Goal: Task Accomplishment & Management: Complete application form

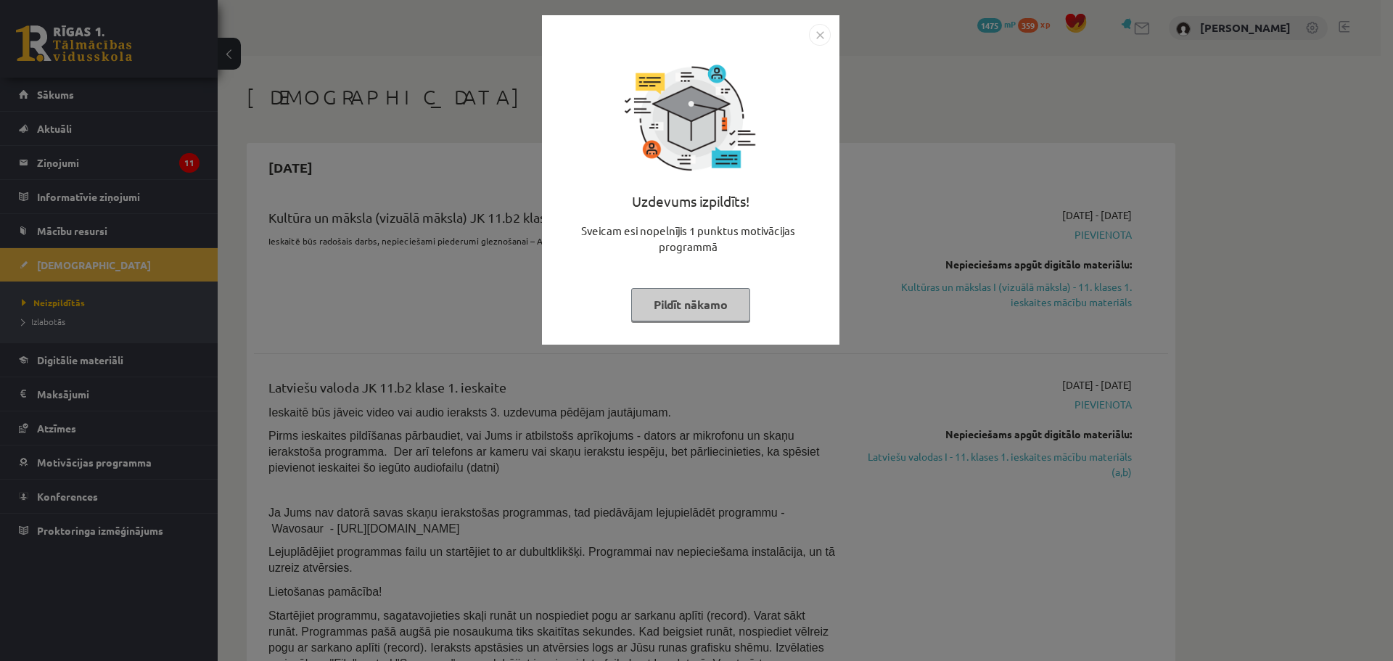
click at [347, 226] on div "Uzdevums izpildīts! Sveicam esi nopelnījis 1 punktus motivācijas programmā Pild…" at bounding box center [696, 330] width 1393 height 661
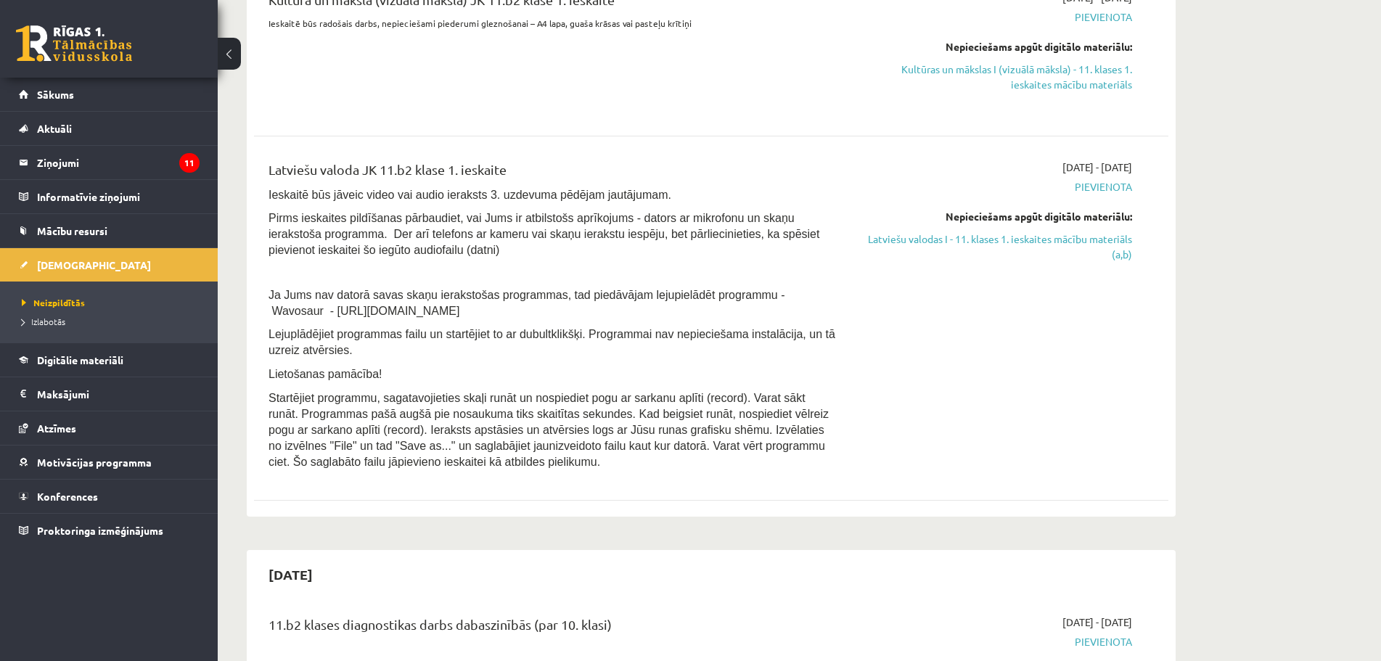
scroll to position [290, 0]
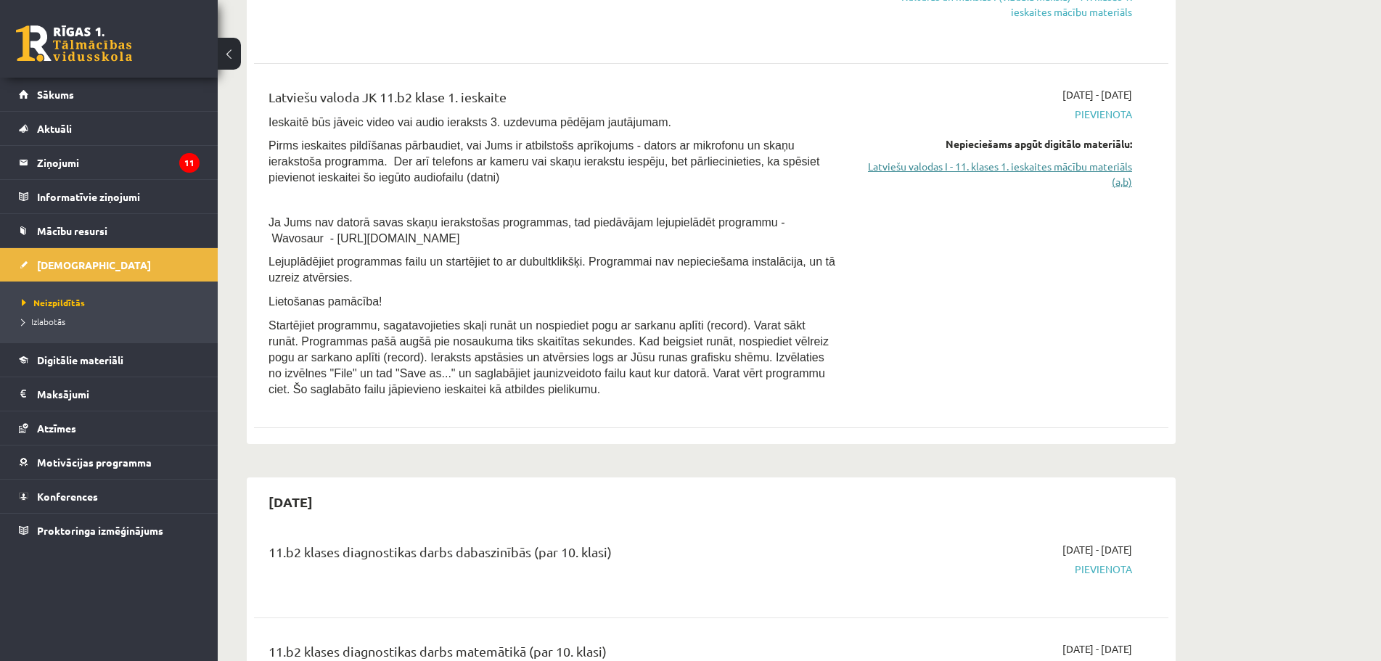
click at [1028, 168] on link "Latviešu valodas I - 11. klases 1. ieskaites mācību materiāls (a,b)" at bounding box center [995, 174] width 274 height 30
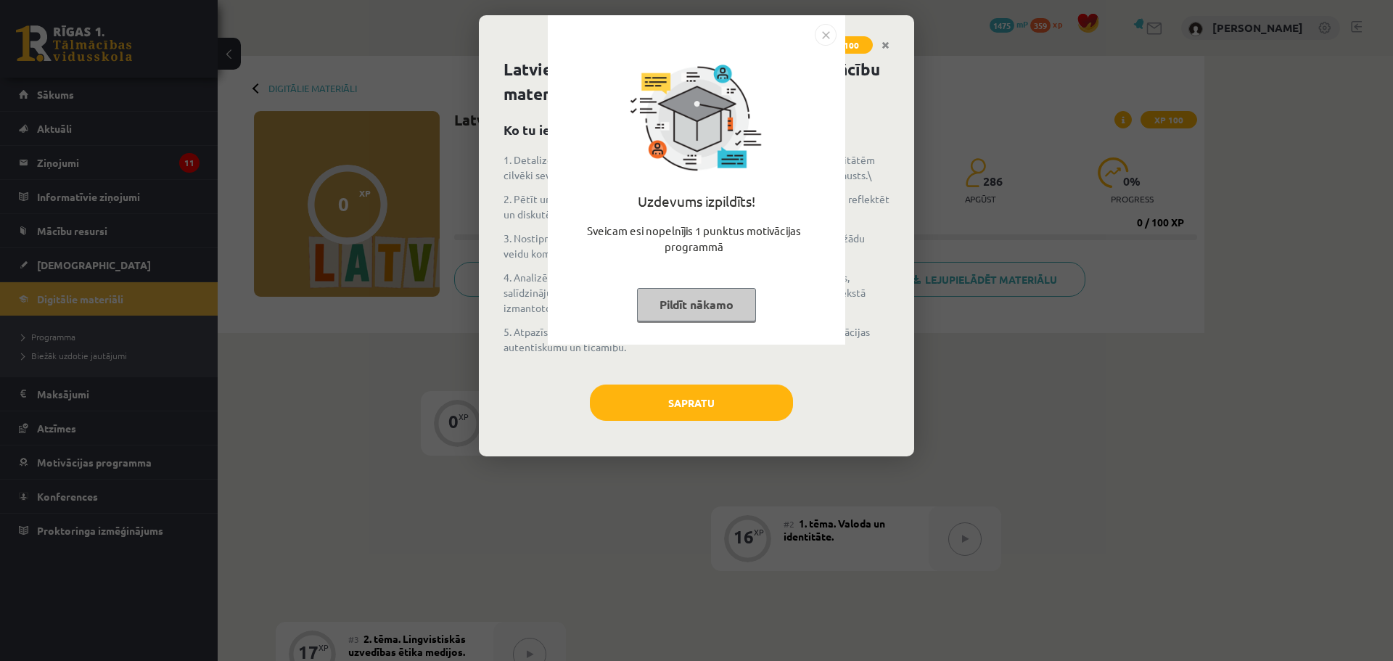
click at [854, 188] on div "Uzdevums izpildīts! Sveicam esi nopelnījis 1 punktus motivācijas programmā Pild…" at bounding box center [696, 330] width 1393 height 661
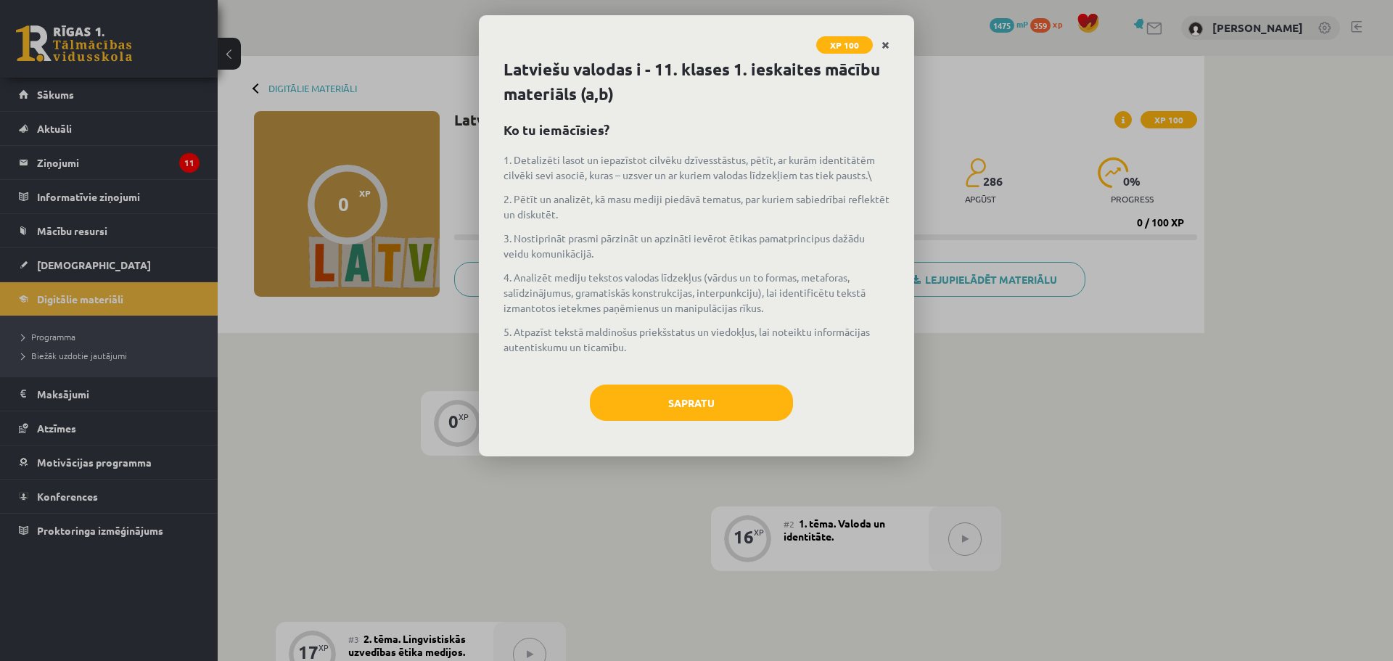
click at [886, 41] on icon "Close" at bounding box center [886, 46] width 8 height 10
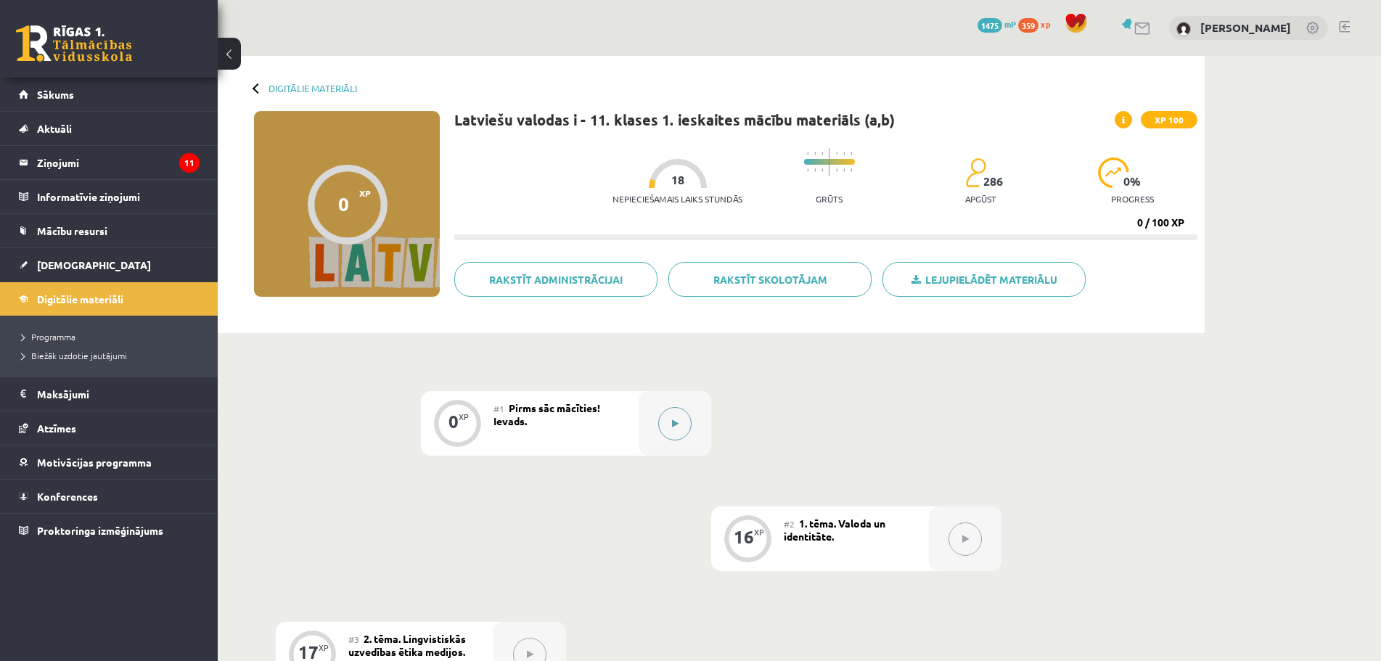
click at [681, 430] on button at bounding box center [674, 423] width 33 height 33
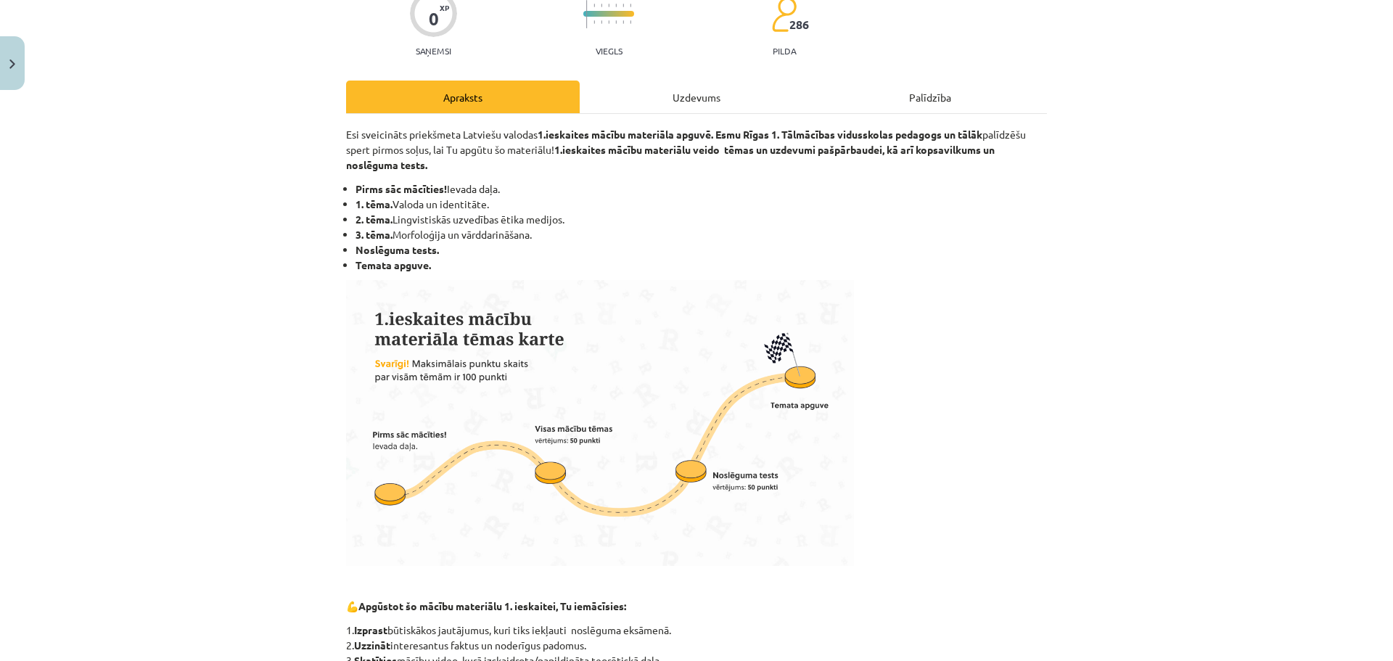
scroll to position [511, 0]
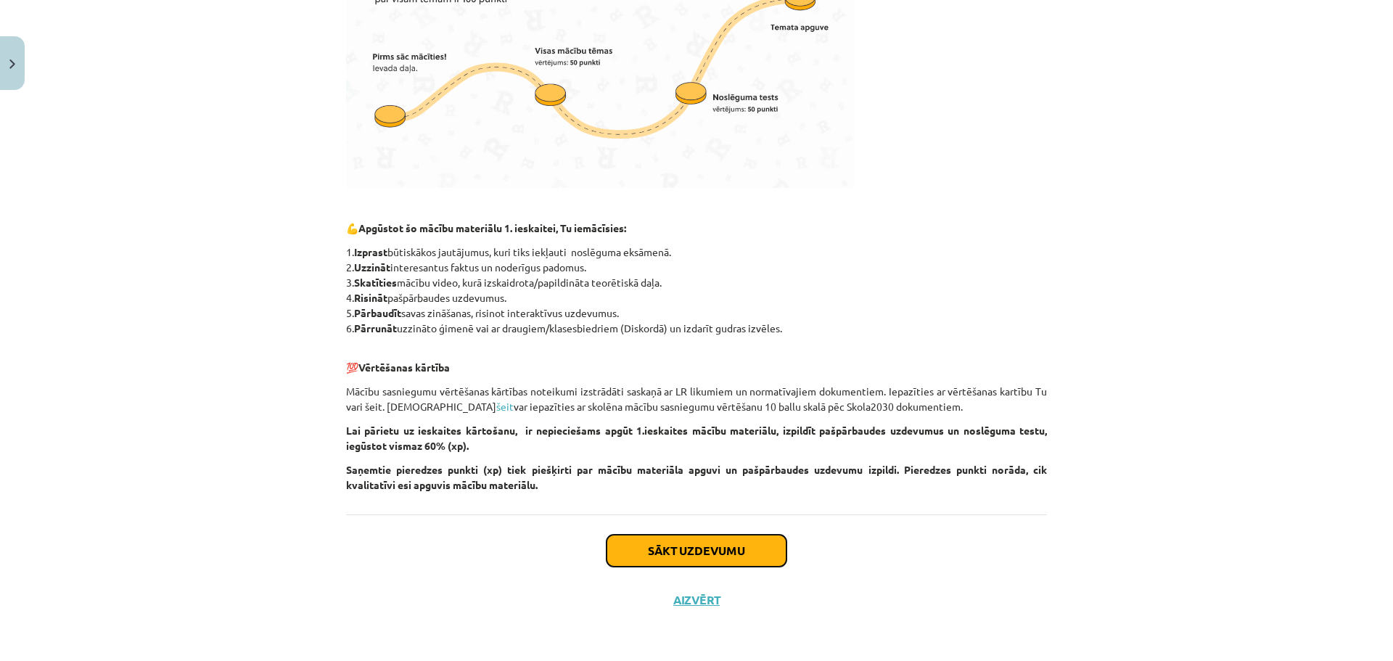
click at [739, 540] on button "Sākt uzdevumu" at bounding box center [697, 551] width 180 height 32
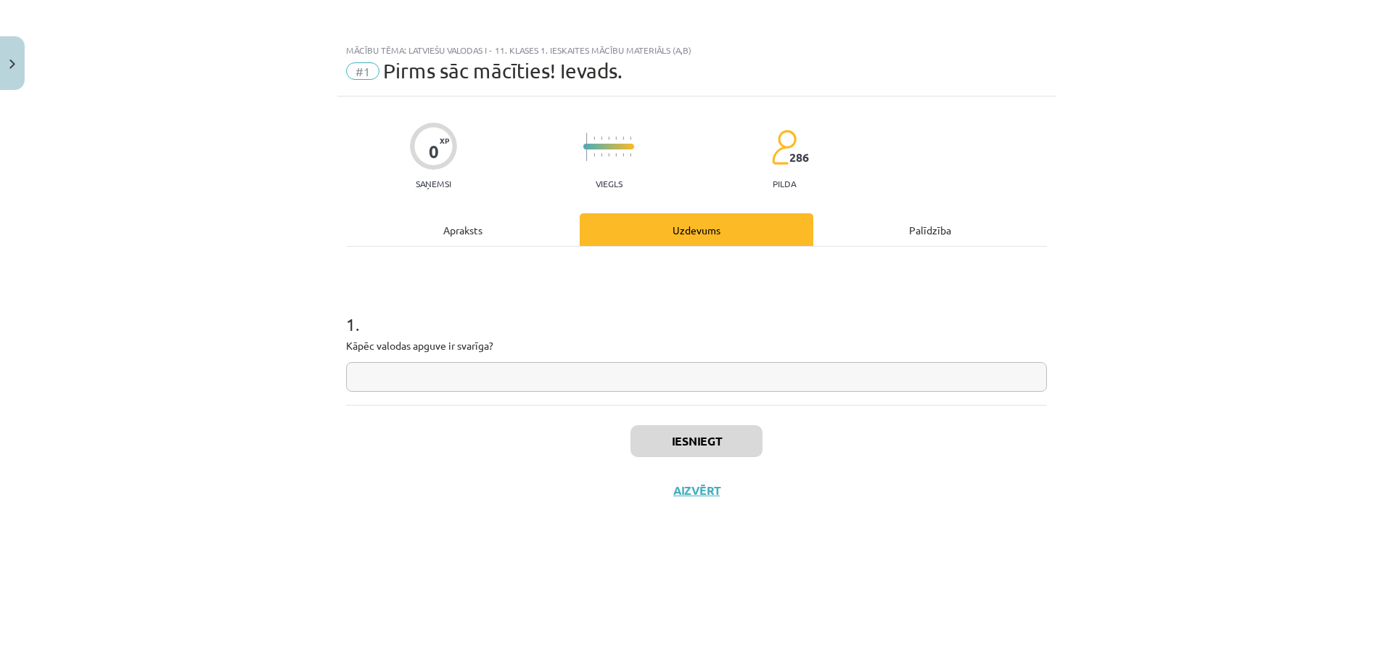
click at [680, 385] on input "text" at bounding box center [696, 377] width 701 height 30
type input "*"
click at [697, 438] on button "Iesniegt" at bounding box center [697, 441] width 132 height 32
click at [690, 493] on button "Nākamā nodarbība" at bounding box center [697, 499] width 142 height 33
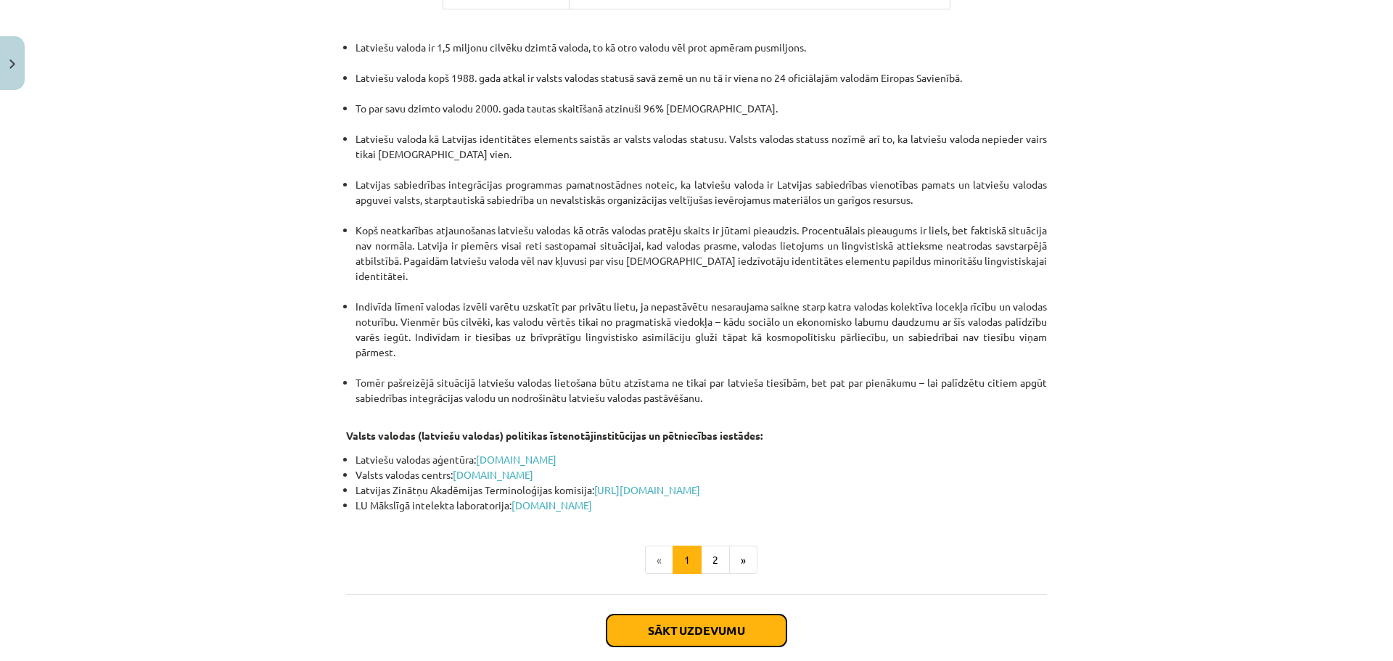
click at [703, 615] on button "Sākt uzdevumu" at bounding box center [697, 631] width 180 height 32
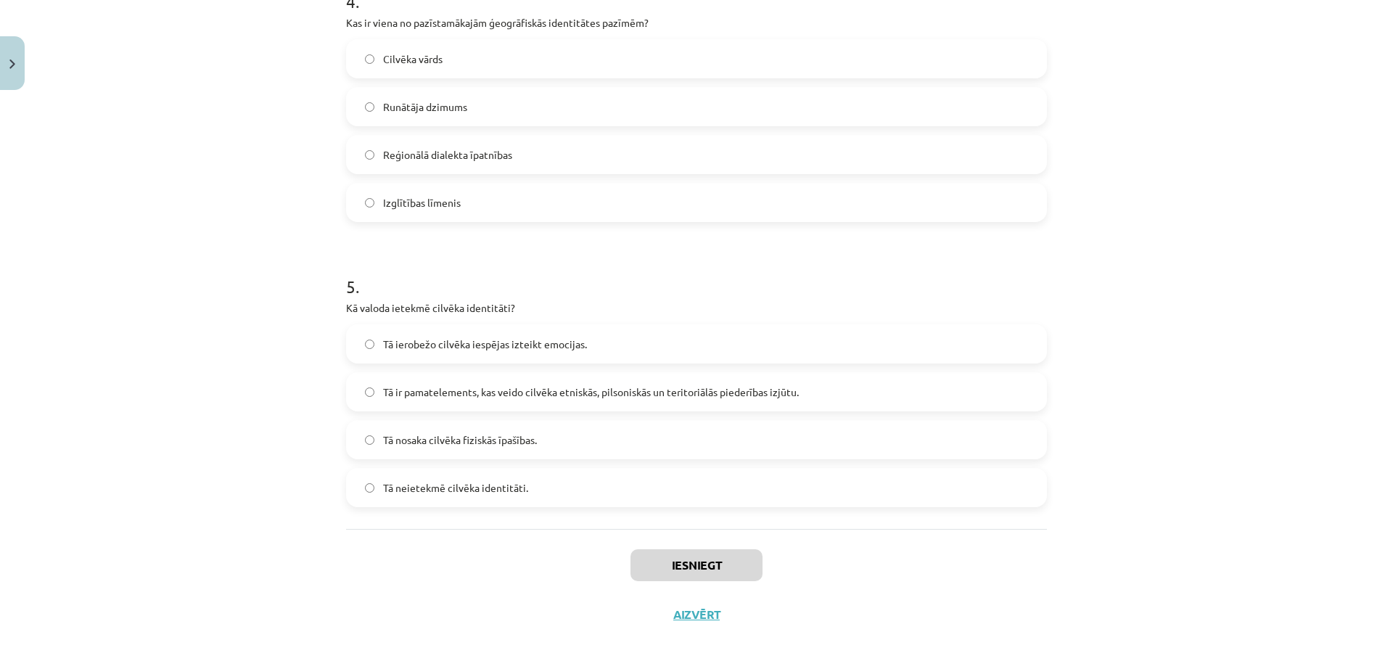
scroll to position [1193, 0]
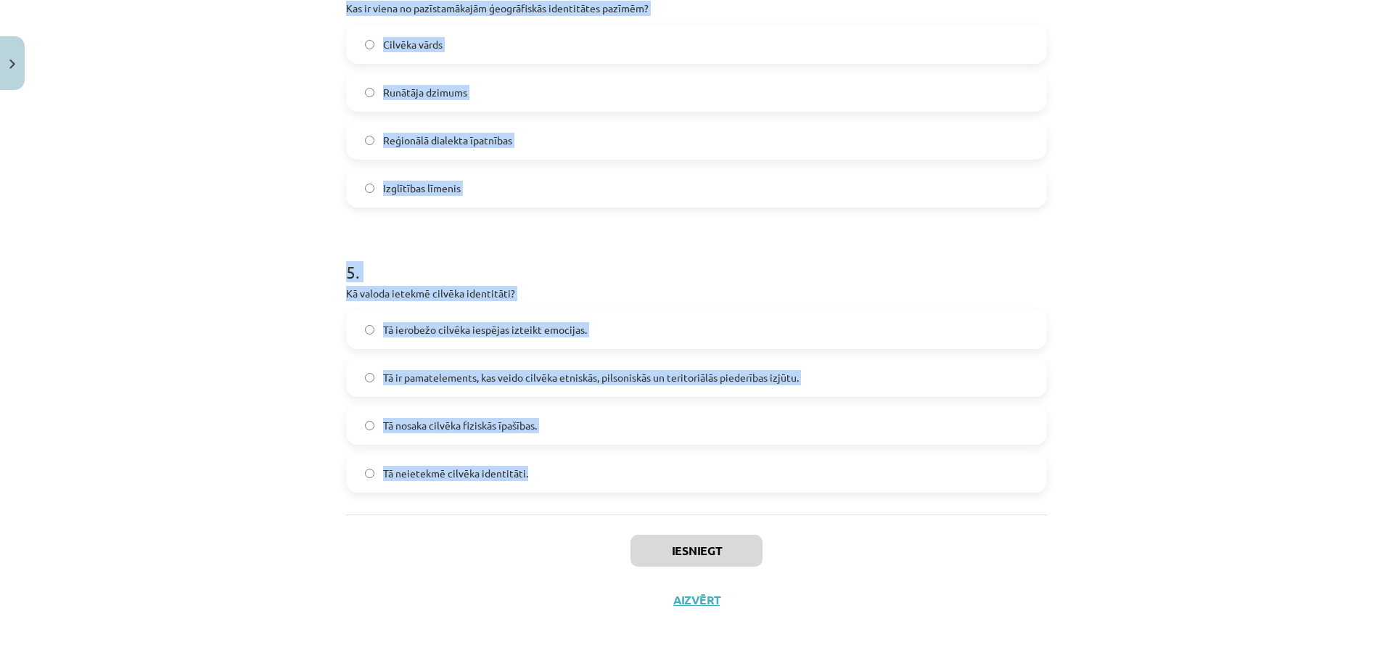
drag, startPoint x: 335, startPoint y: 281, endPoint x: 673, endPoint y: 471, distance: 388.6
click at [673, 471] on label "Tā neietekmē cilvēka identitāti." at bounding box center [697, 473] width 698 height 36
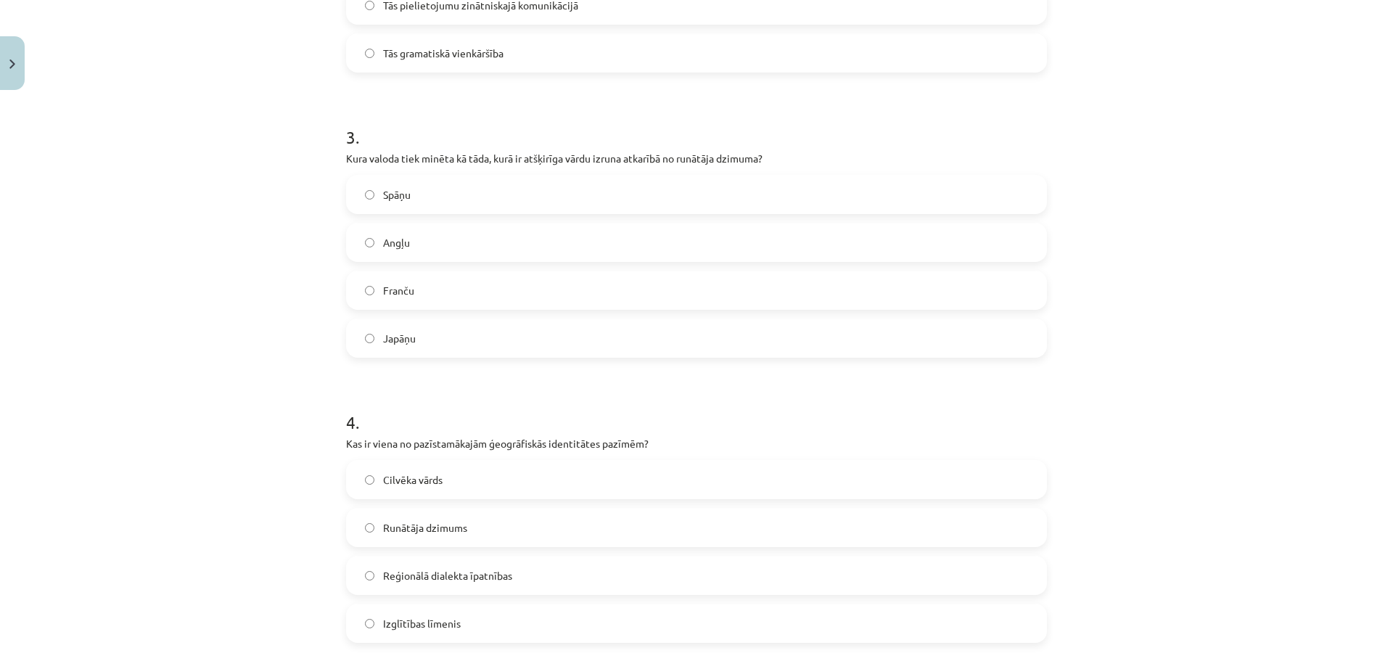
drag, startPoint x: 306, startPoint y: 200, endPoint x: 300, endPoint y: 189, distance: 11.7
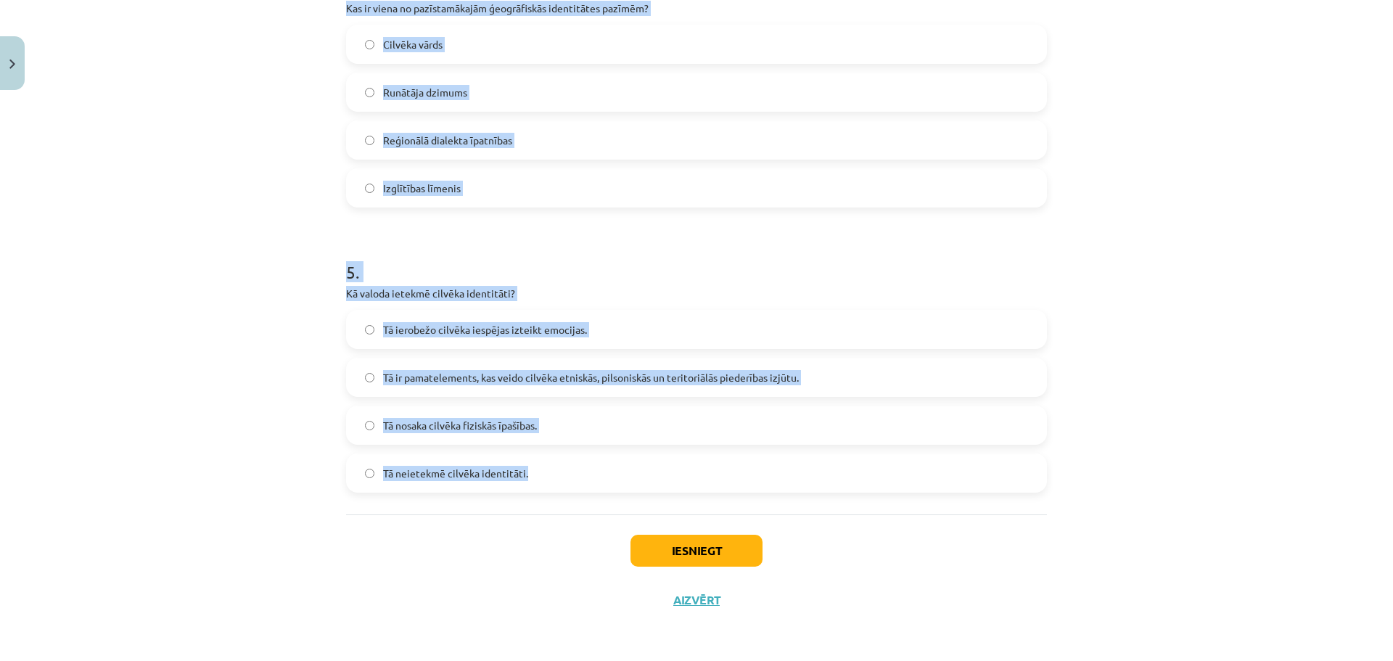
drag, startPoint x: 335, startPoint y: 280, endPoint x: 633, endPoint y: 471, distance: 354.1
copy form "1 . Ko nozīmē etnokultūras identitāte? Atsvešināšanos no jebkādas kultūras Pied…"
drag, startPoint x: 326, startPoint y: 242, endPoint x: 324, endPoint y: 231, distance: 11.0
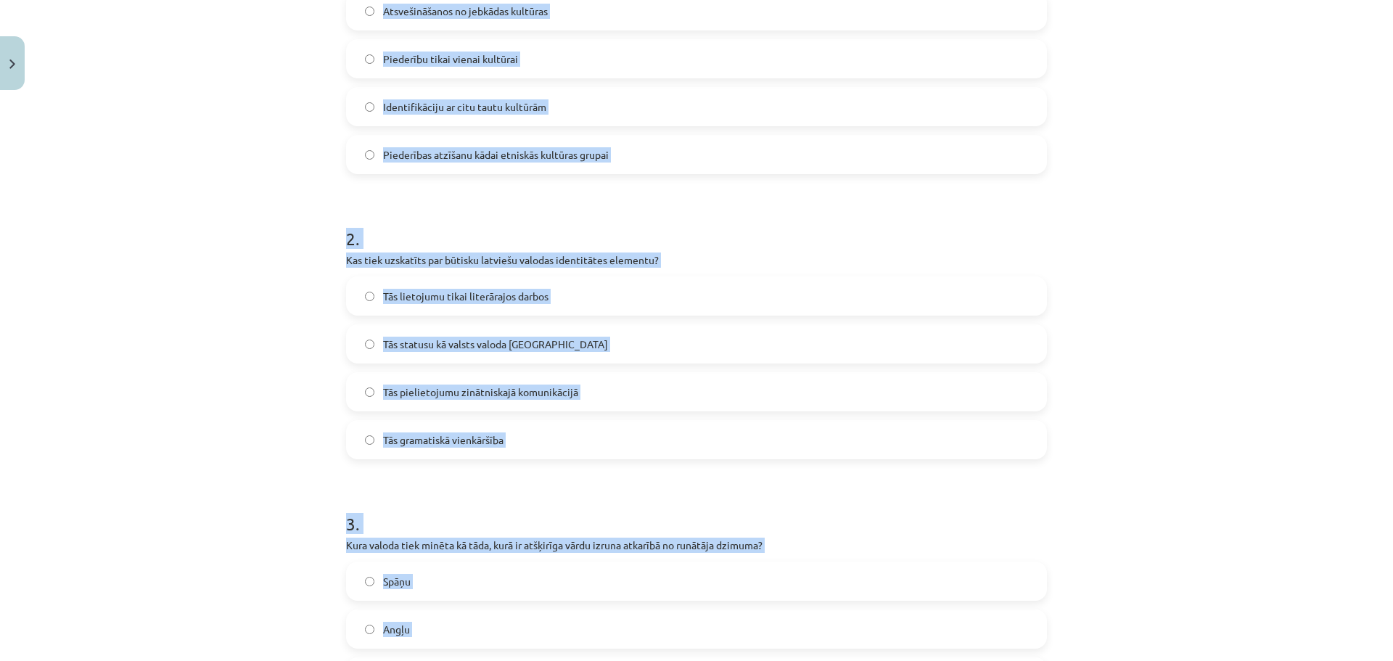
scroll to position [0, 0]
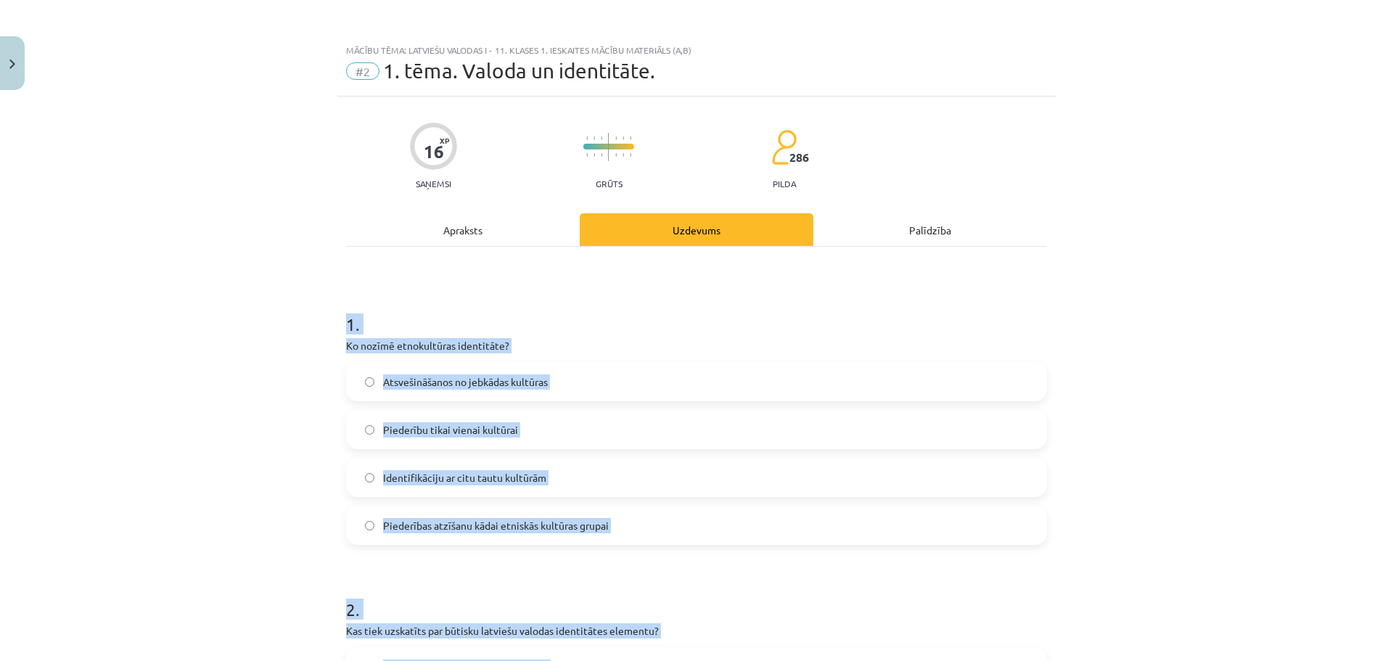
click at [305, 300] on div "Mācību tēma: Latviešu valodas i - 11. klases 1. ieskaites mācību materiāls (a,b…" at bounding box center [696, 330] width 1393 height 661
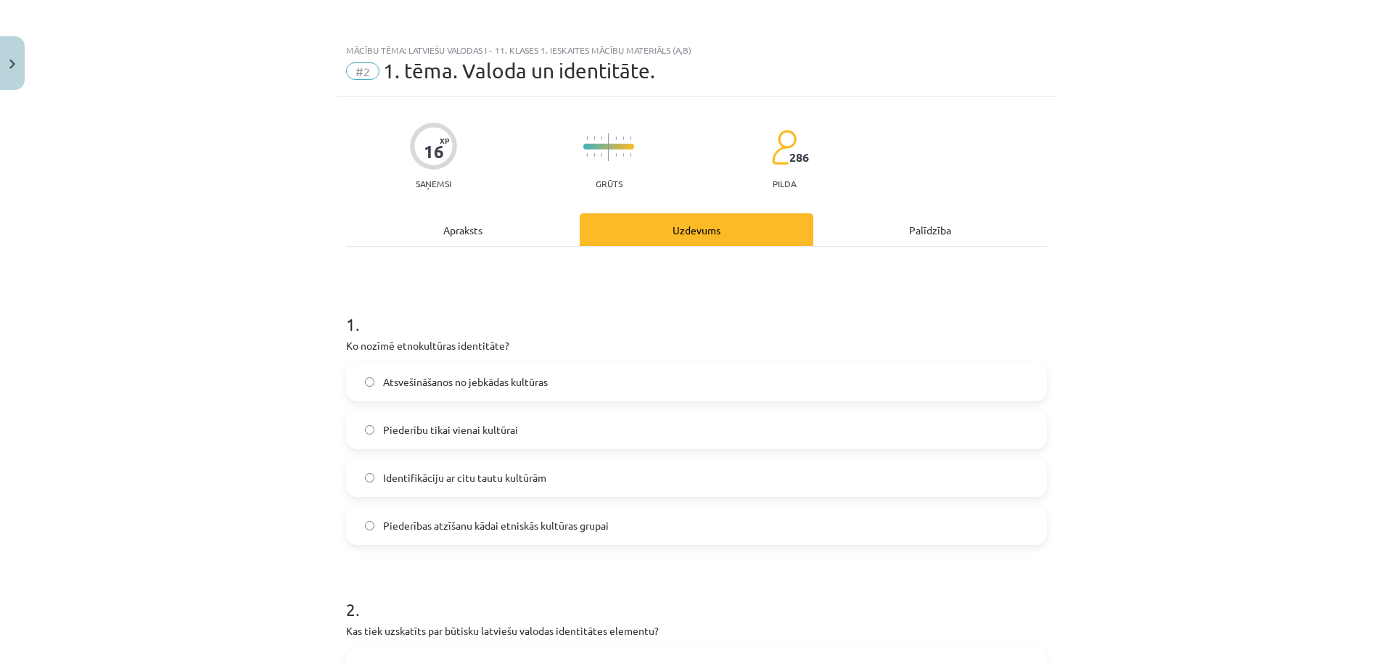
click at [398, 433] on span "Piederību tikai vienai kultūrai" at bounding box center [450, 429] width 135 height 15
drag, startPoint x: 525, startPoint y: 526, endPoint x: 346, endPoint y: 491, distance: 182.0
click at [525, 525] on span "Piederības atzīšanu kādai etniskās kultūras grupai" at bounding box center [496, 525] width 226 height 15
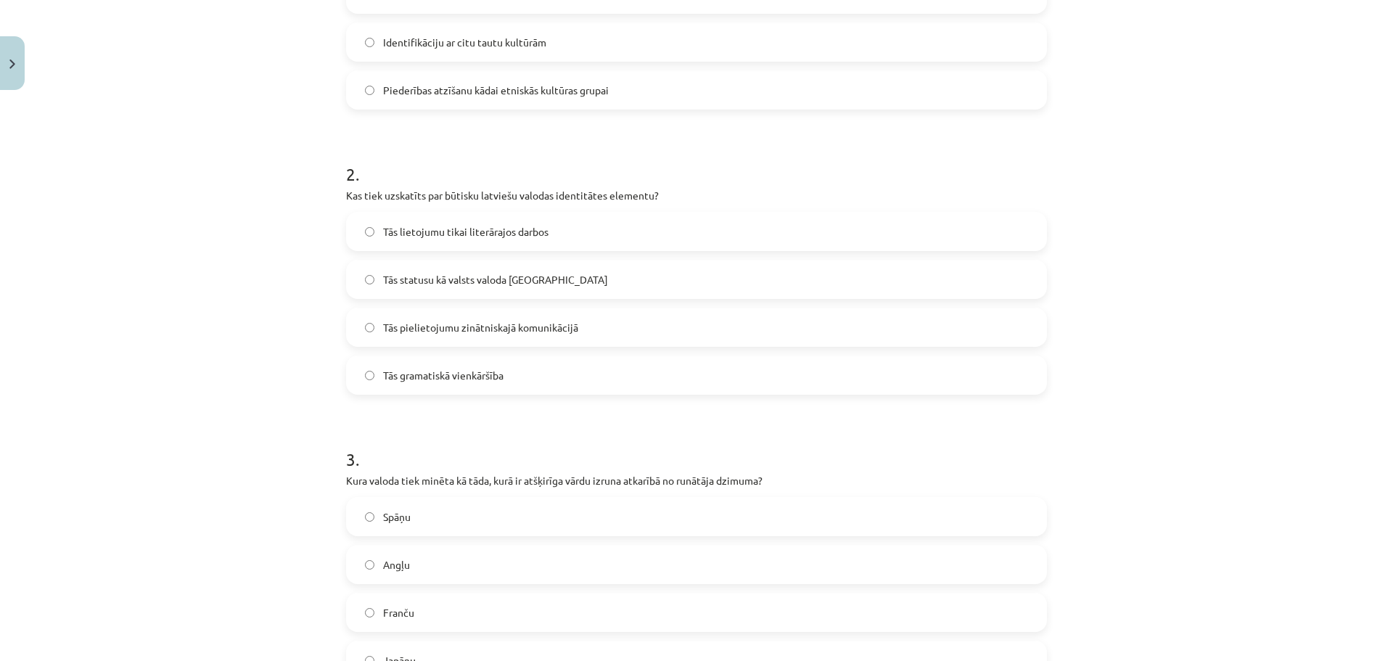
scroll to position [508, 0]
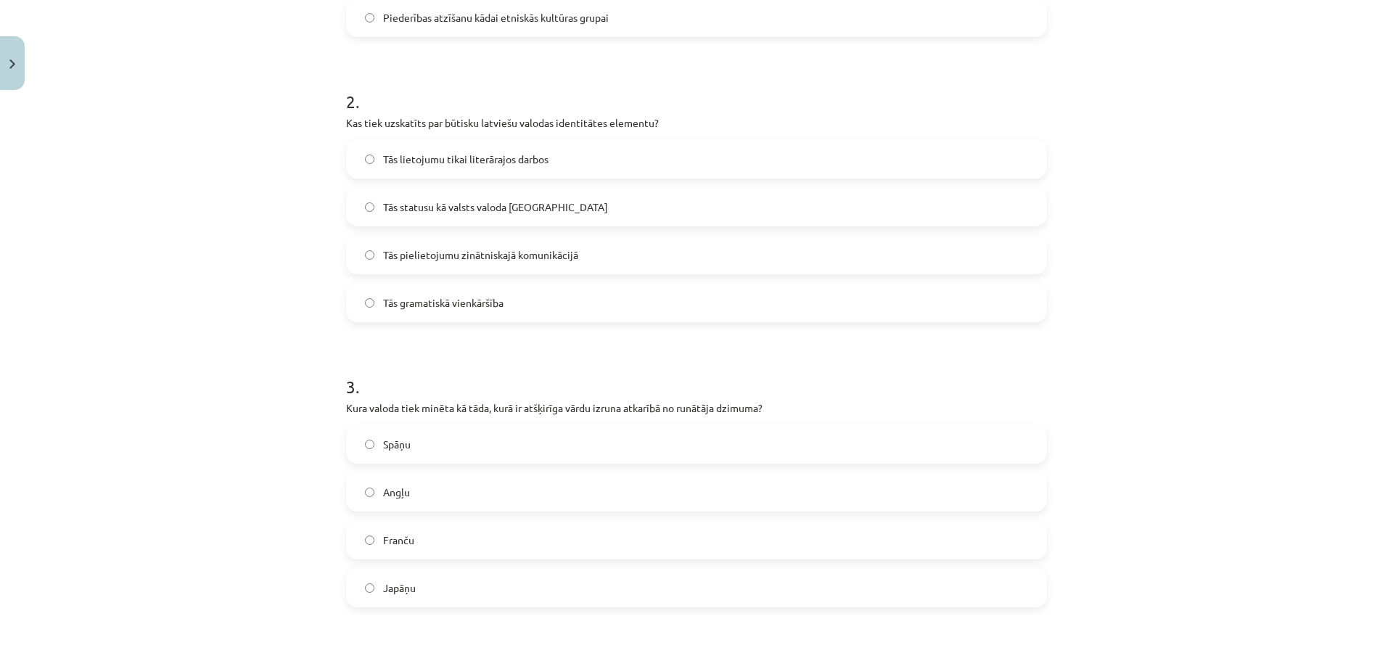
click at [420, 200] on span "Tās statusu kā valsts valoda Latvijā" at bounding box center [495, 207] width 225 height 15
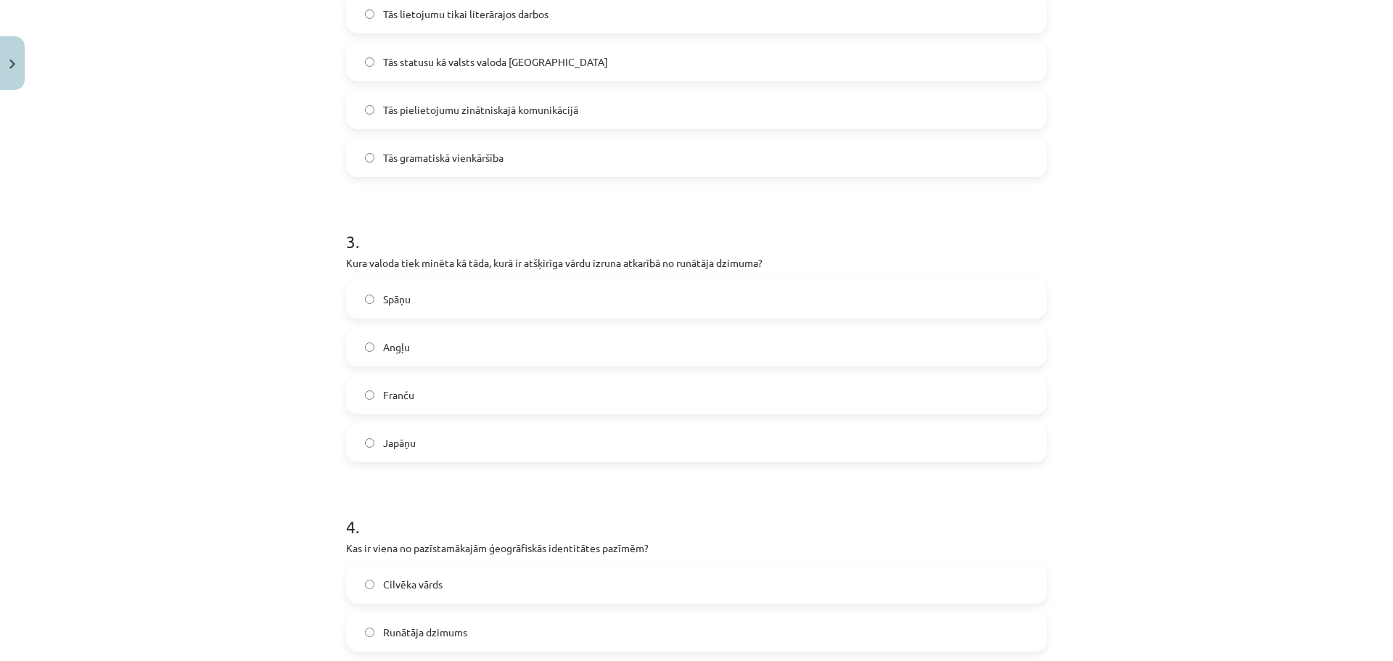
scroll to position [798, 0]
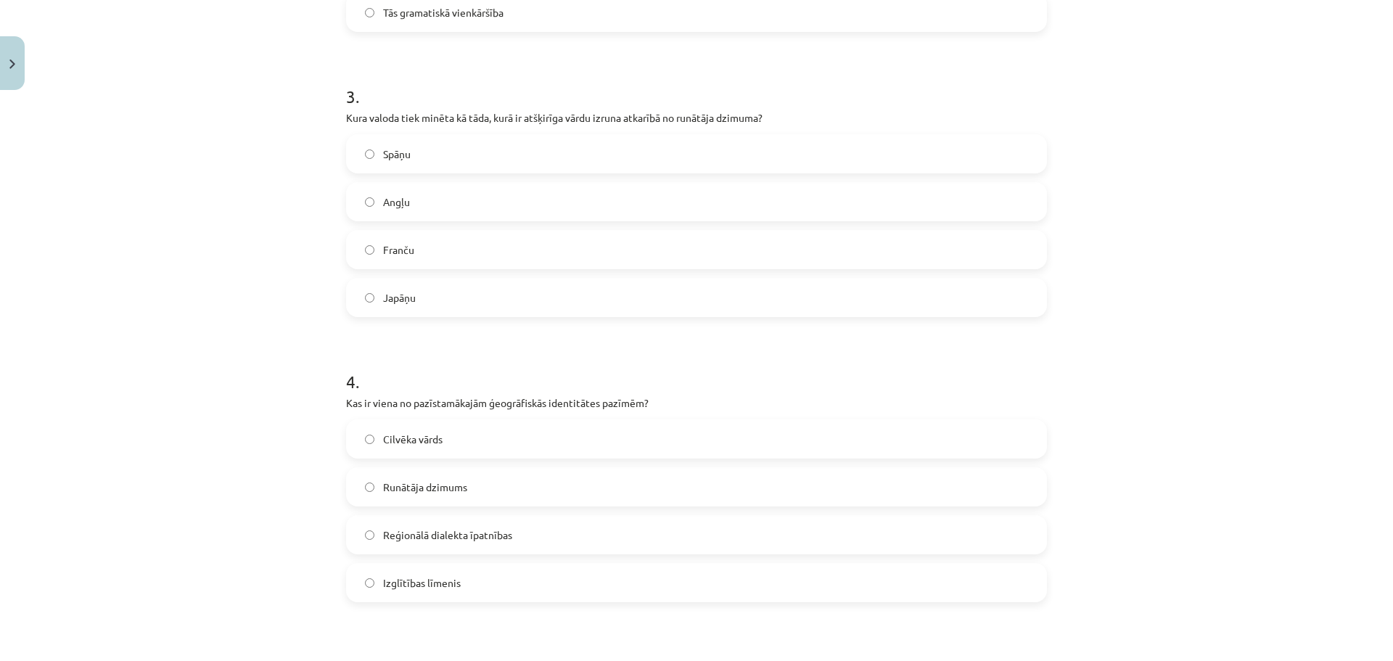
click at [388, 301] on span "Japāņu" at bounding box center [399, 297] width 33 height 15
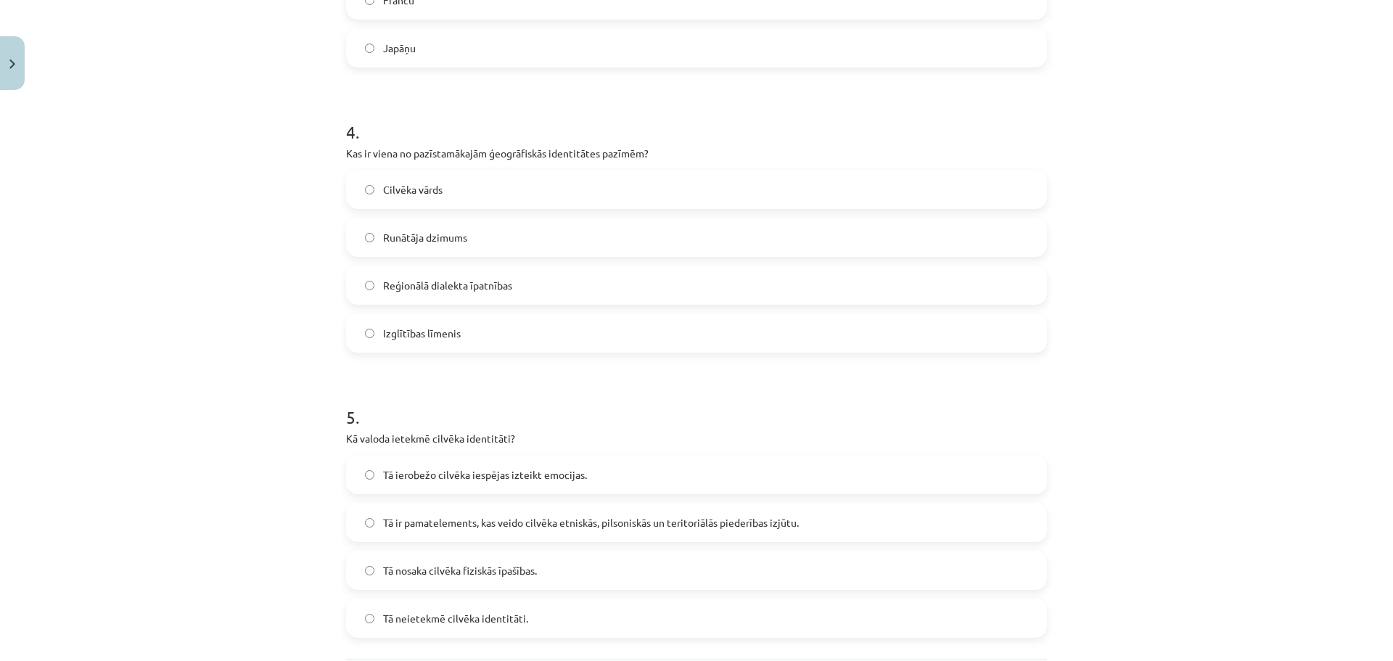
scroll to position [1193, 0]
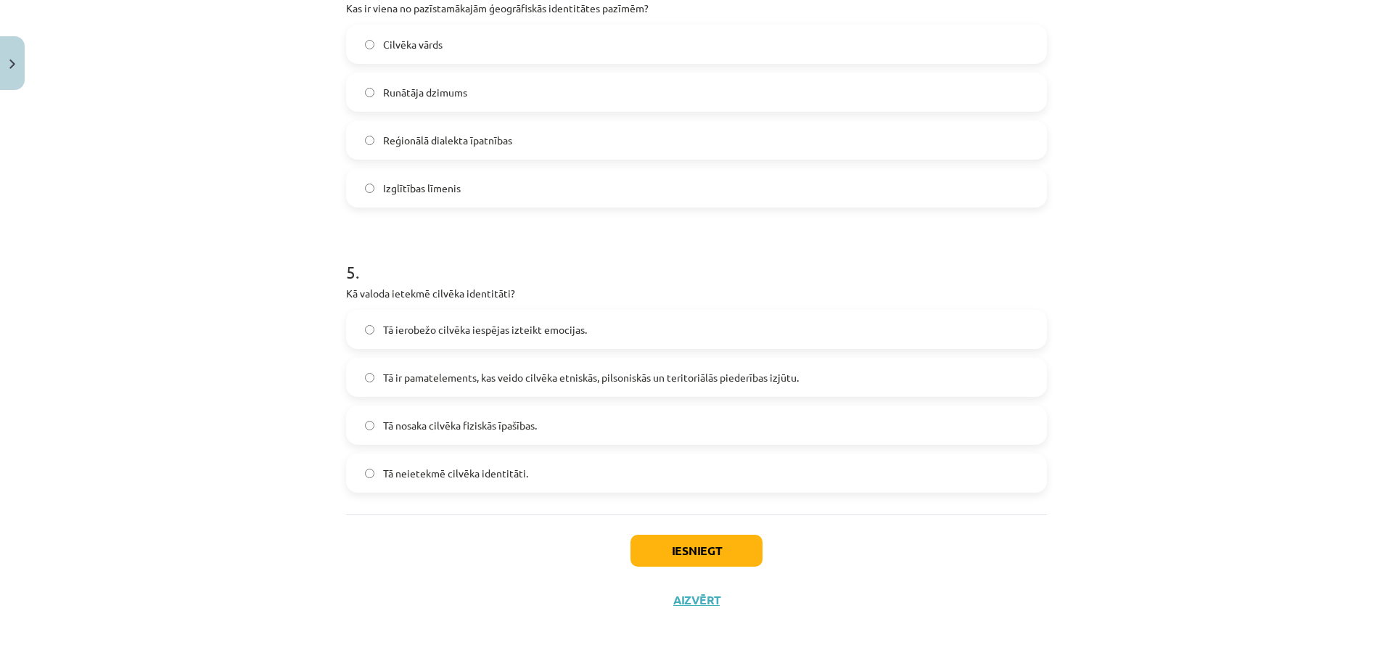
click at [392, 366] on label "Tā ir pamatelements, kas veido cilvēka etniskās, pilsoniskās un teritoriālās pi…" at bounding box center [697, 377] width 698 height 36
drag, startPoint x: 255, startPoint y: 1, endPoint x: 115, endPoint y: 232, distance: 270.6
click at [102, 245] on div "Mācību tēma: Latviešu valodas i - 11. klases 1. ieskaites mācību materiāls (a,b…" at bounding box center [696, 330] width 1393 height 661
click at [726, 554] on button "Iesniegt" at bounding box center [697, 551] width 132 height 32
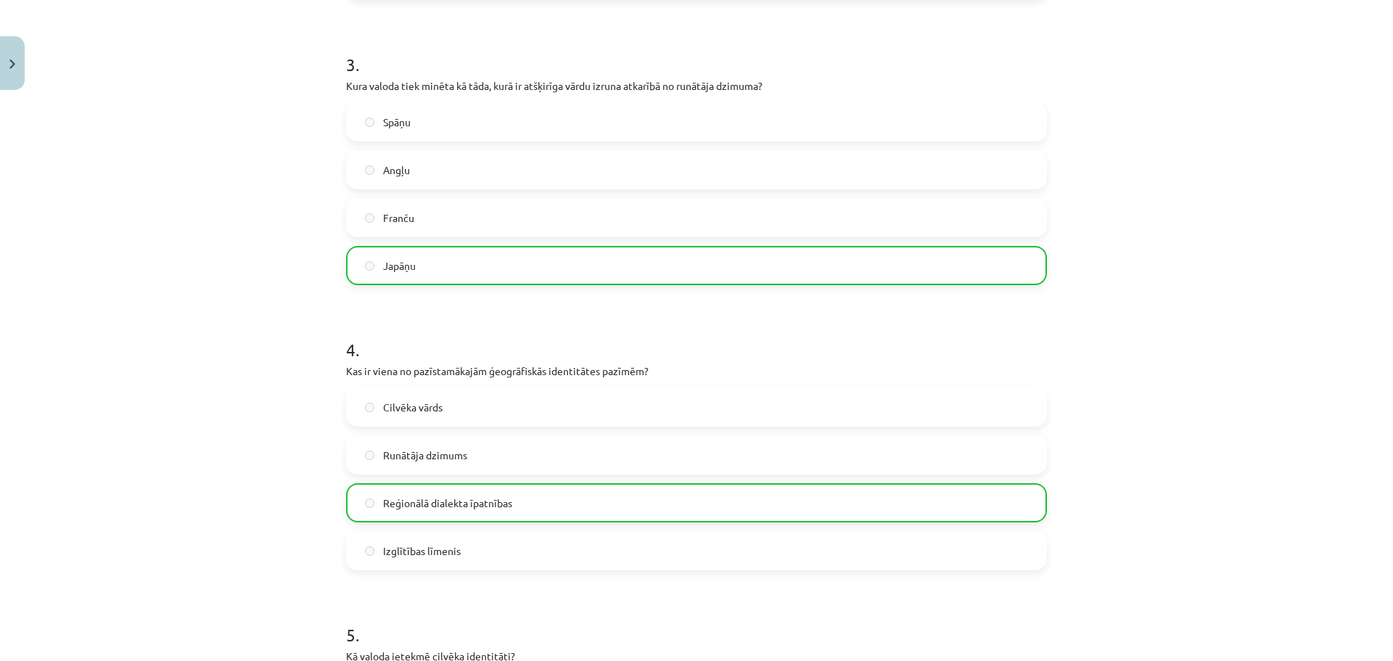
drag, startPoint x: 192, startPoint y: 268, endPoint x: 184, endPoint y: 149, distance: 119.3
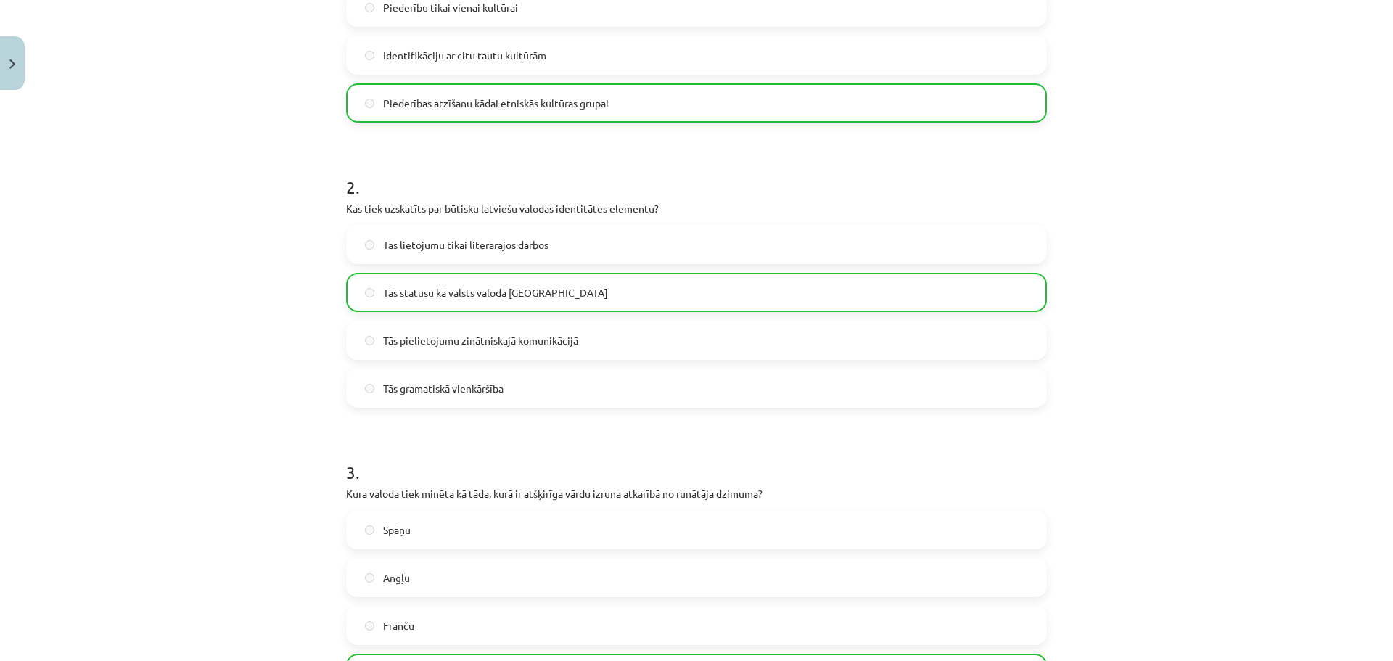
scroll to position [0, 0]
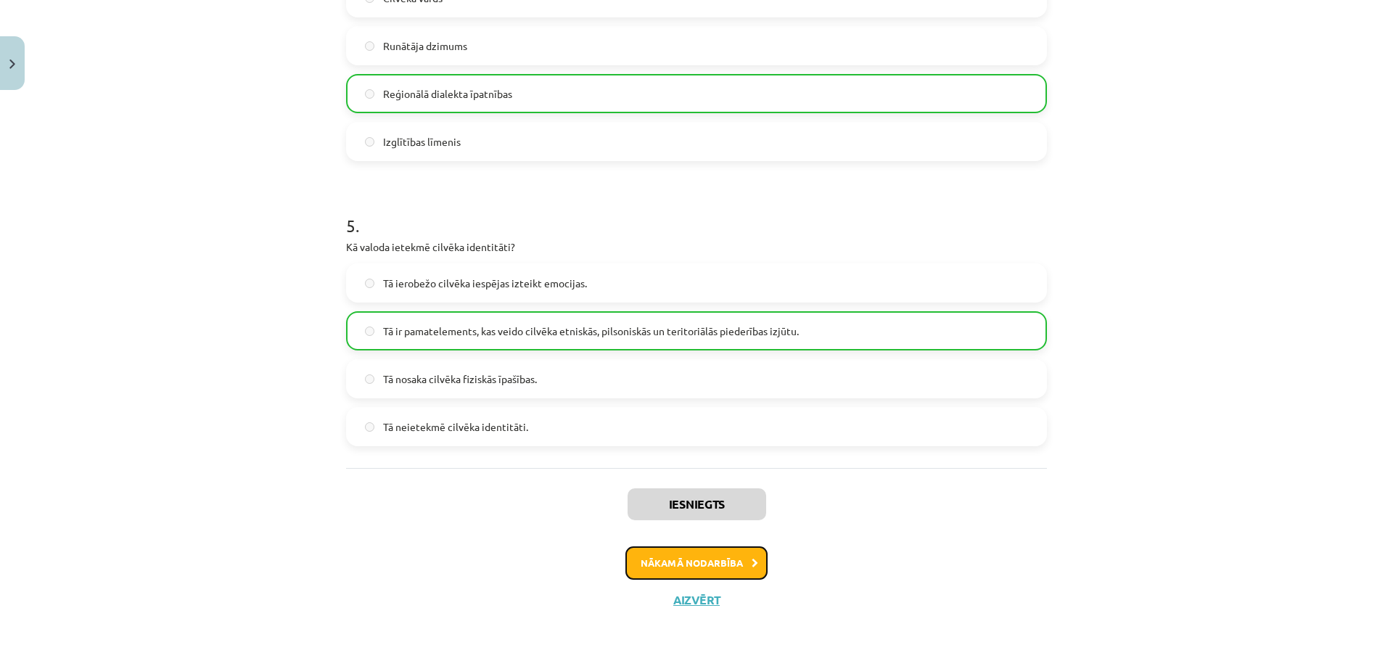
click at [737, 564] on button "Nākamā nodarbība" at bounding box center [697, 562] width 142 height 33
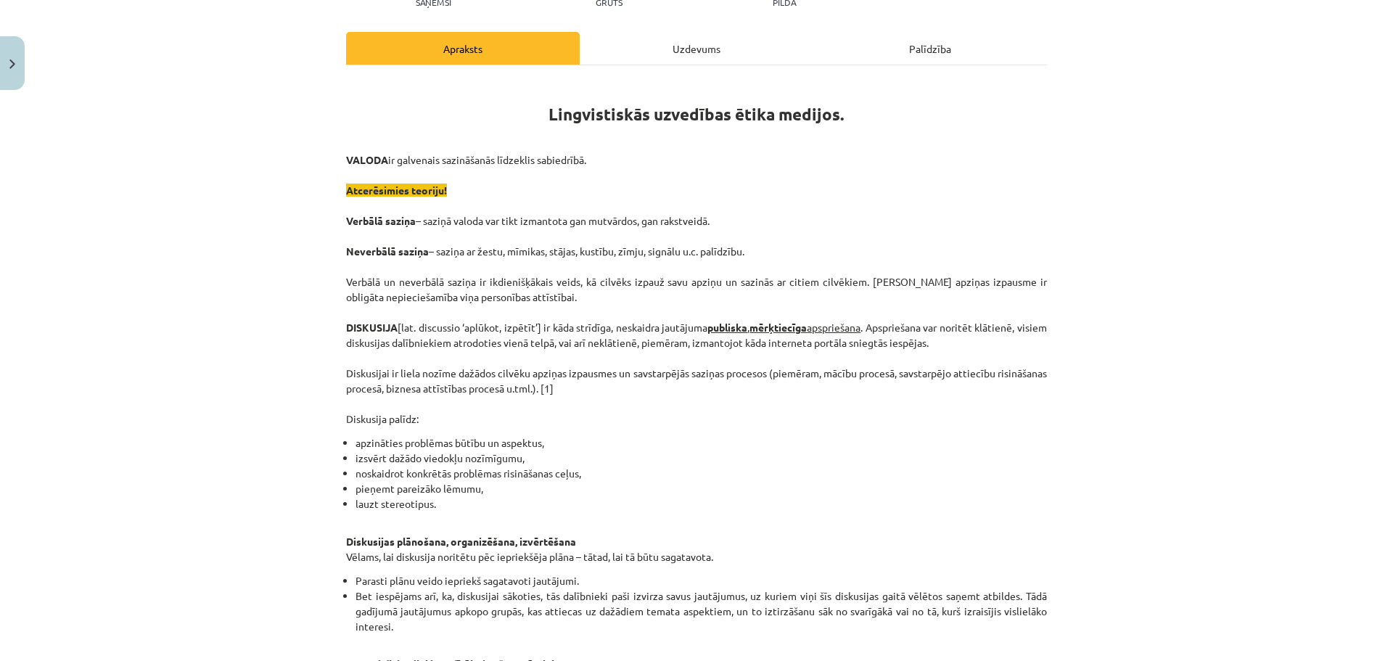
drag, startPoint x: 174, startPoint y: 253, endPoint x: 200, endPoint y: 380, distance: 129.5
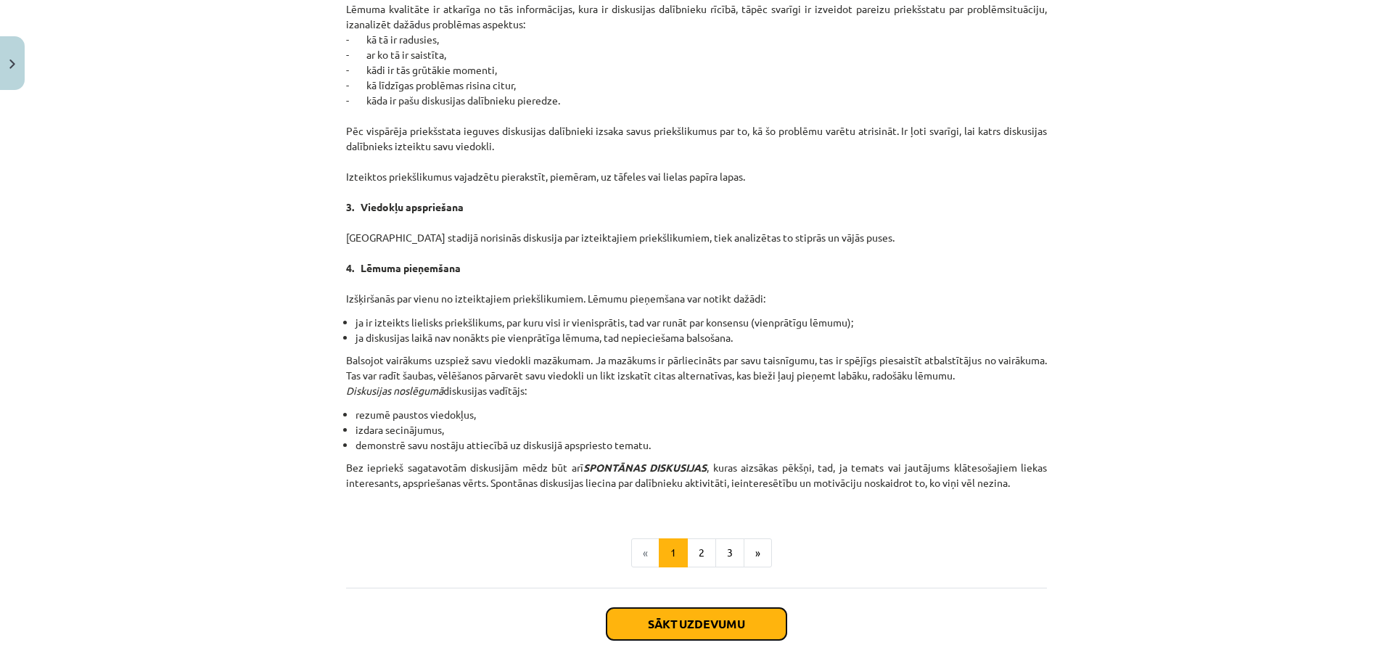
click at [705, 627] on button "Sākt uzdevumu" at bounding box center [697, 624] width 180 height 32
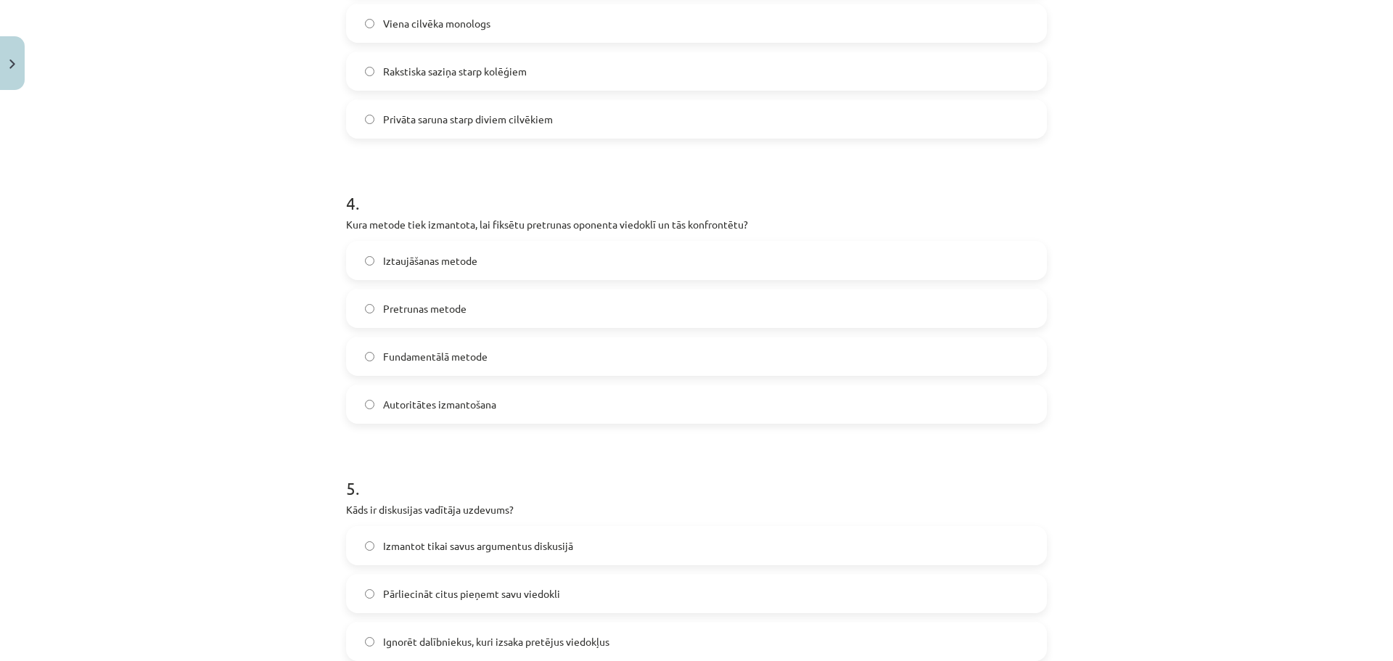
scroll to position [1193, 0]
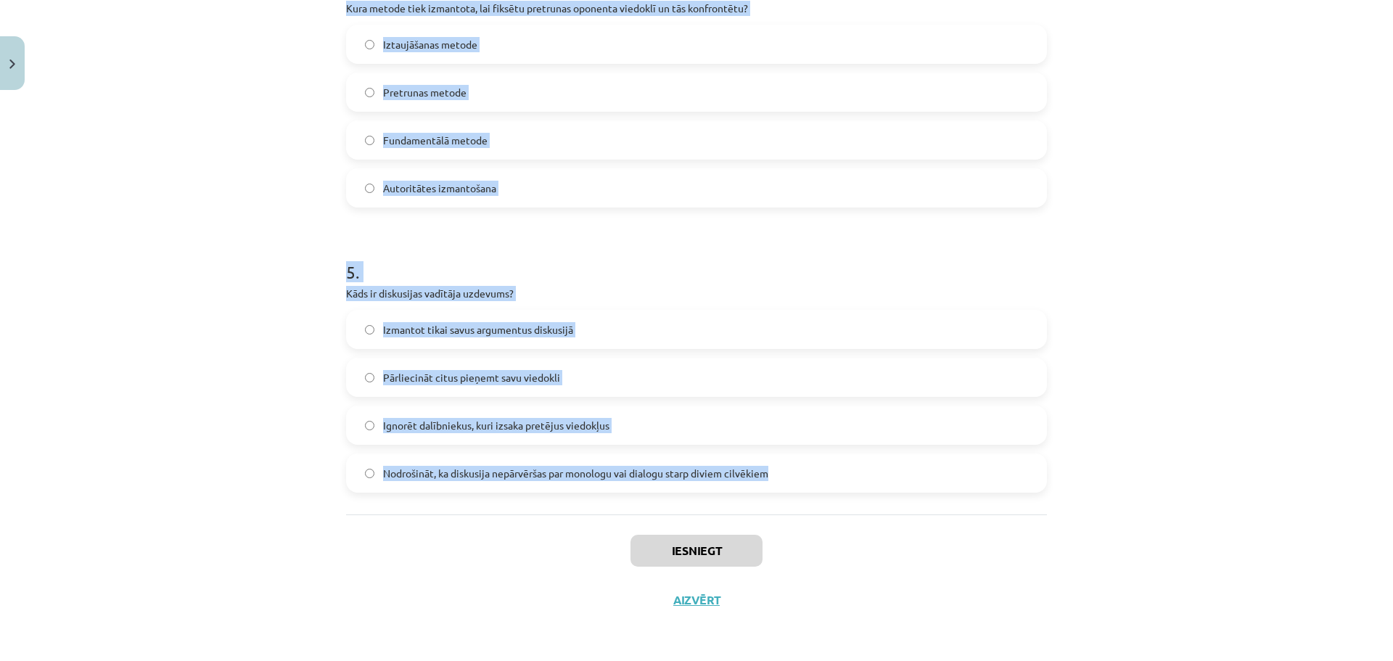
drag, startPoint x: 340, startPoint y: 285, endPoint x: 868, endPoint y: 469, distance: 559.3
copy form "1 . Kāds ir viens no galvenajiem diskusijas kultūras principiem? Pārtraukt opon…"
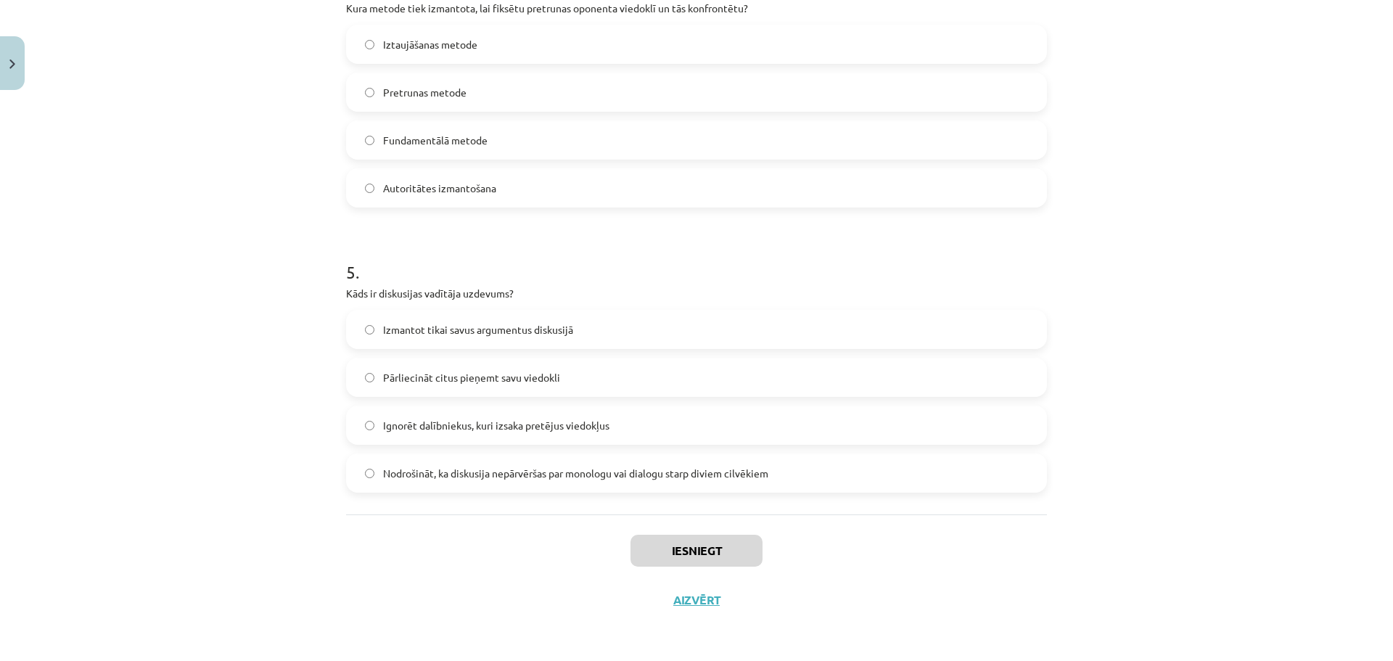
click at [540, 571] on div "Iesniegt Aizvērt" at bounding box center [696, 566] width 701 height 102
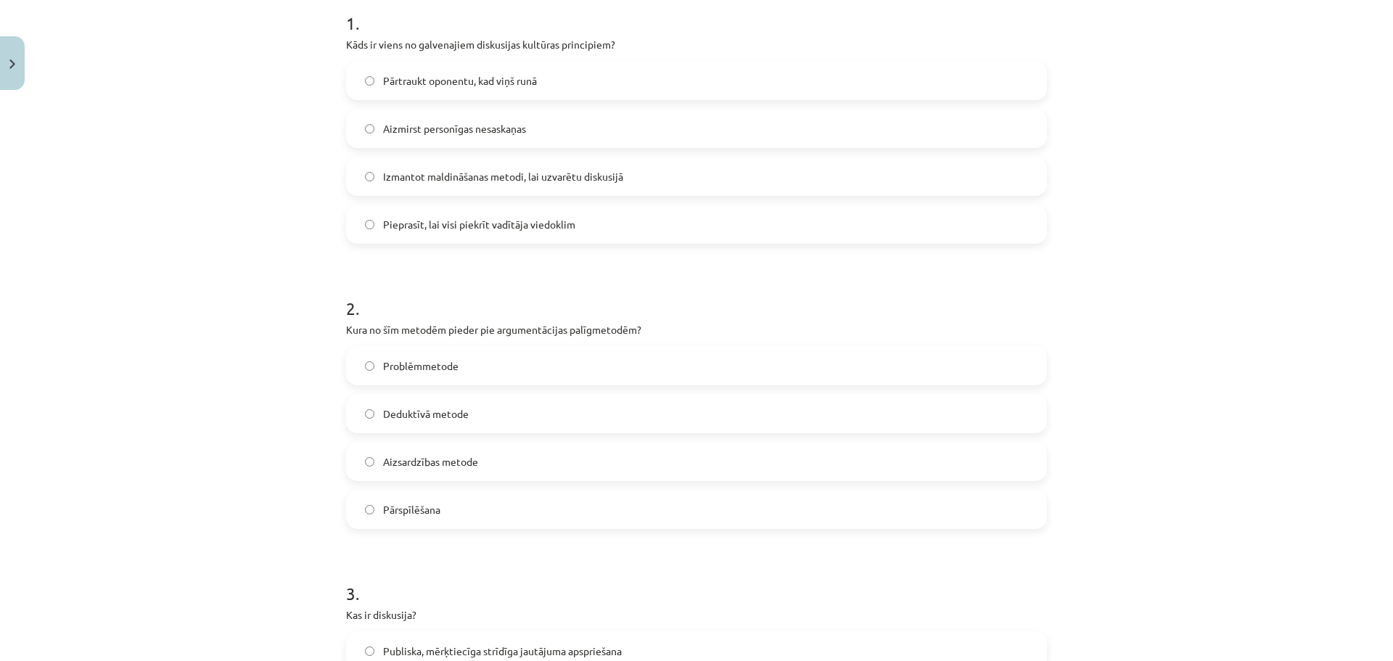
scroll to position [0, 0]
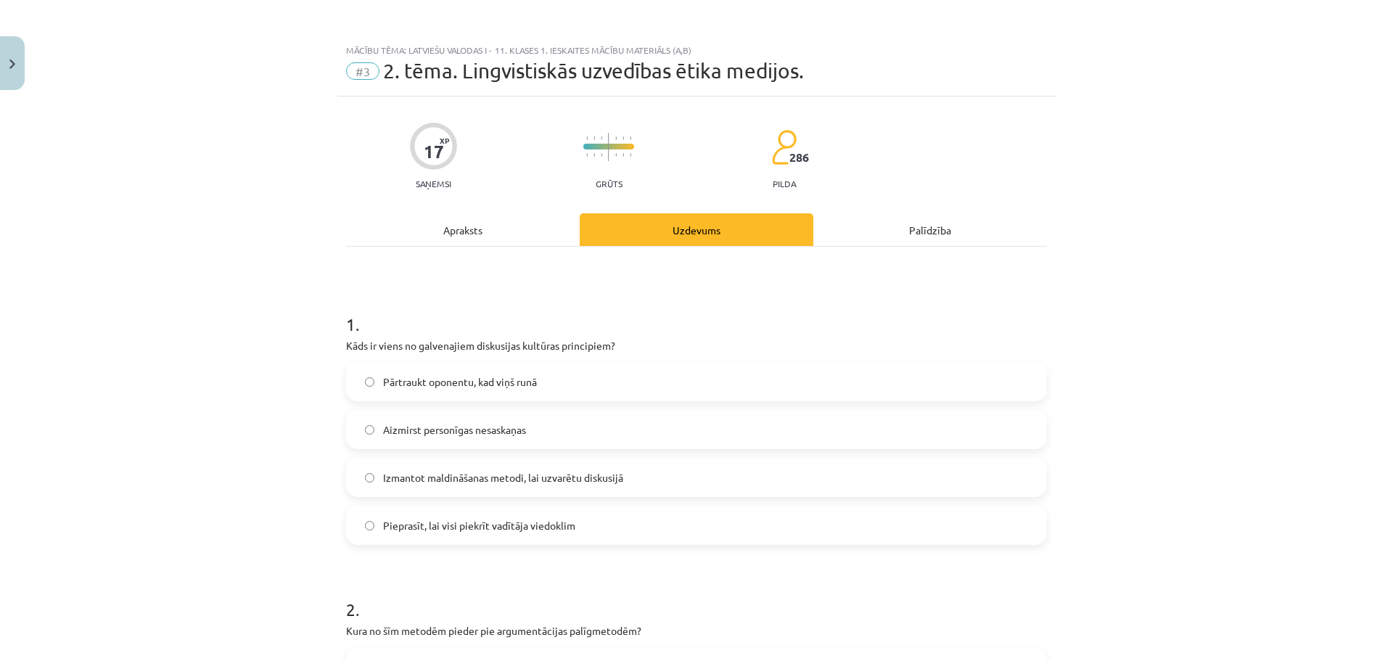
click at [429, 439] on label "Aizmirst personīgas nesaskaņas" at bounding box center [697, 429] width 698 height 36
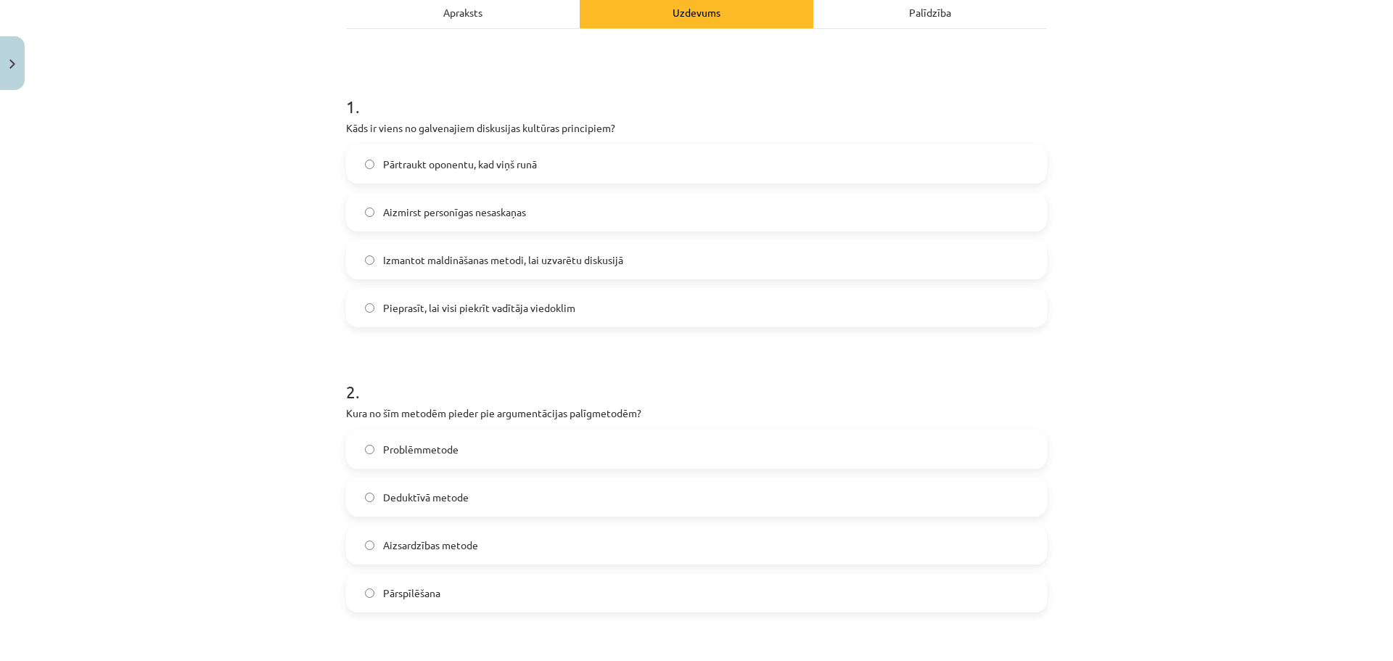
scroll to position [290, 0]
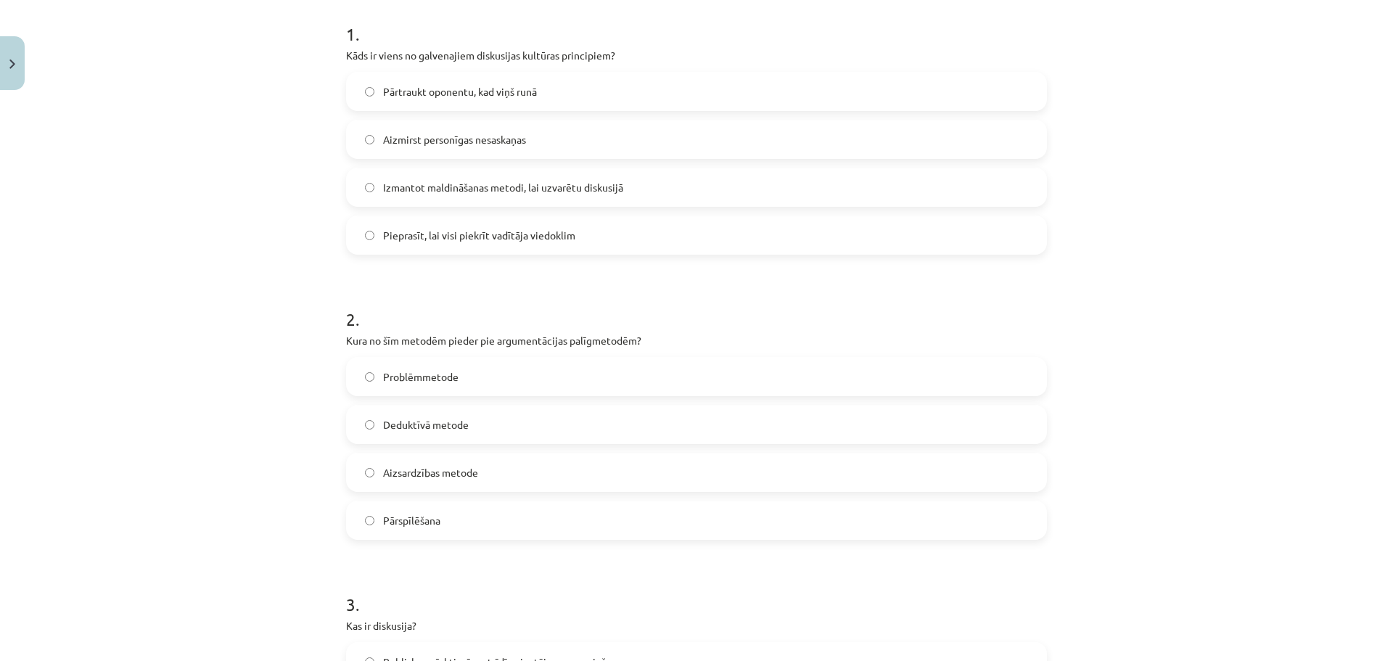
click at [443, 522] on label "Pārspīlēšana" at bounding box center [697, 520] width 698 height 36
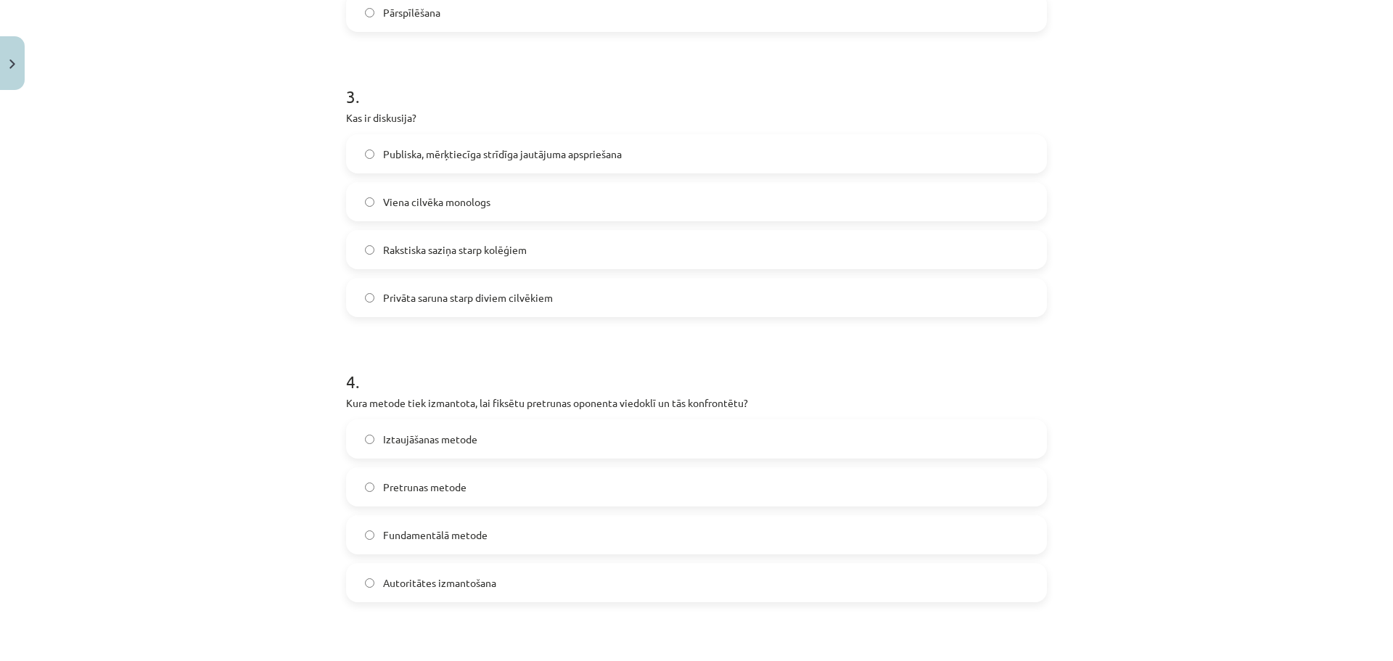
scroll to position [871, 0]
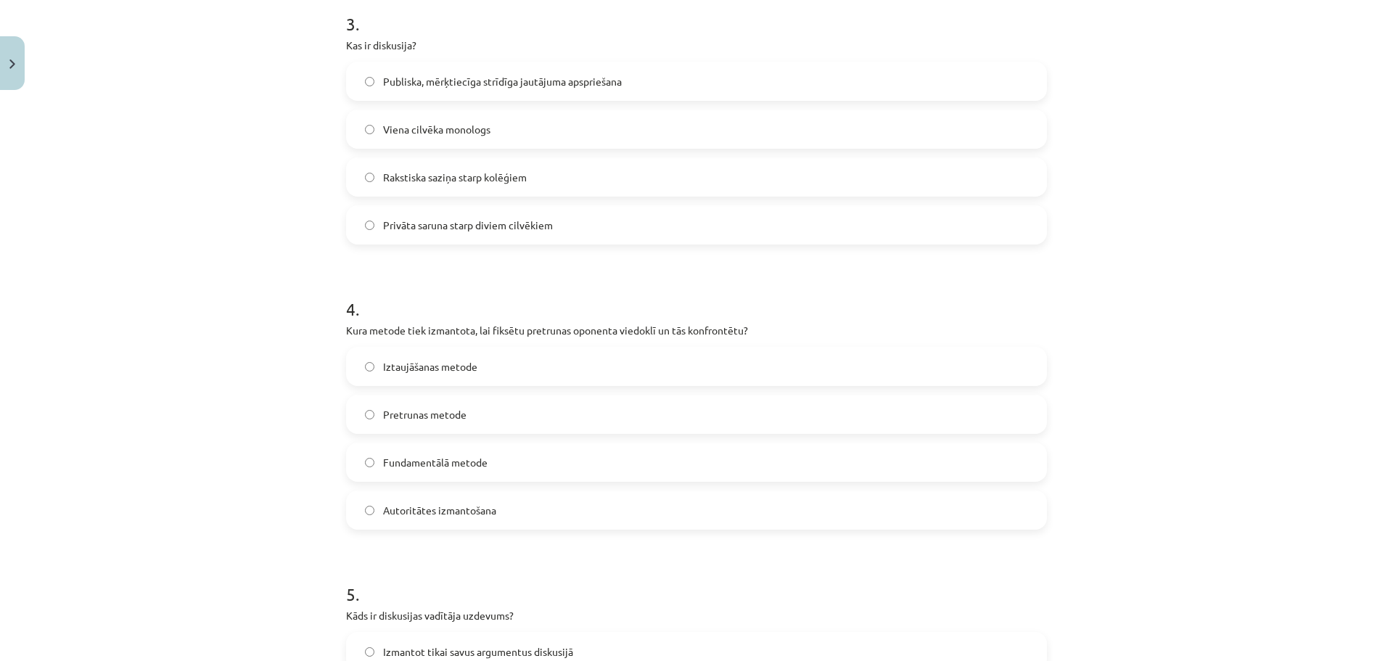
click at [428, 80] on span "Publiska, mērķtiecīga strīdīga jautājuma apspriešana" at bounding box center [502, 81] width 239 height 15
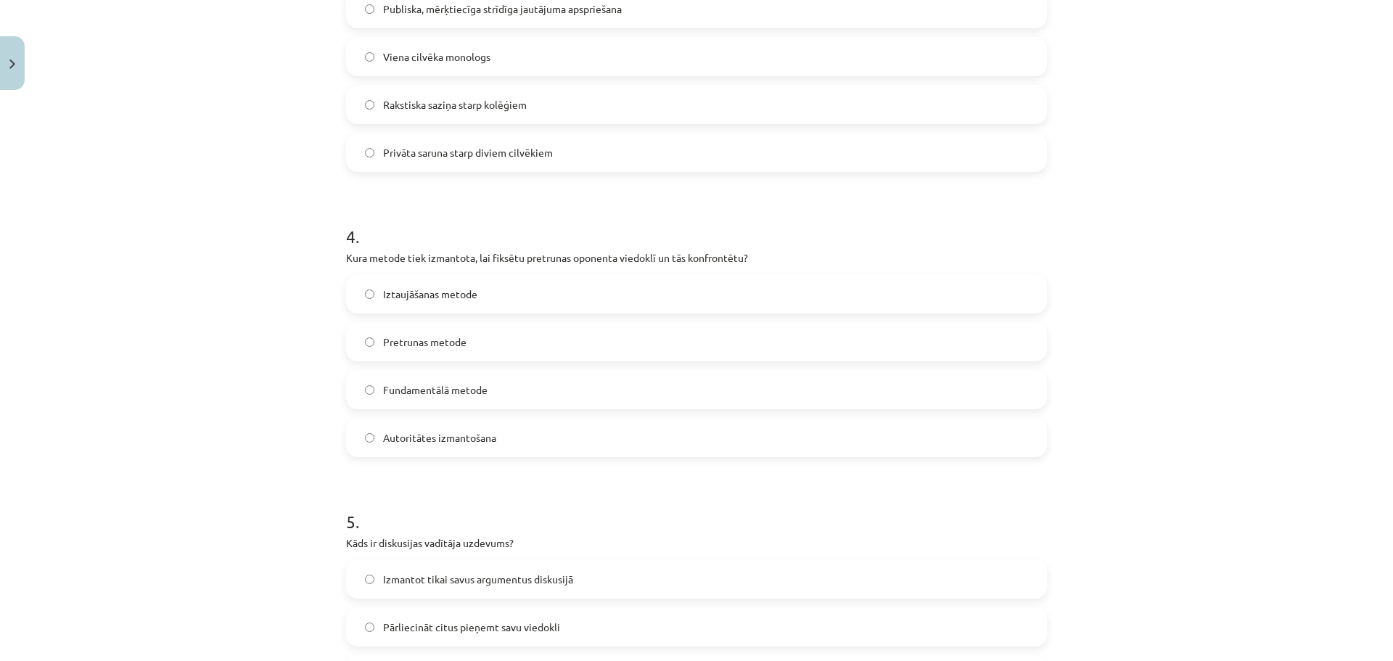
scroll to position [1161, 0]
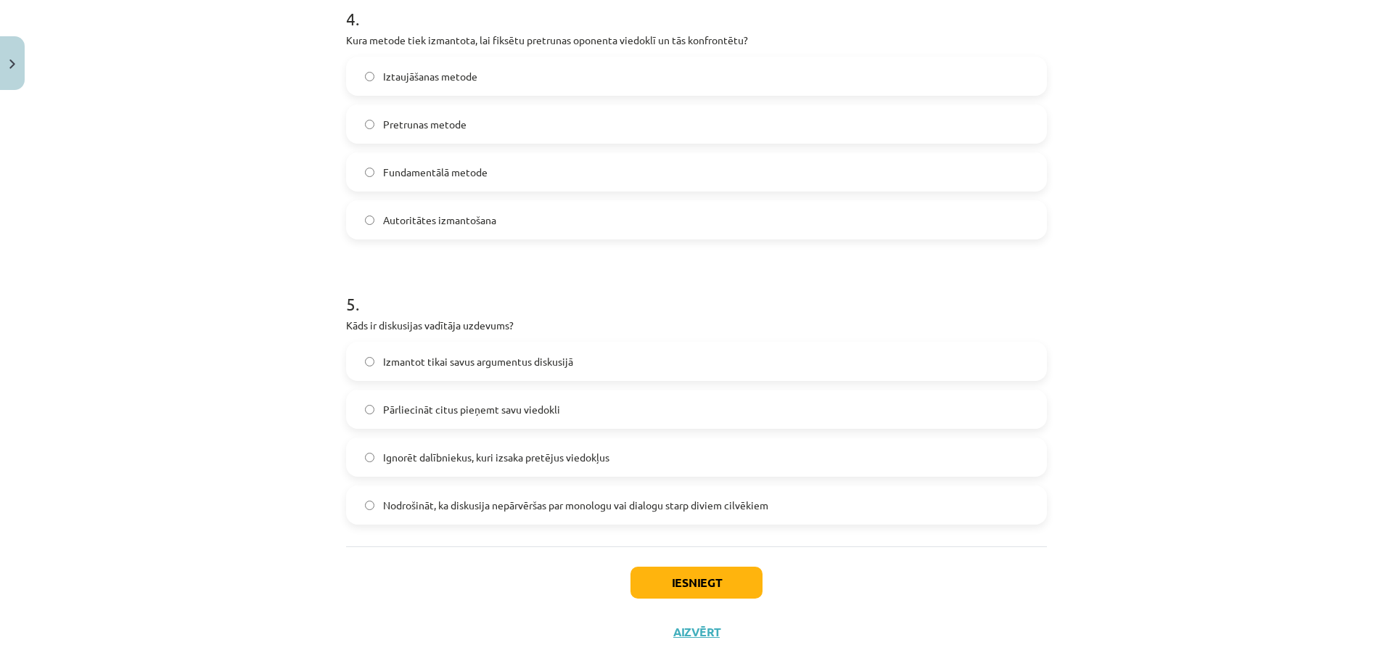
click at [433, 124] on span "Pretrunas metode" at bounding box center [424, 124] width 83 height 15
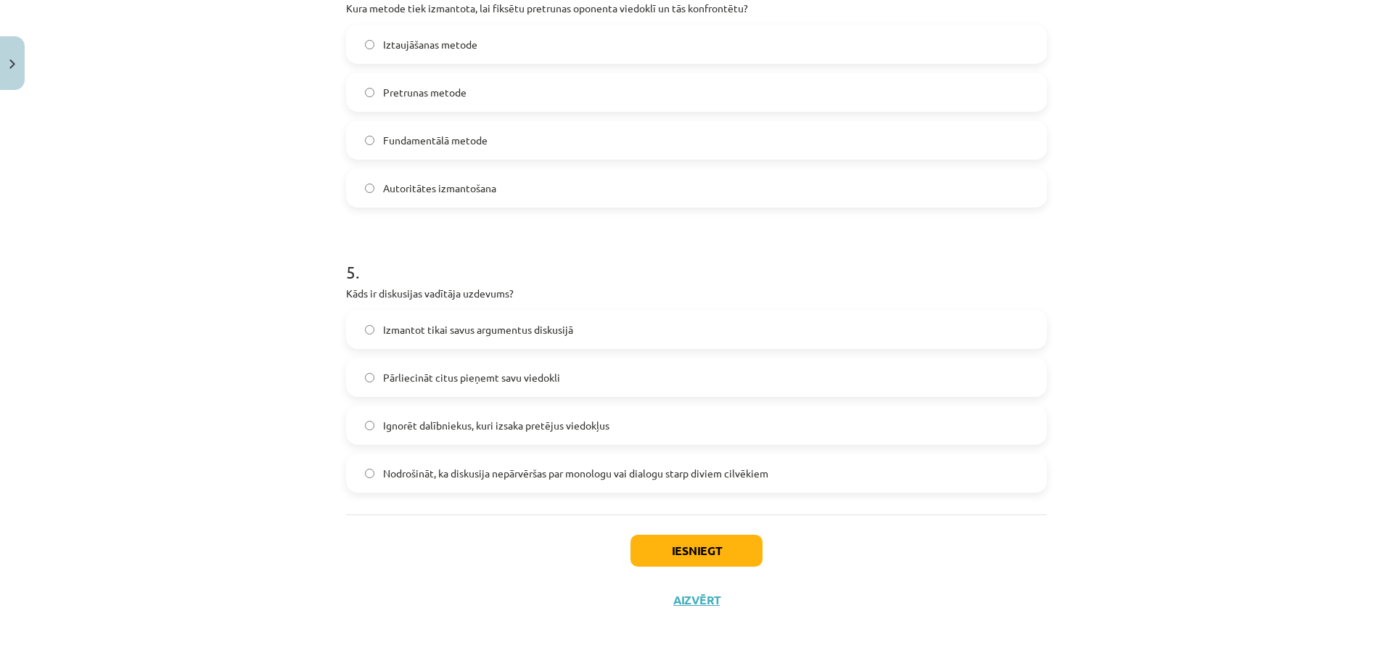
click at [447, 459] on label "Nodrošināt, ka diskusija nepārvēršas par monologu vai dialogu starp diviem cilv…" at bounding box center [697, 473] width 698 height 36
click at [223, 400] on div "Mācību tēma: Latviešu valodas i - 11. klases 1. ieskaites mācību materiāls (a,b…" at bounding box center [696, 330] width 1393 height 661
click at [683, 560] on button "Iesniegt" at bounding box center [697, 551] width 132 height 32
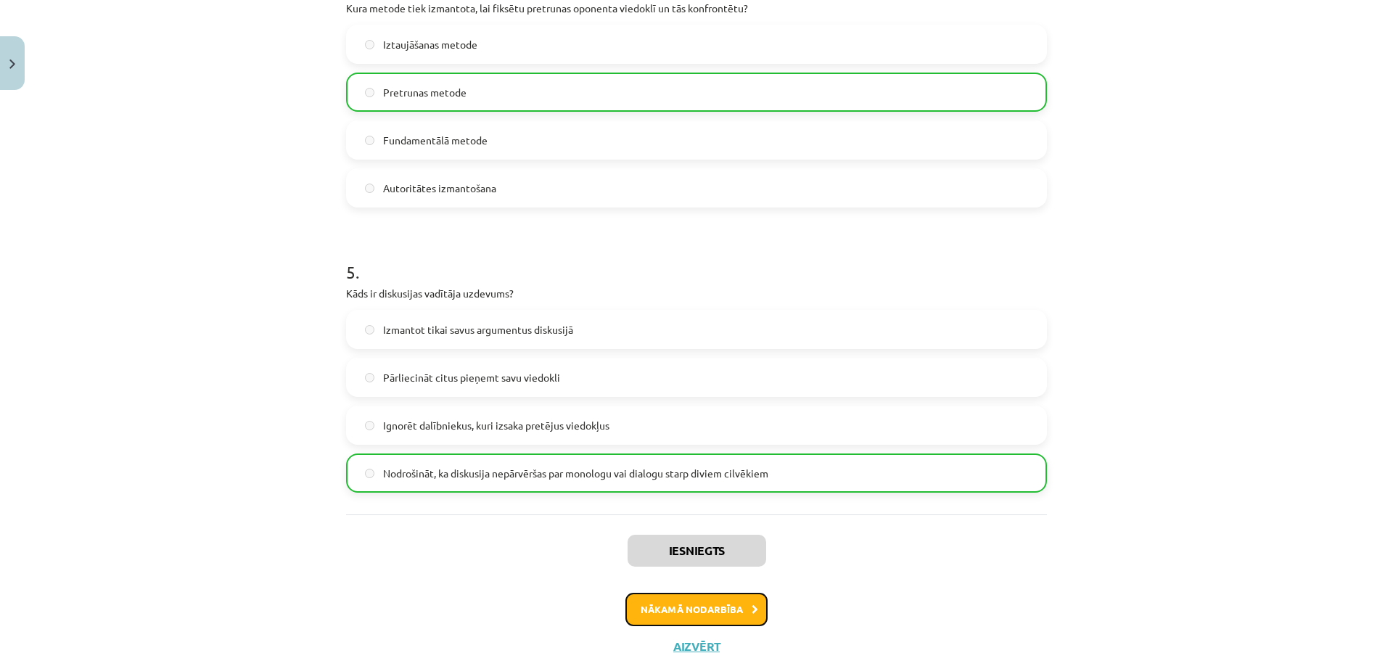
click at [732, 607] on button "Nākamā nodarbība" at bounding box center [697, 609] width 142 height 33
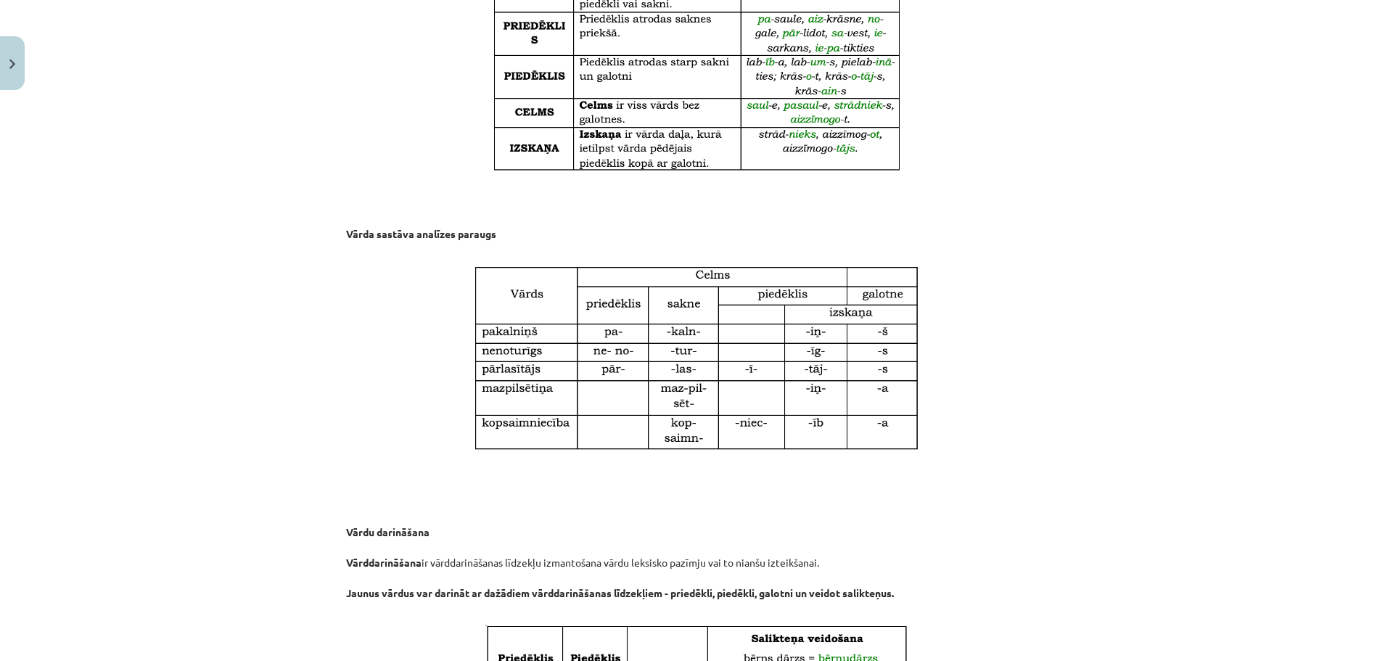
scroll to position [2440, 0]
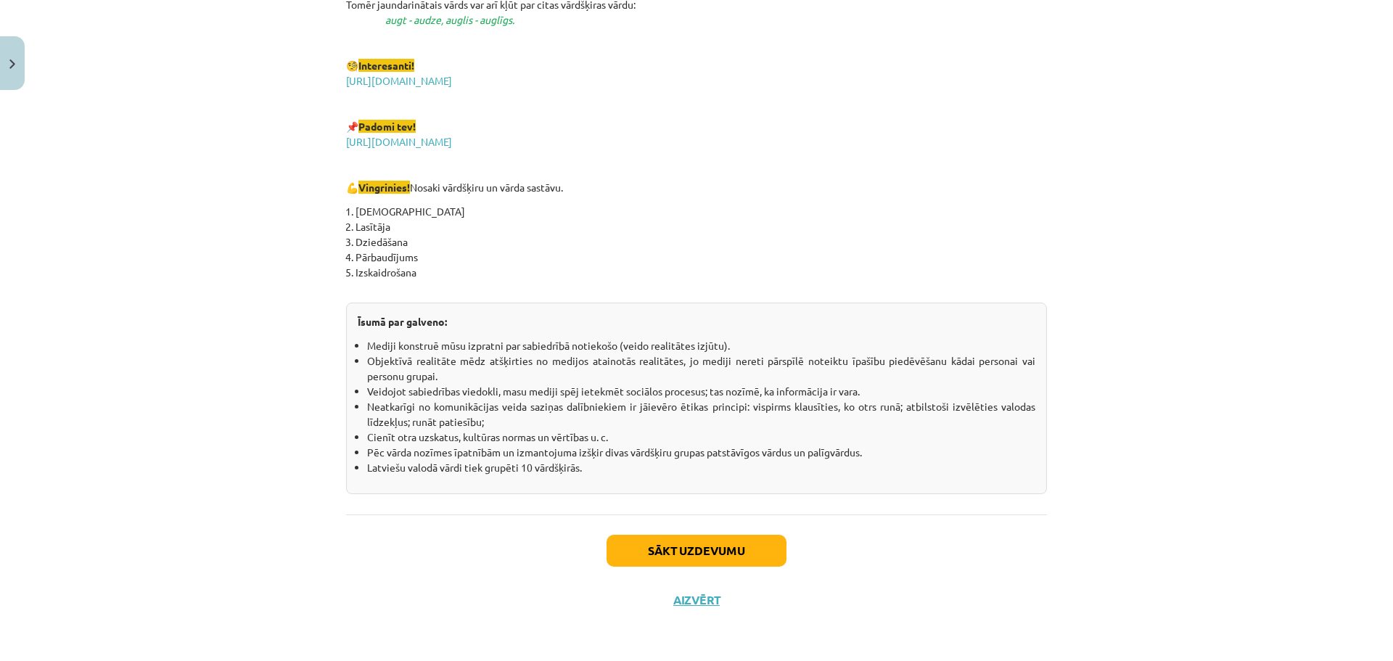
click at [713, 573] on div "Sākt uzdevumu Aizvērt" at bounding box center [696, 566] width 701 height 102
click at [720, 559] on button "Sākt uzdevumu" at bounding box center [697, 551] width 180 height 32
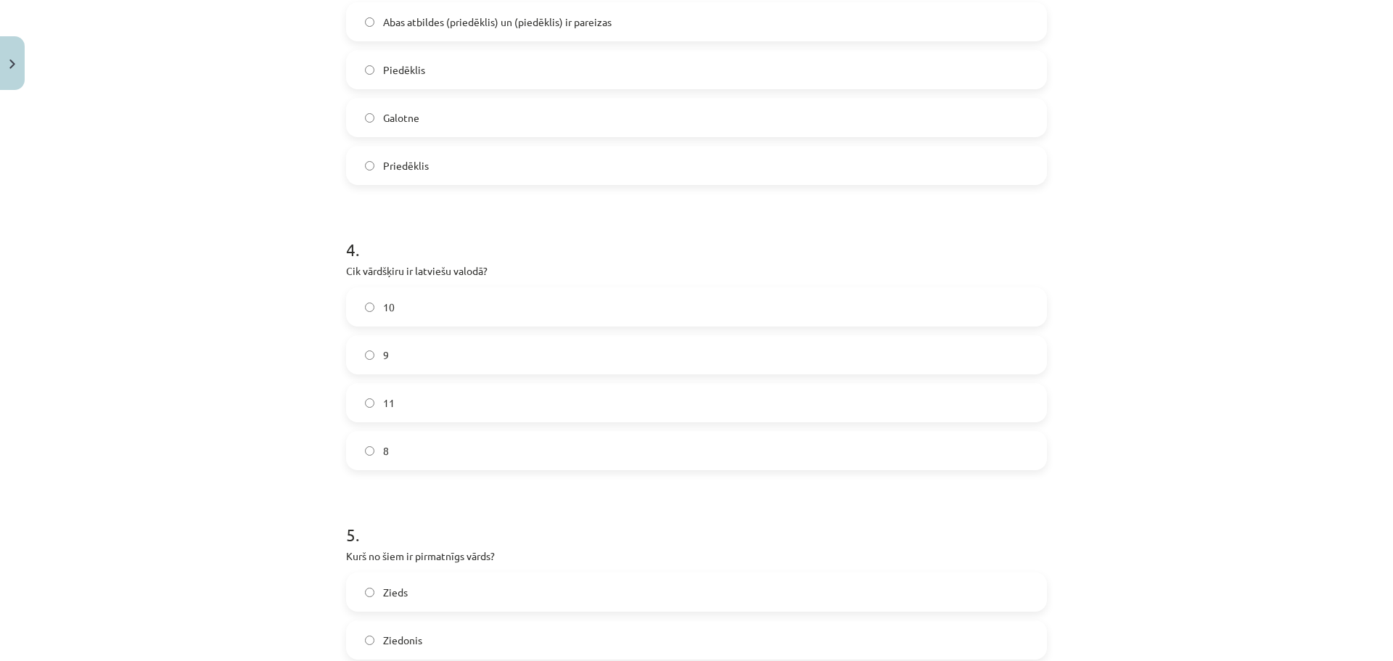
scroll to position [1193, 0]
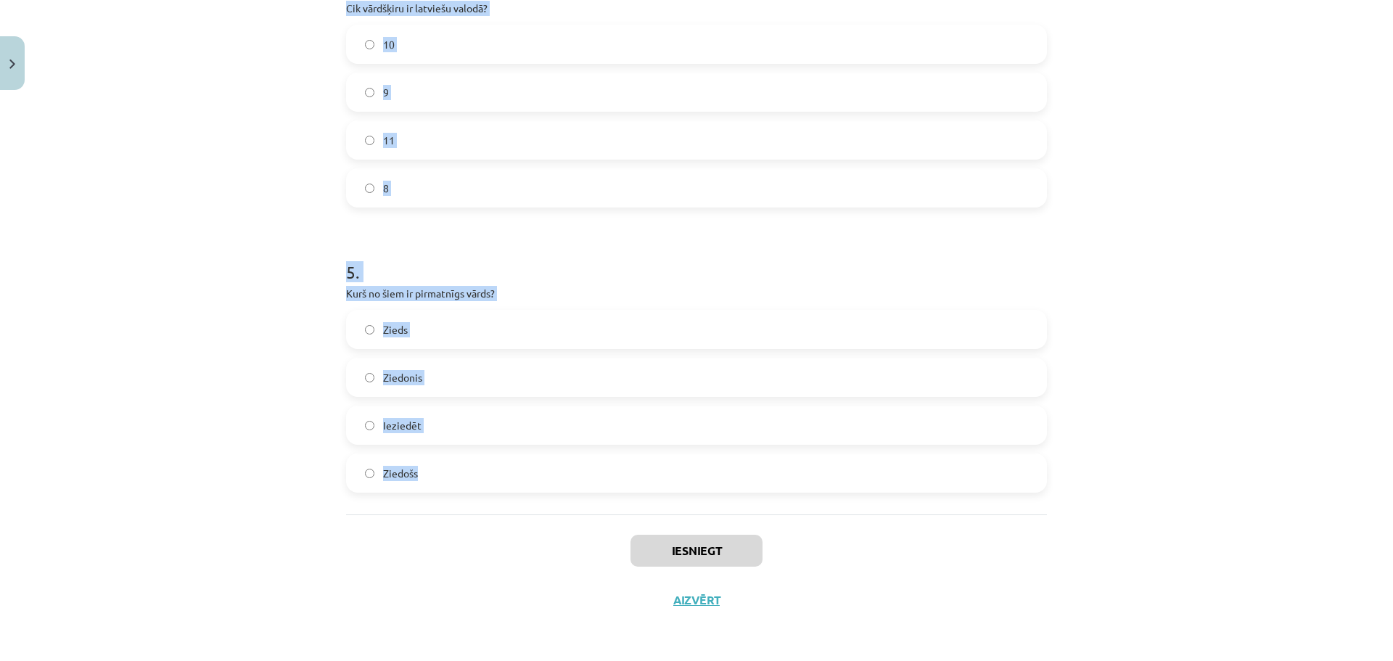
drag, startPoint x: 357, startPoint y: 286, endPoint x: 618, endPoint y: 452, distance: 309.6
click at [618, 452] on div "Mācību tēma: Latviešu valodas i - 11. klases 1. ieskaites mācību materiāls (a,b…" at bounding box center [696, 330] width 1393 height 661
copy form "1 . Kurš no šiem nav morfoloģijas pētījumu objekts? Teksta struktūra Vārdu form…"
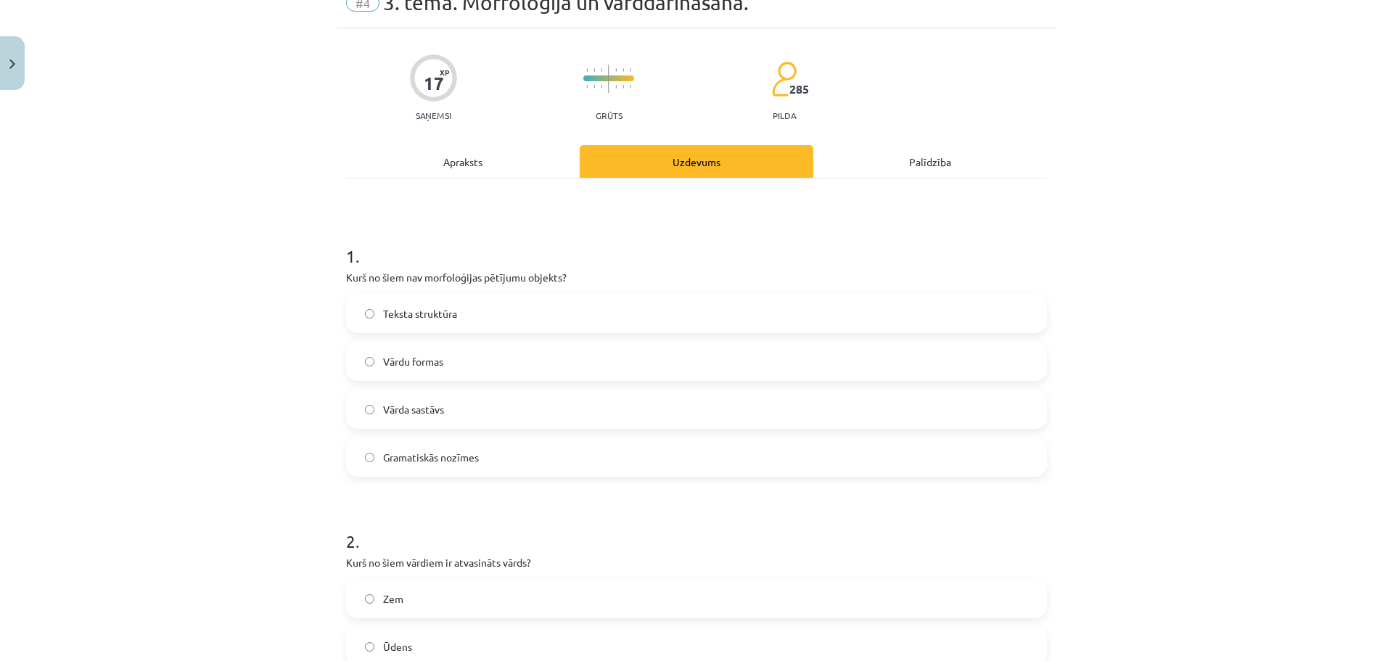
scroll to position [0, 0]
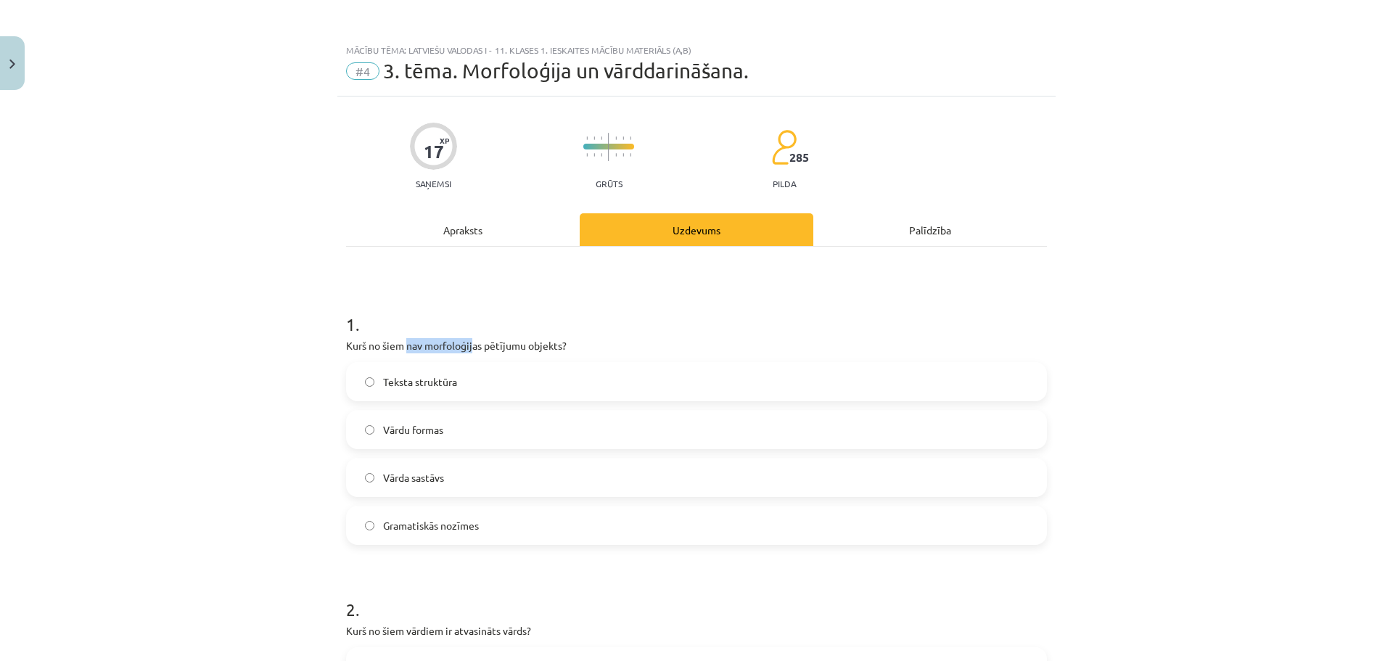
drag, startPoint x: 414, startPoint y: 353, endPoint x: 485, endPoint y: 340, distance: 73.0
click at [477, 343] on p "Kurš no šiem nav morfoloģijas pētījumu objekts?" at bounding box center [696, 345] width 701 height 15
click at [298, 353] on div "Mācību tēma: Latviešu valodas i - 11. klases 1. ieskaites mācību materiāls (a,b…" at bounding box center [696, 330] width 1393 height 661
click at [405, 372] on label "Teksta struktūra" at bounding box center [697, 382] width 698 height 36
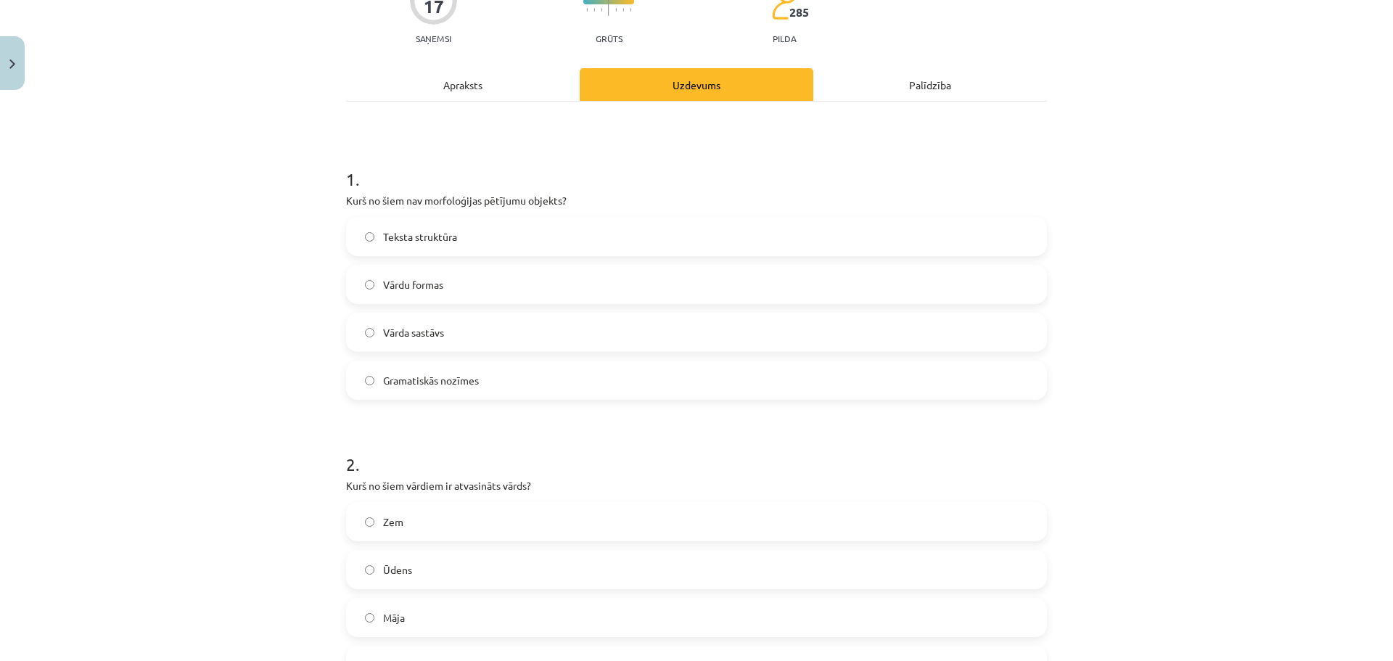
scroll to position [290, 0]
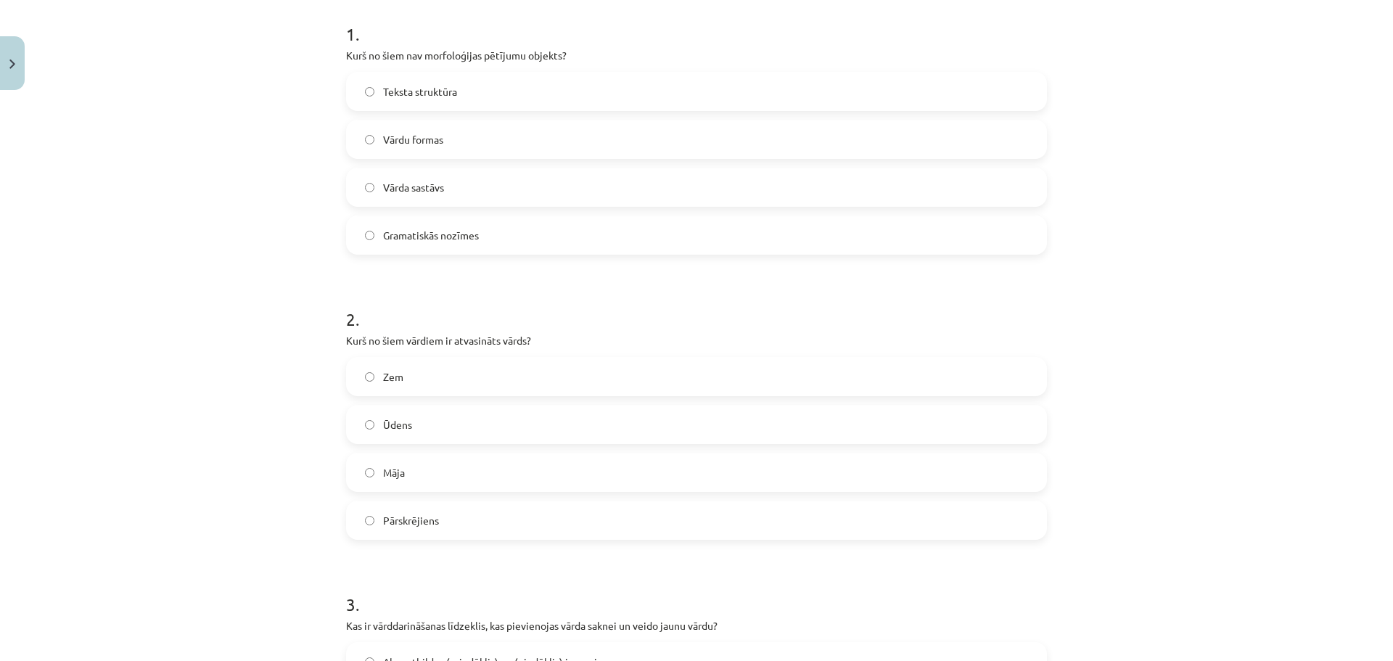
click at [420, 518] on span "Pārskrējiens" at bounding box center [411, 520] width 56 height 15
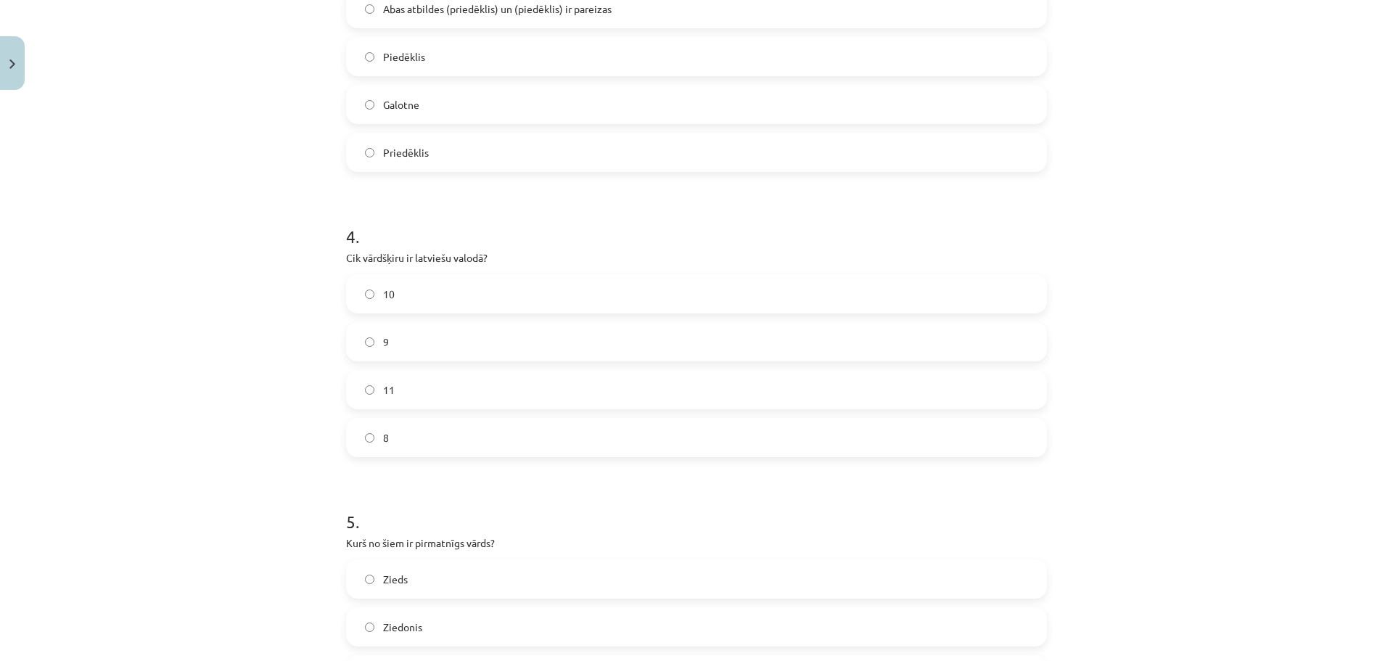
scroll to position [871, 0]
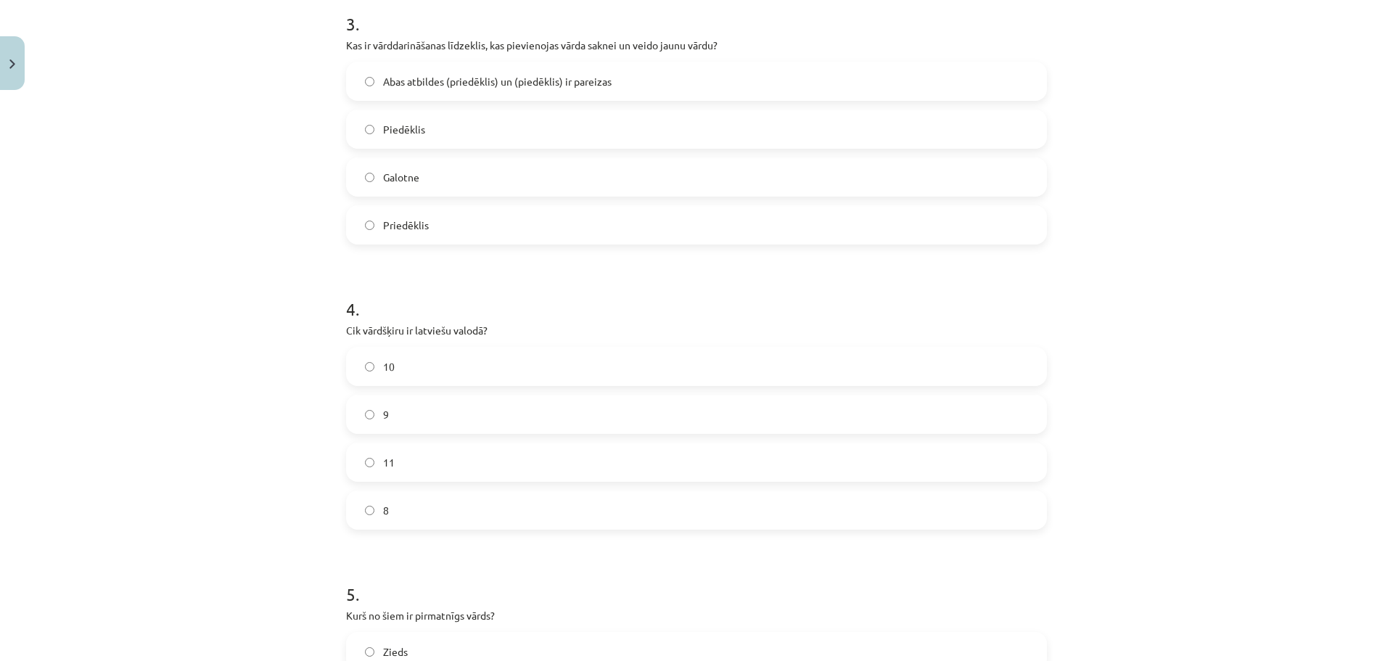
click at [417, 75] on span "Abas atbildes (priedēklis) un (piedēklis) ir pareizas" at bounding box center [497, 81] width 229 height 15
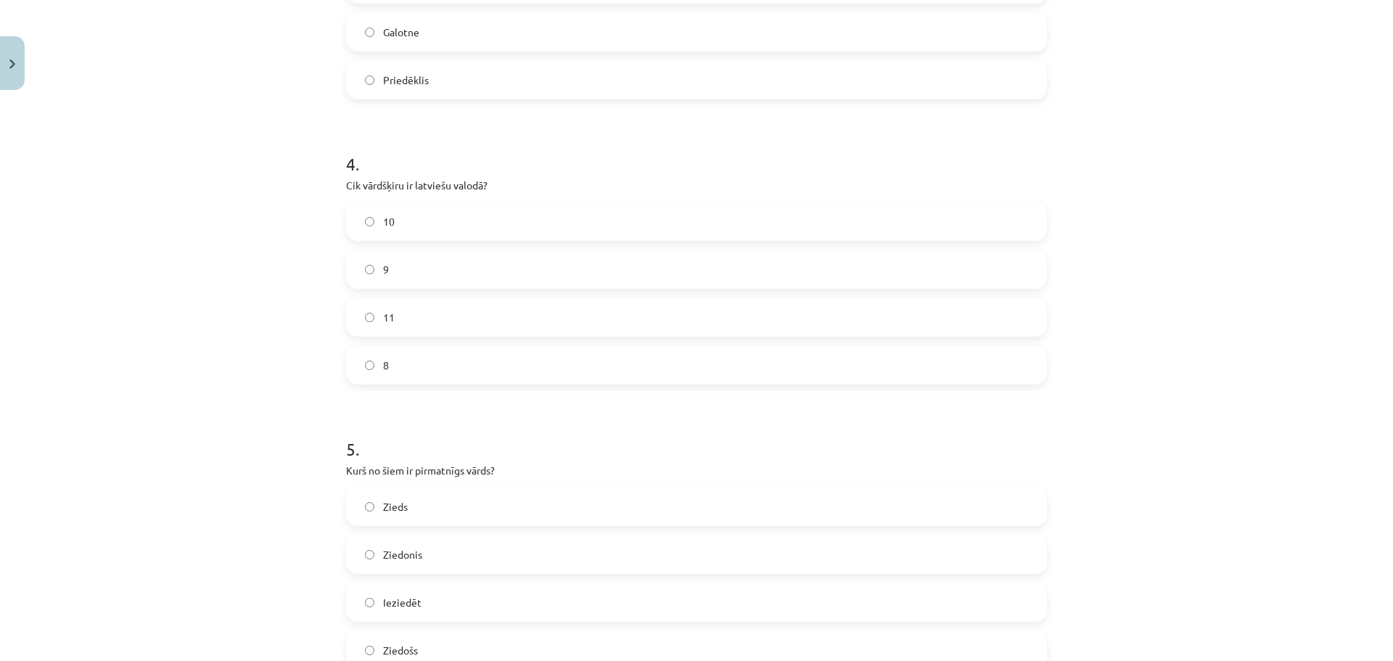
scroll to position [1161, 0]
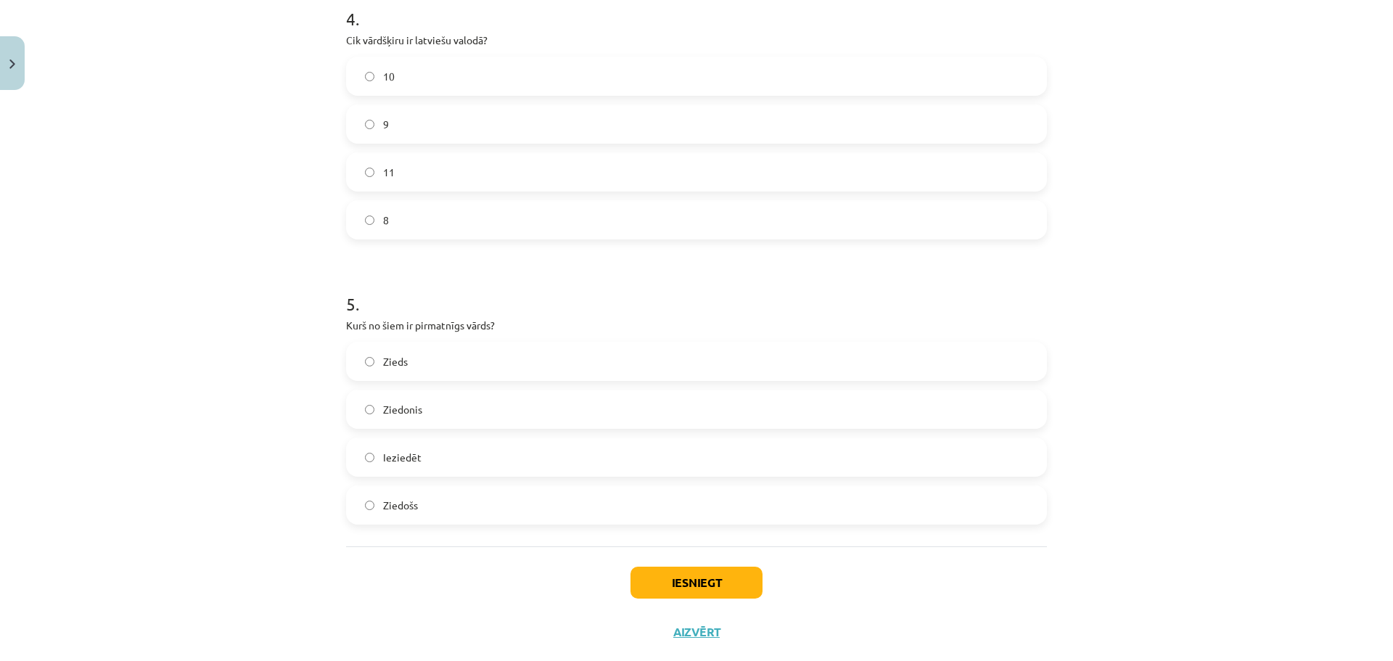
click at [402, 73] on label "10" at bounding box center [697, 76] width 698 height 36
click at [253, 366] on div "Mācību tēma: Latviešu valodas i - 11. klases 1. ieskaites mācību materiāls (a,b…" at bounding box center [696, 330] width 1393 height 661
click at [389, 348] on label "Zieds" at bounding box center [697, 361] width 698 height 36
click at [712, 590] on button "Iesniegt" at bounding box center [697, 583] width 132 height 32
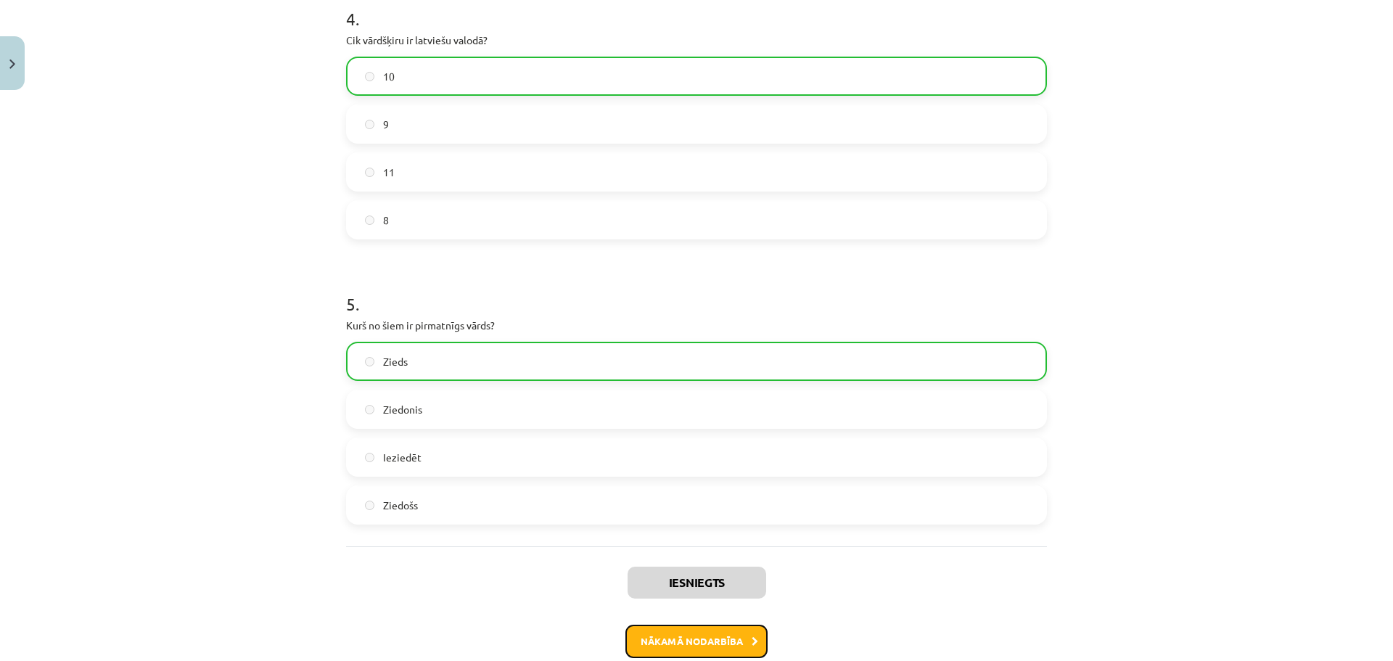
click at [734, 637] on button "Nākamā nodarbība" at bounding box center [697, 641] width 142 height 33
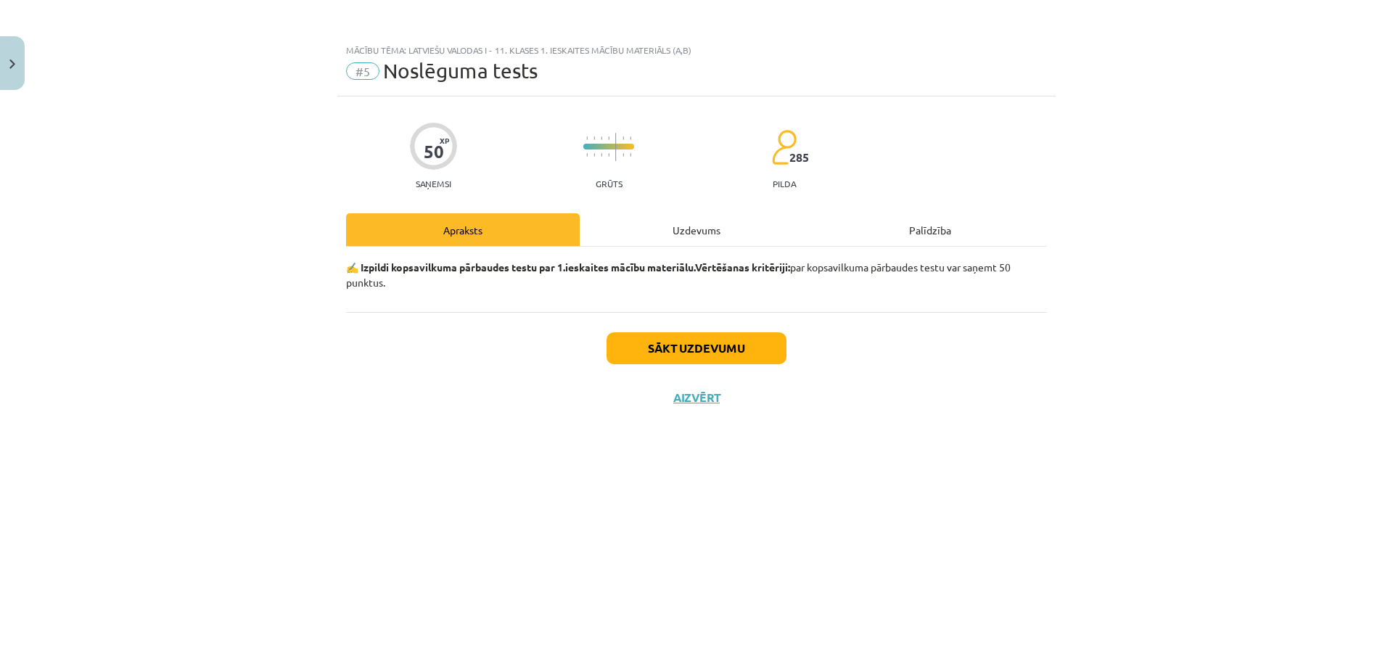
scroll to position [0, 0]
click at [685, 342] on button "Sākt uzdevumu" at bounding box center [697, 348] width 180 height 32
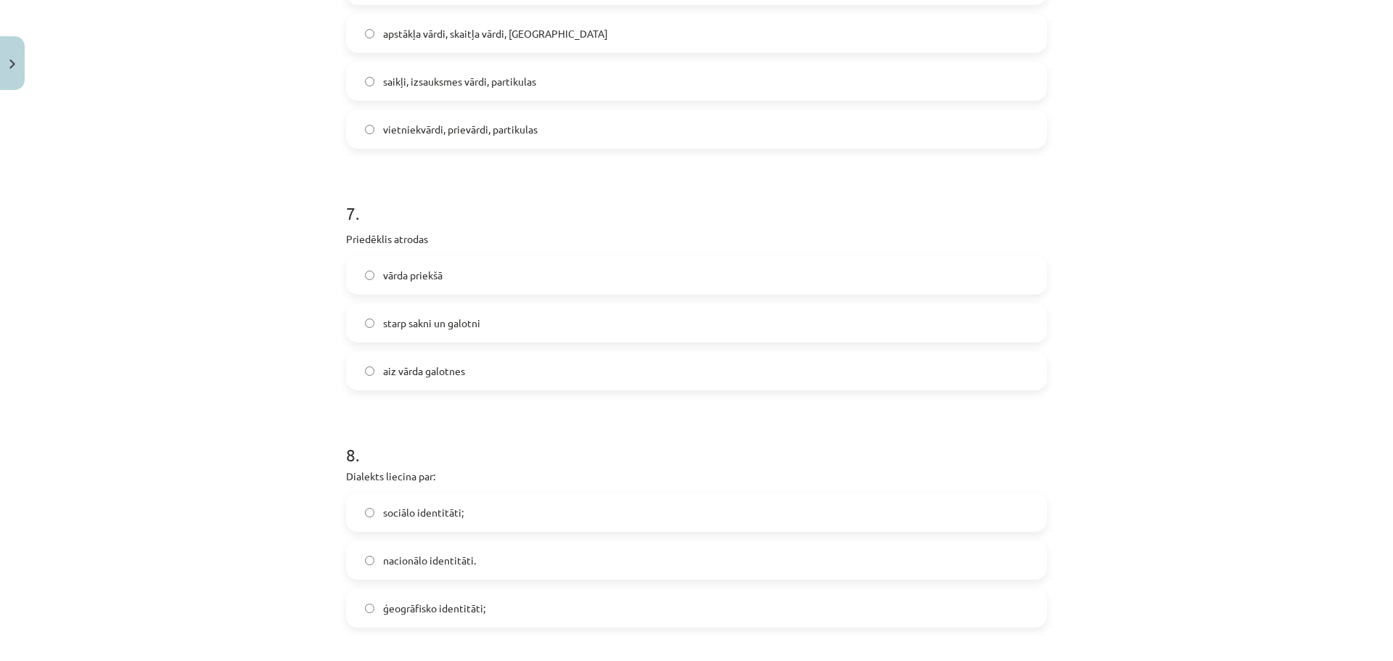
scroll to position [2393, 0]
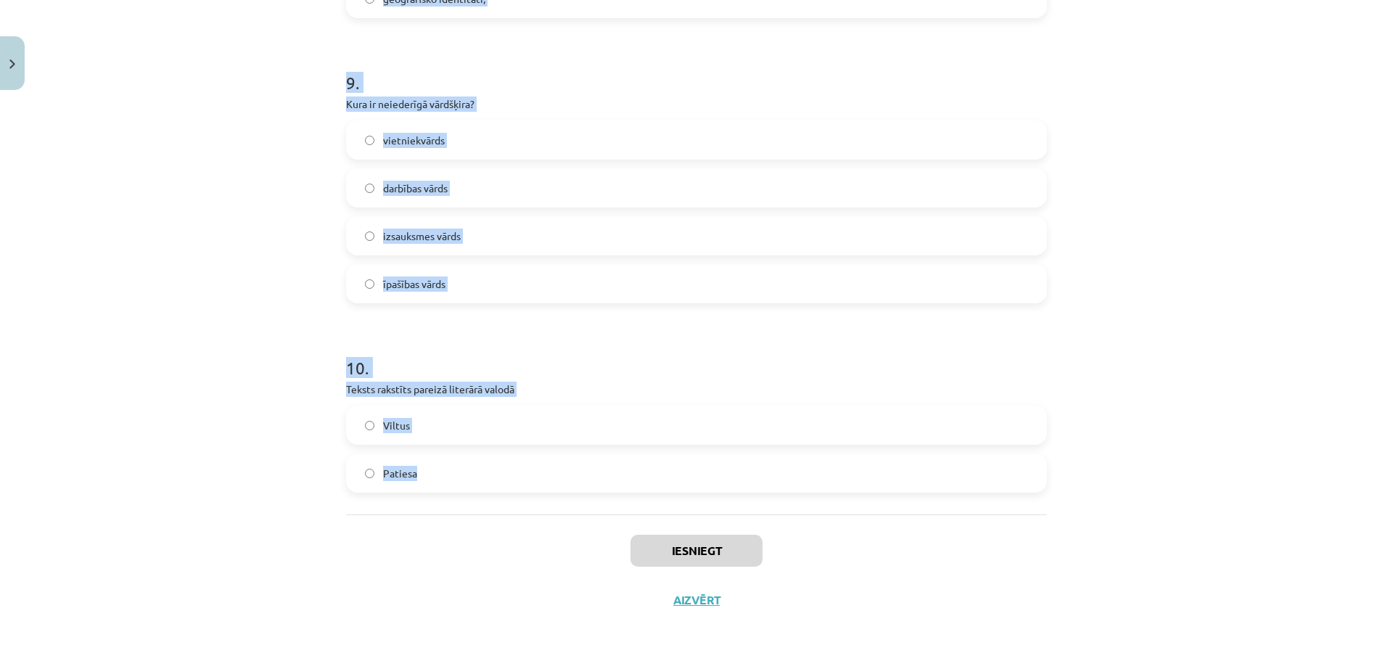
drag, startPoint x: 332, startPoint y: 324, endPoint x: 562, endPoint y: 475, distance: 275.1
copy form "1 . Sieviešu dzimtes lietvārds ir mikrofons nags lācis acs 2 . Latviešu valodā …"
click at [306, 348] on div "Mācību tēma: Latviešu valodas i - 11. klases 1. ieskaites mācību materiāls (a,b…" at bounding box center [696, 330] width 1393 height 661
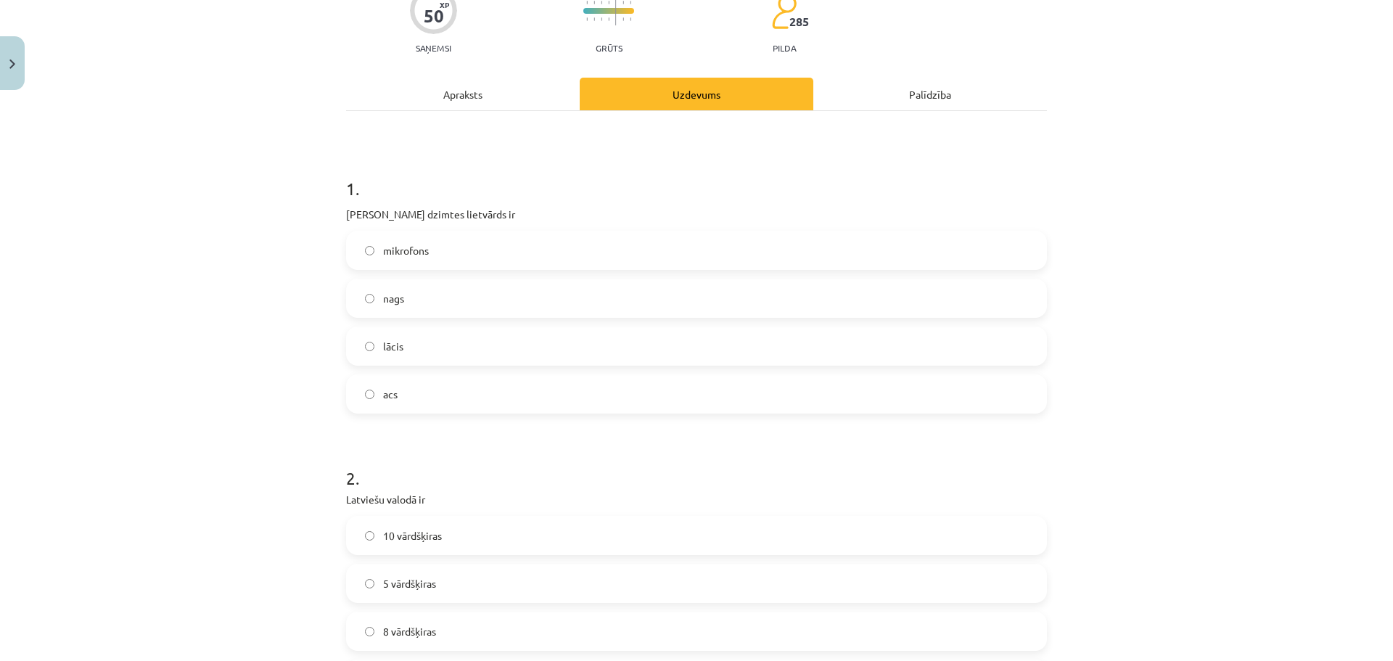
scroll to position [107, 0]
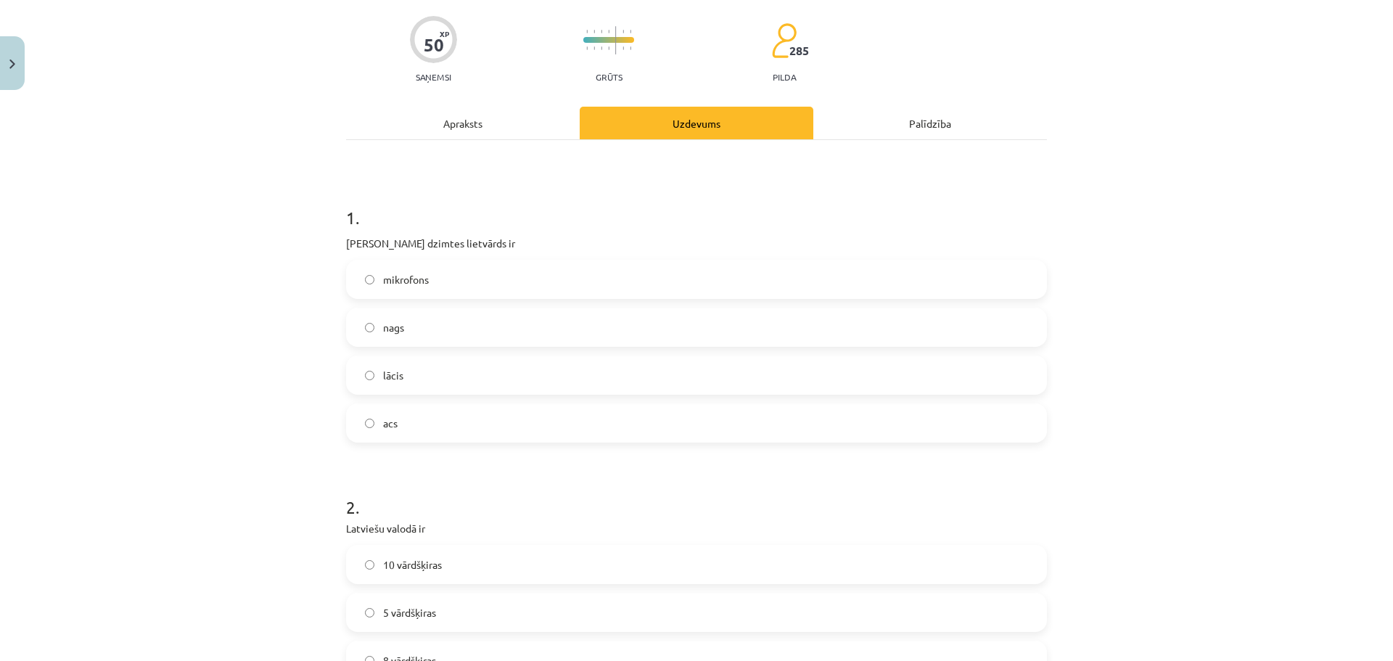
click at [398, 433] on label "acs" at bounding box center [697, 423] width 698 height 36
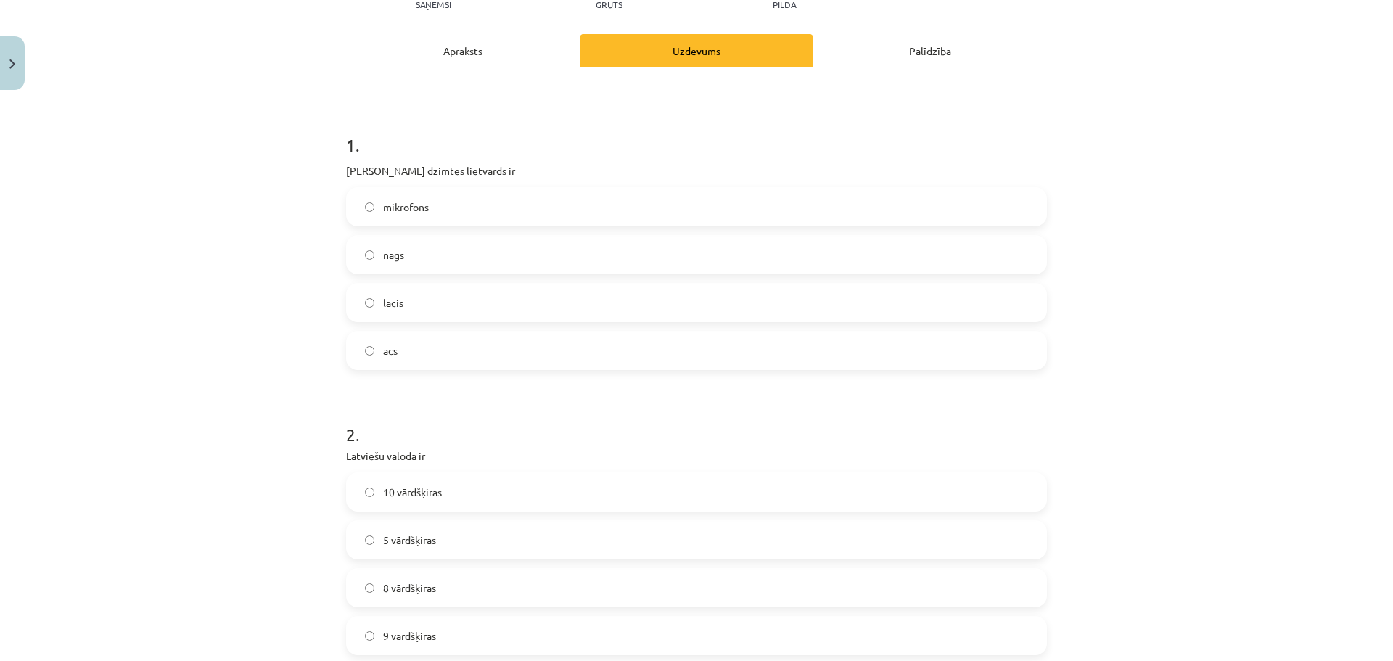
scroll to position [324, 0]
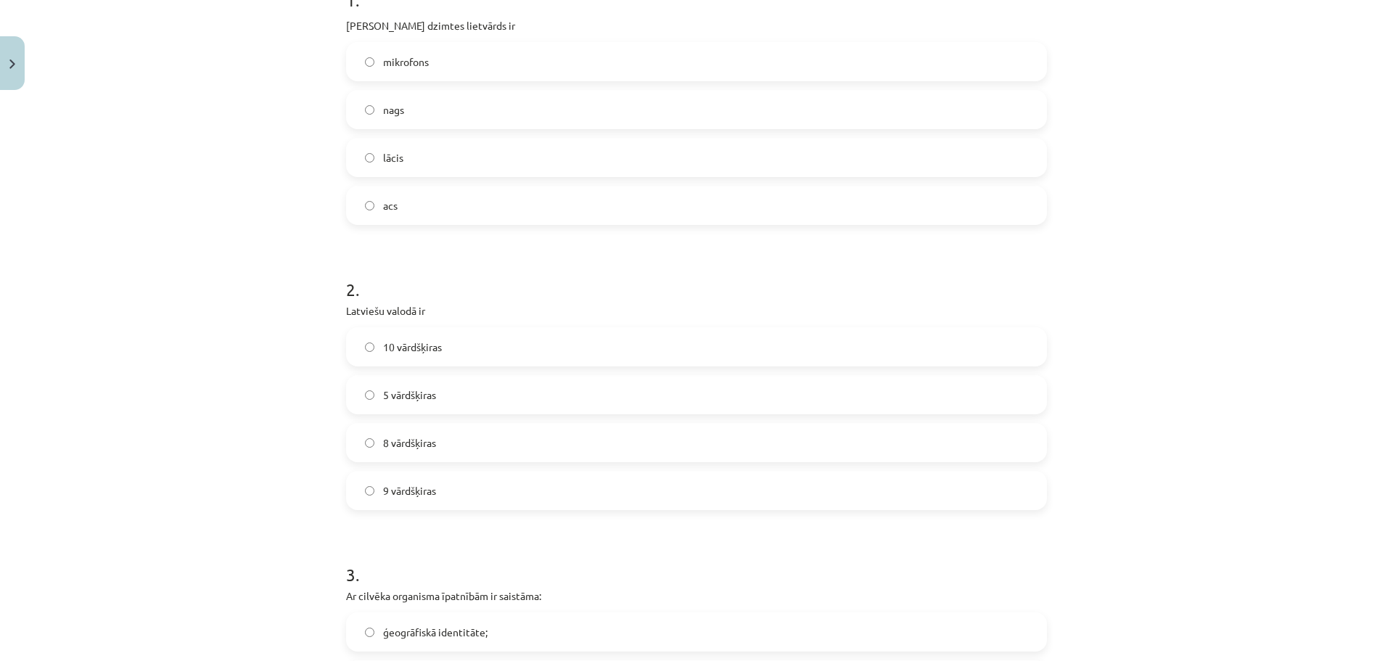
click at [411, 334] on label "10 vārdšķiras" at bounding box center [697, 347] width 698 height 36
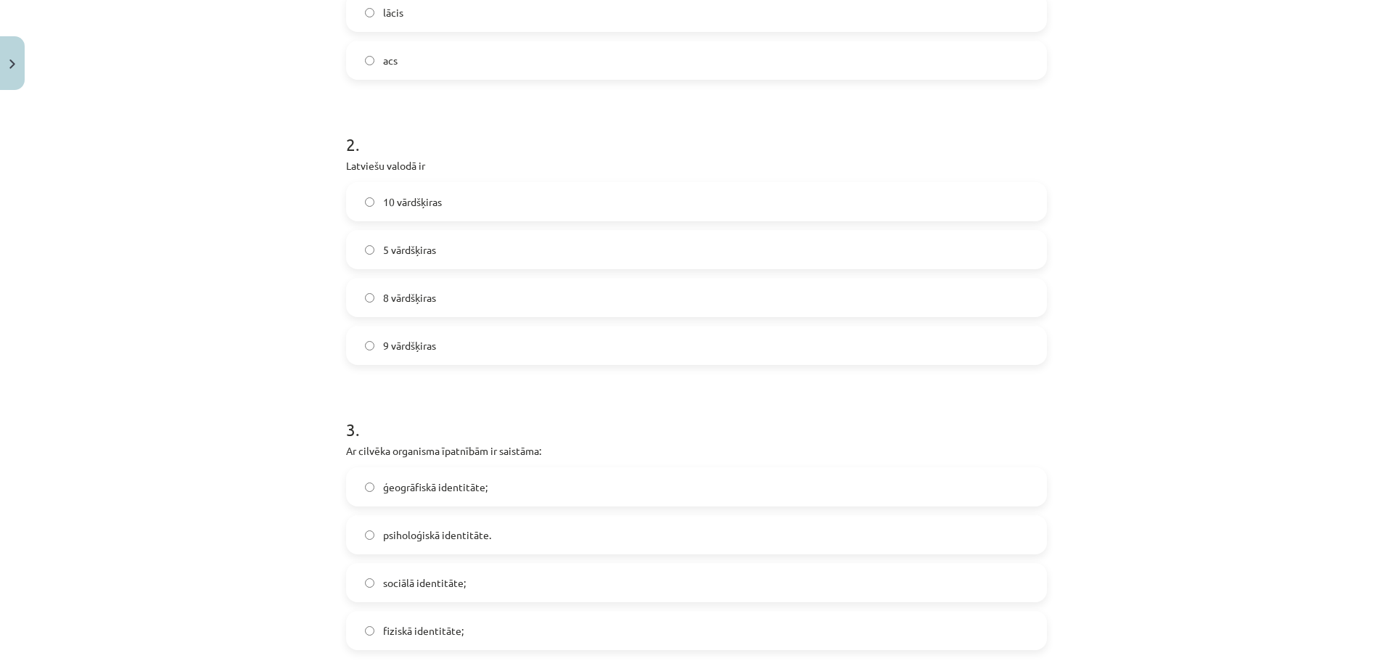
scroll to position [615, 0]
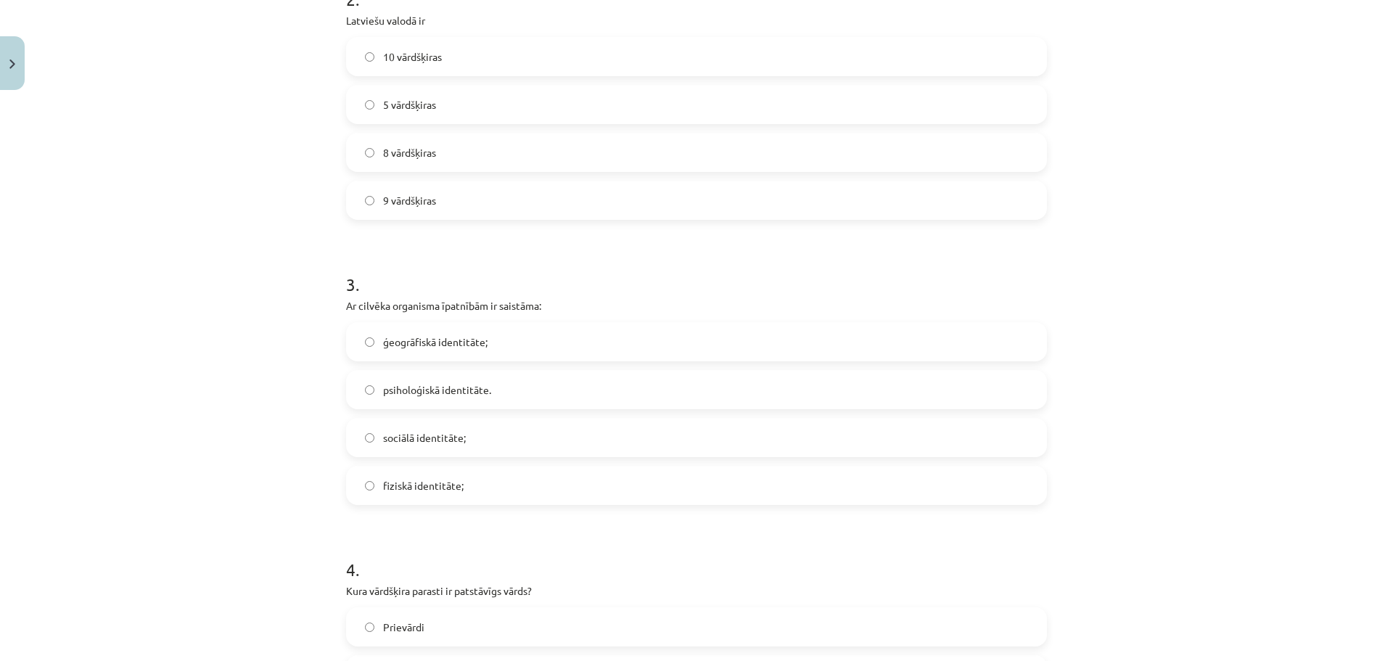
click at [422, 483] on span "fiziskā identitāte;" at bounding box center [423, 485] width 81 height 15
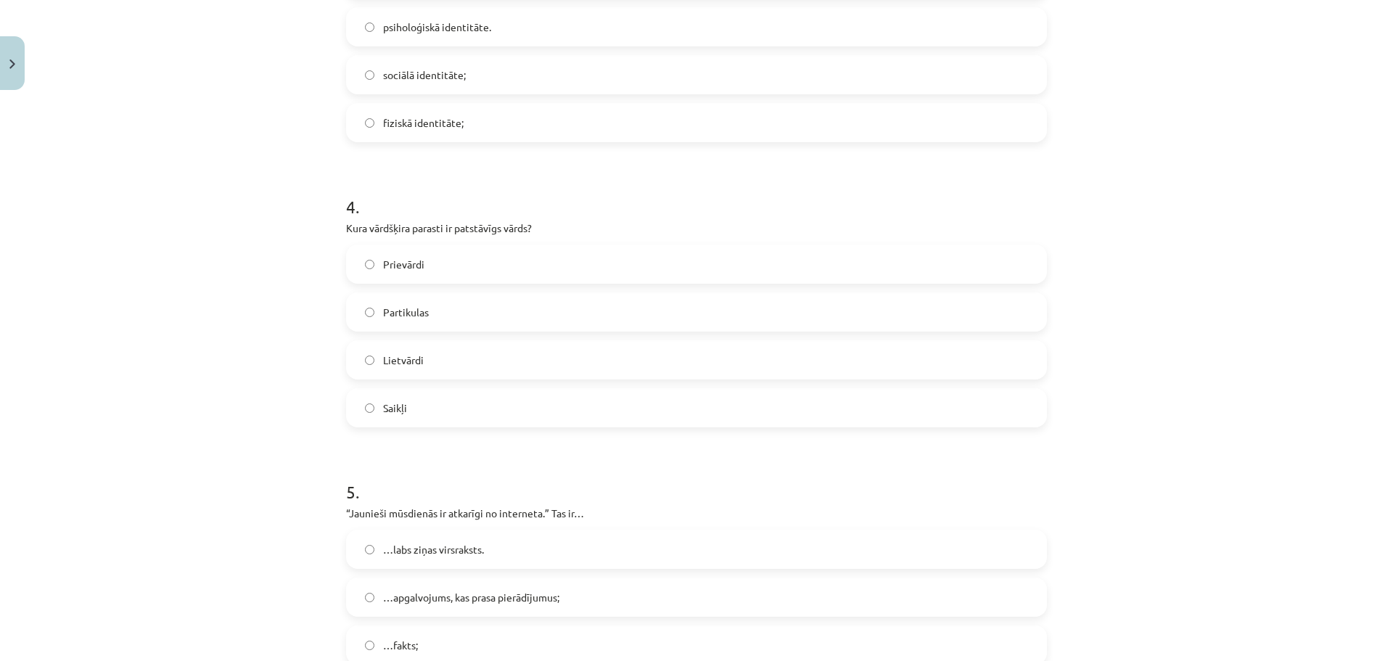
click at [406, 362] on span "Lietvārdi" at bounding box center [403, 360] width 41 height 15
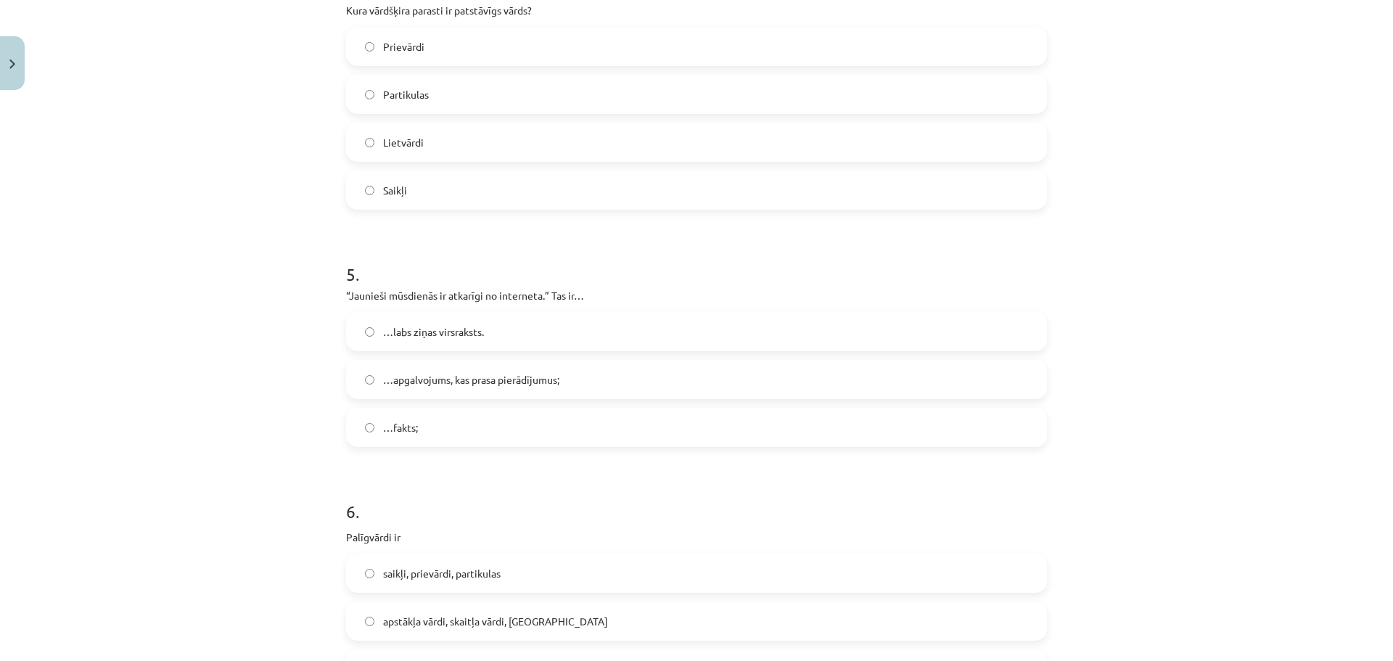
click at [462, 388] on label "…apgalvojums, kas prasa pierādījumus;" at bounding box center [697, 379] width 698 height 36
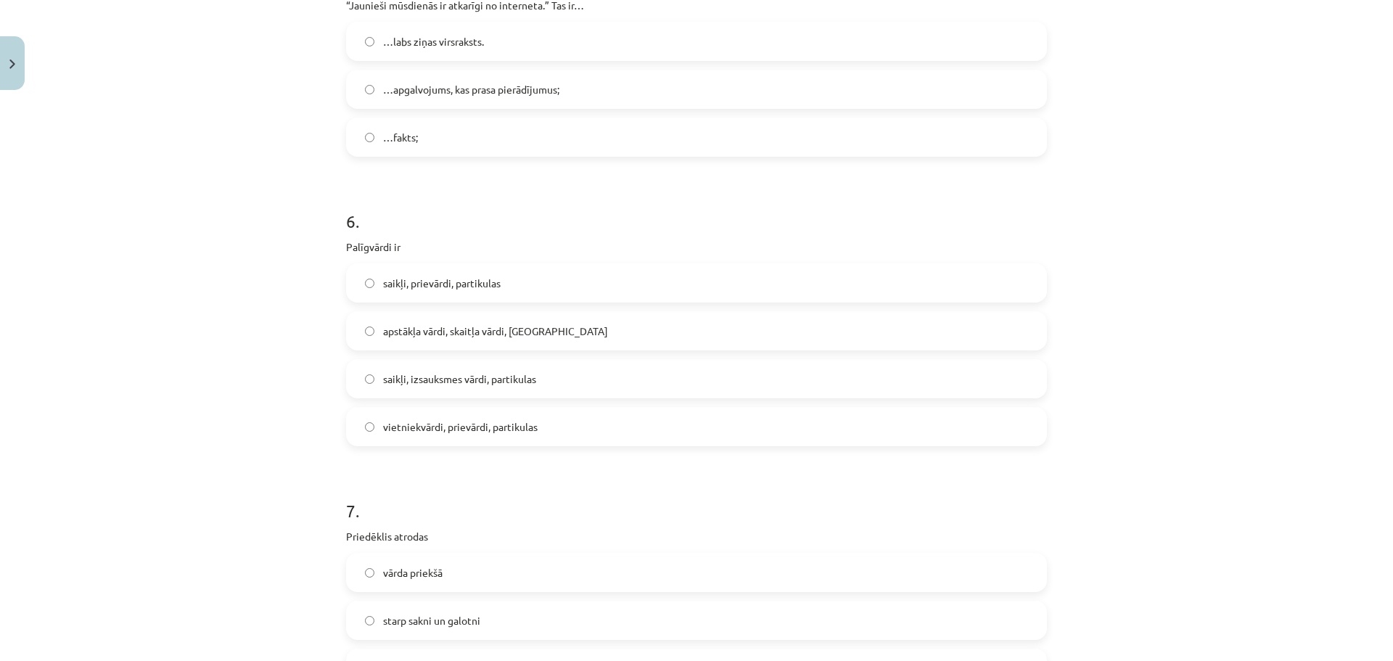
scroll to position [1558, 0]
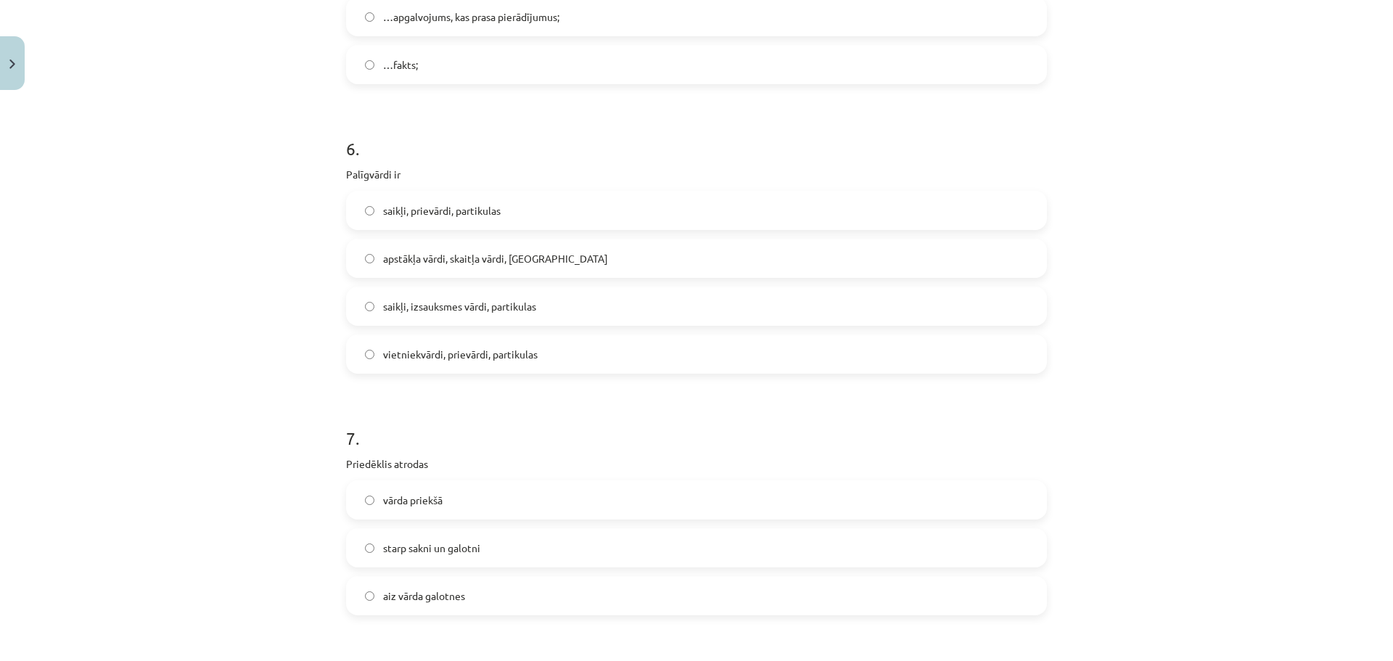
click at [430, 216] on span "saikļi, prievārdi, partikulas" at bounding box center [442, 210] width 118 height 15
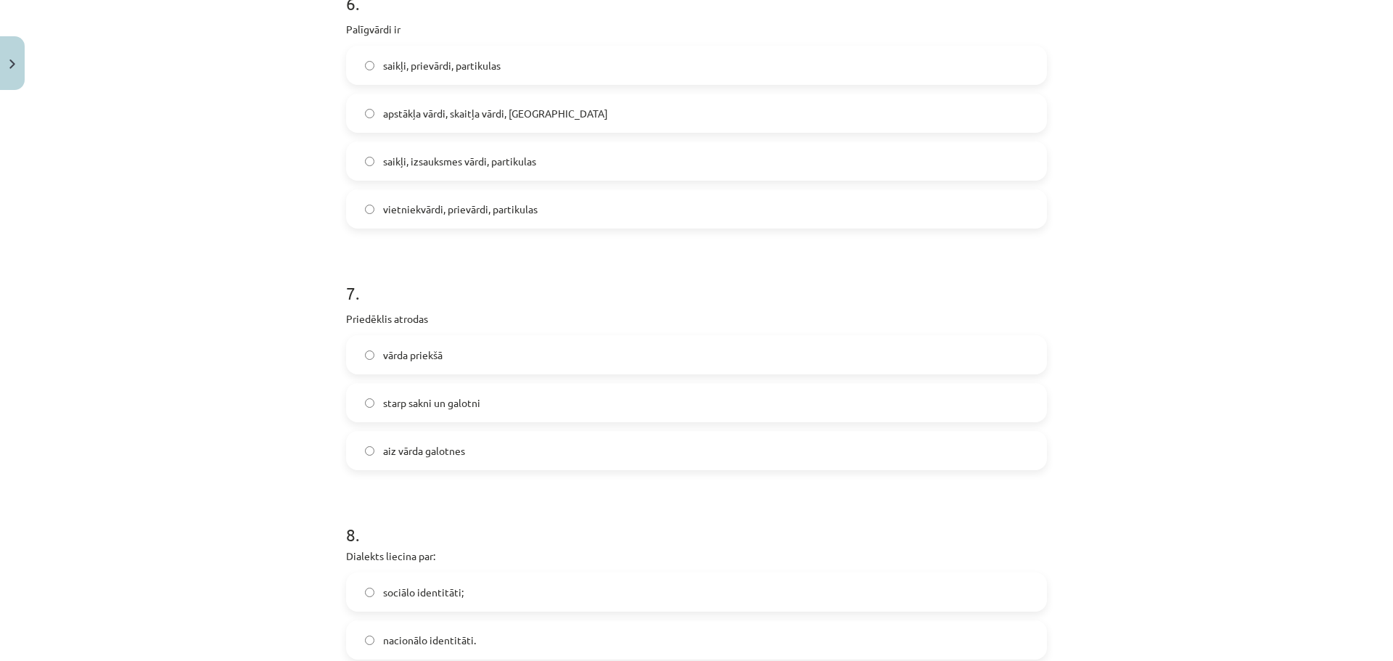
click at [454, 363] on label "vārda priekšā" at bounding box center [697, 355] width 698 height 36
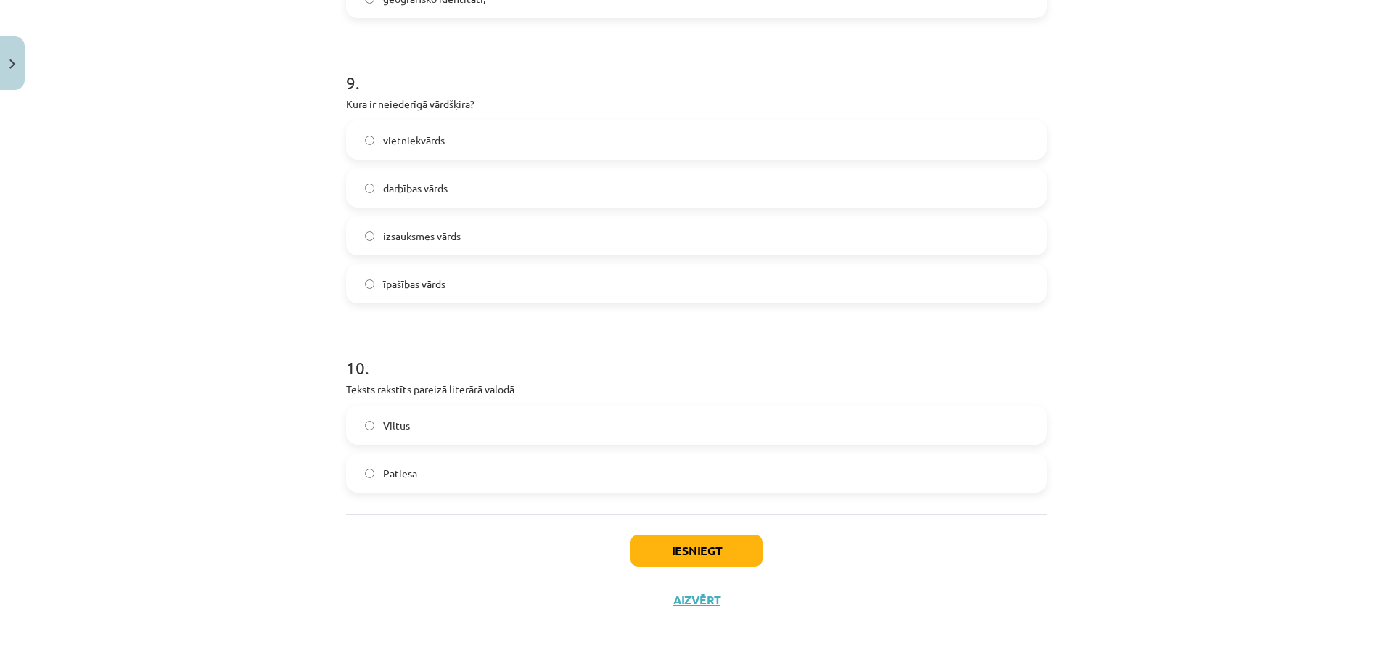
scroll to position [2175, 0]
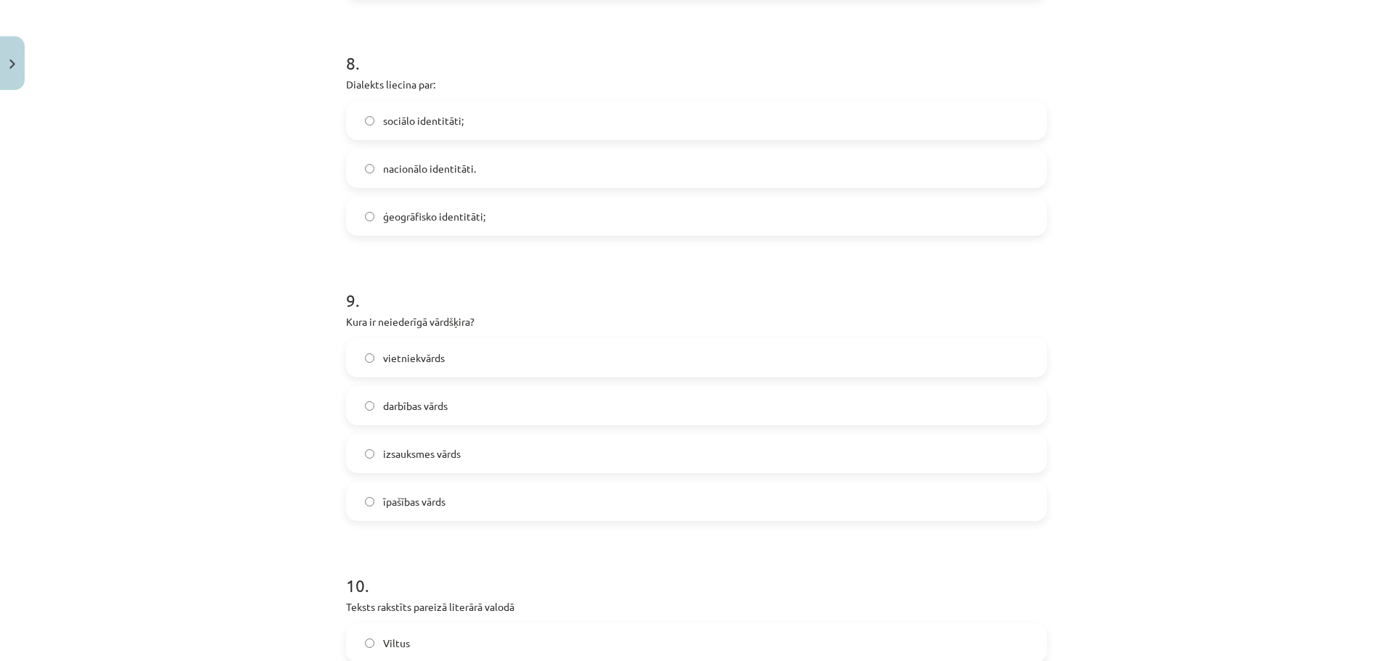
click at [438, 225] on label "ģeogrāfisko identitāti;" at bounding box center [697, 216] width 698 height 36
click at [398, 370] on label "vietniekvārds" at bounding box center [697, 358] width 698 height 36
click at [414, 470] on label "izsauksmes vārds" at bounding box center [697, 453] width 698 height 36
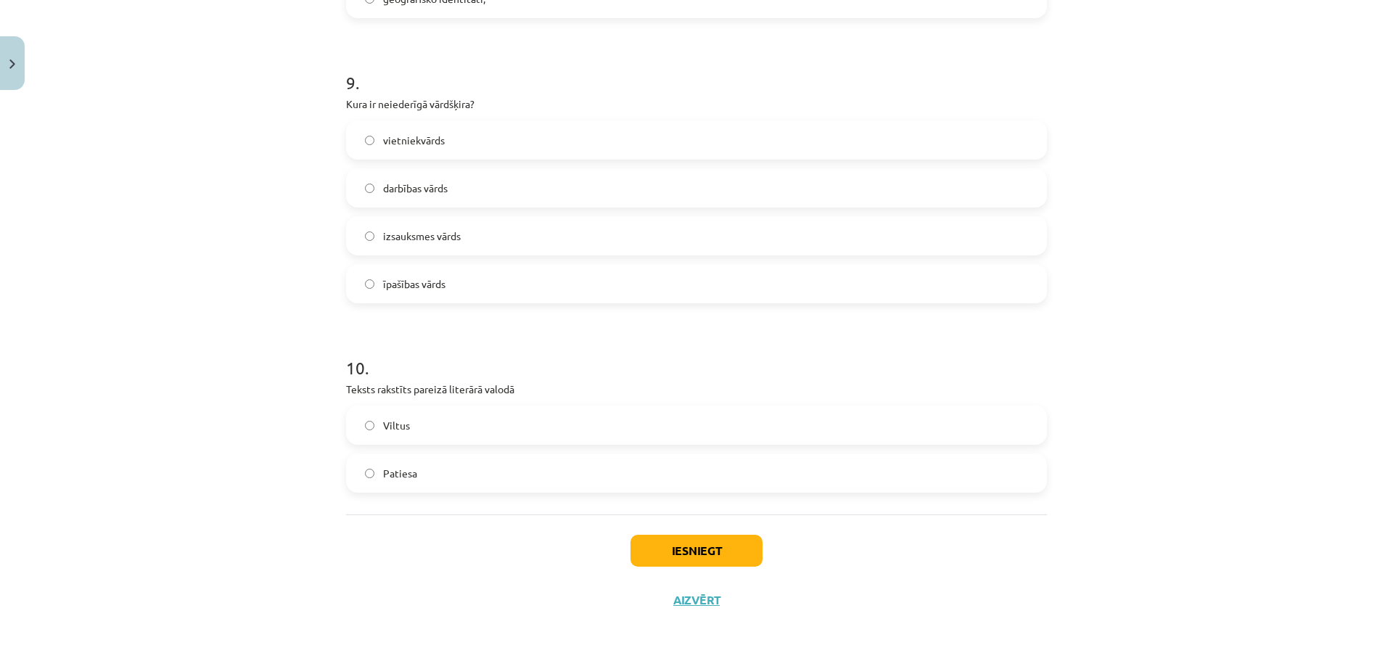
click at [427, 475] on label "Patiesa" at bounding box center [697, 473] width 698 height 36
click at [710, 545] on button "Iesniegt" at bounding box center [697, 551] width 132 height 32
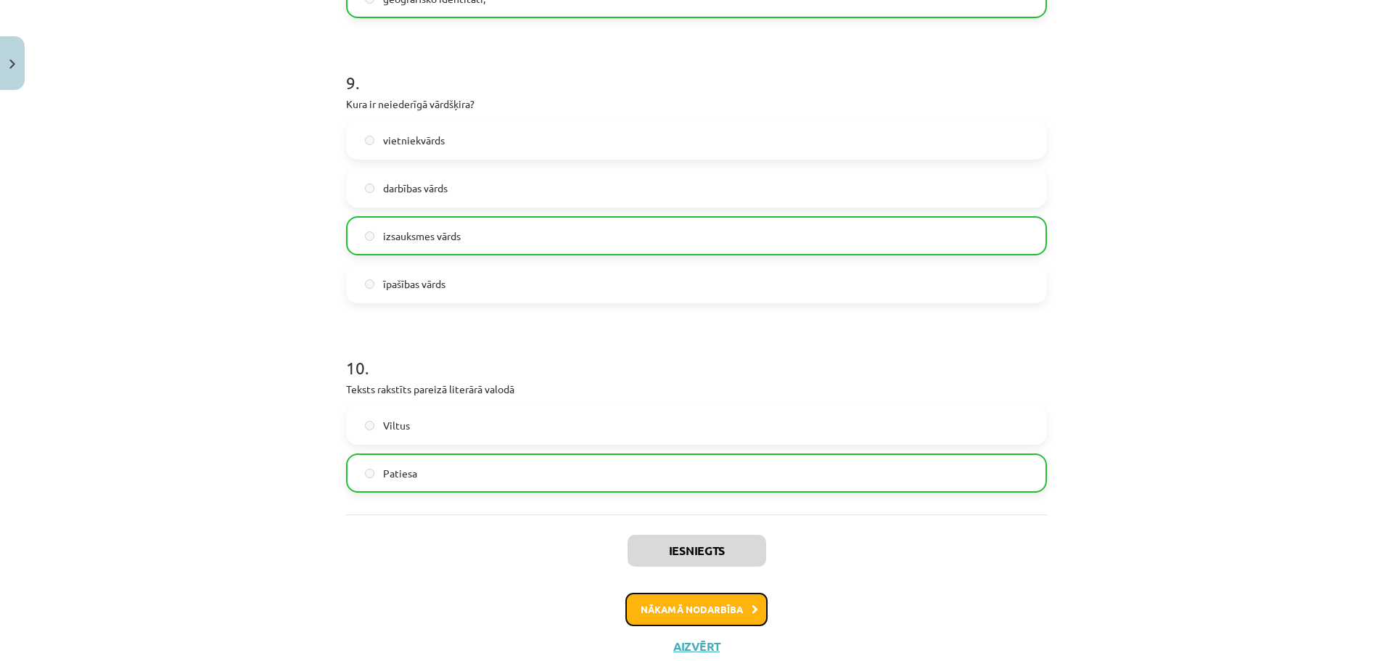
click at [668, 603] on button "Nākamā nodarbība" at bounding box center [697, 609] width 142 height 33
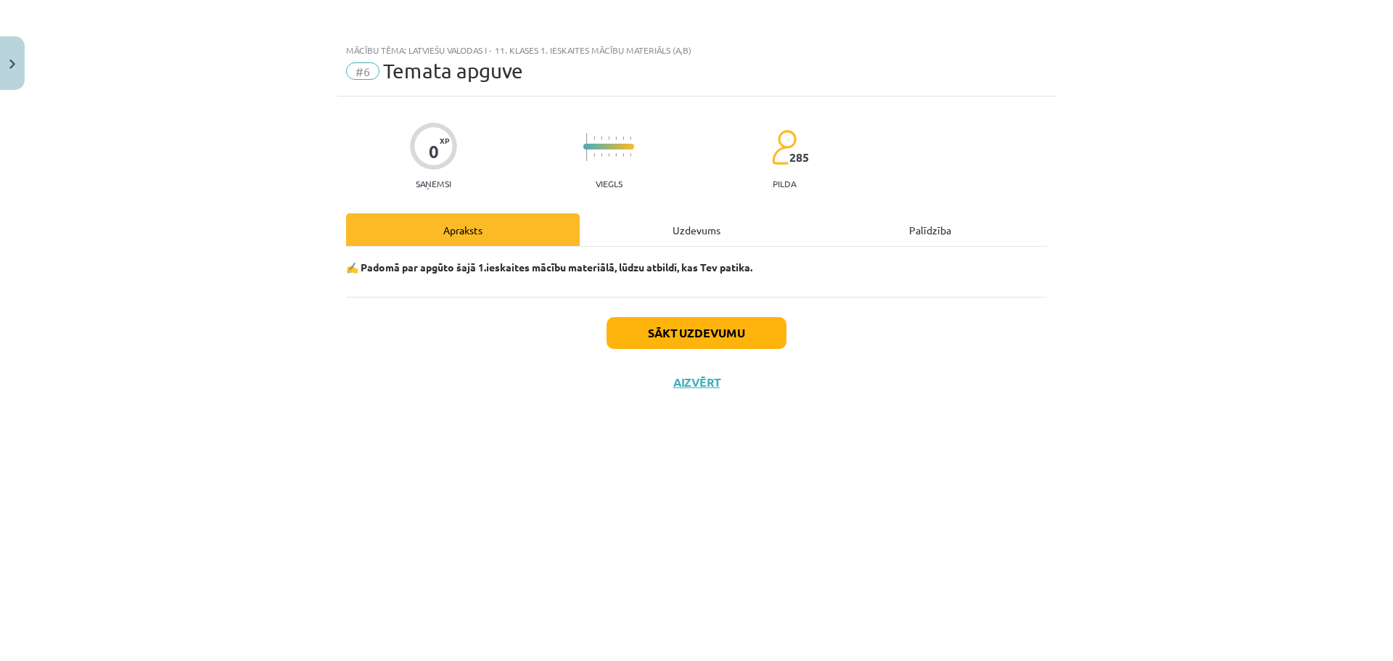
scroll to position [0, 0]
click at [654, 320] on button "Sākt uzdevumu" at bounding box center [697, 333] width 180 height 32
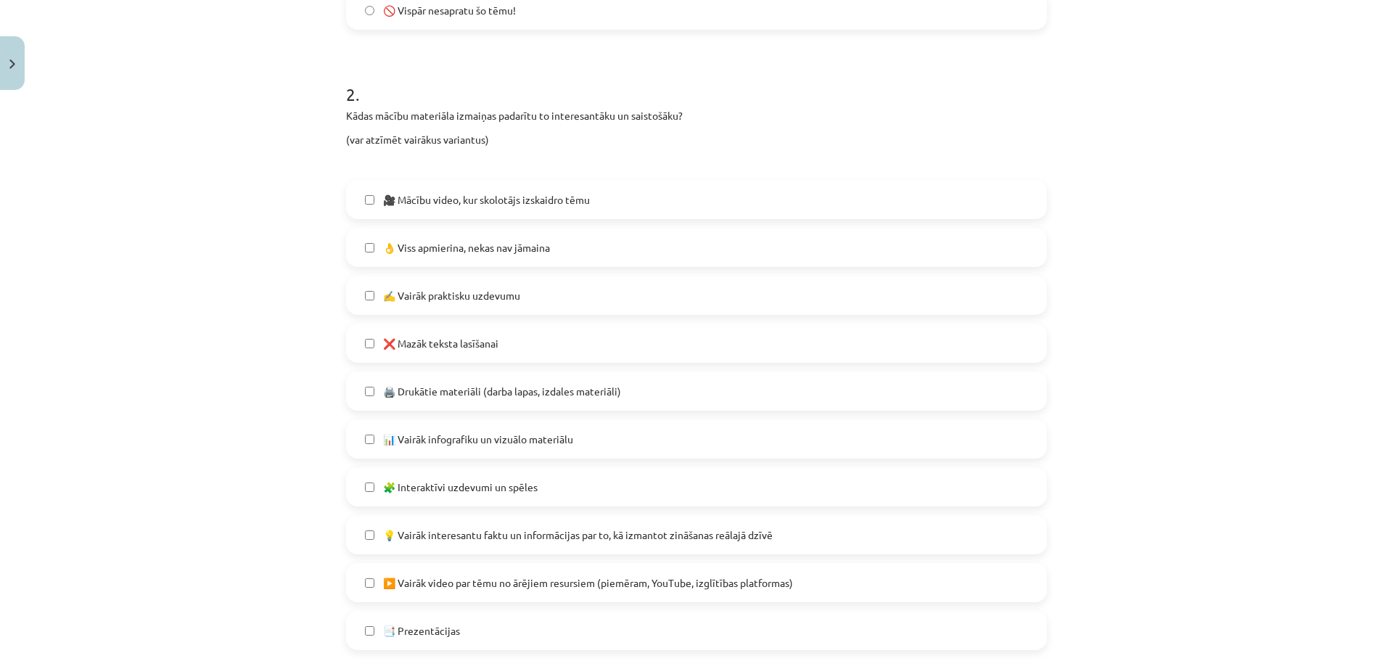
scroll to position [768, 0]
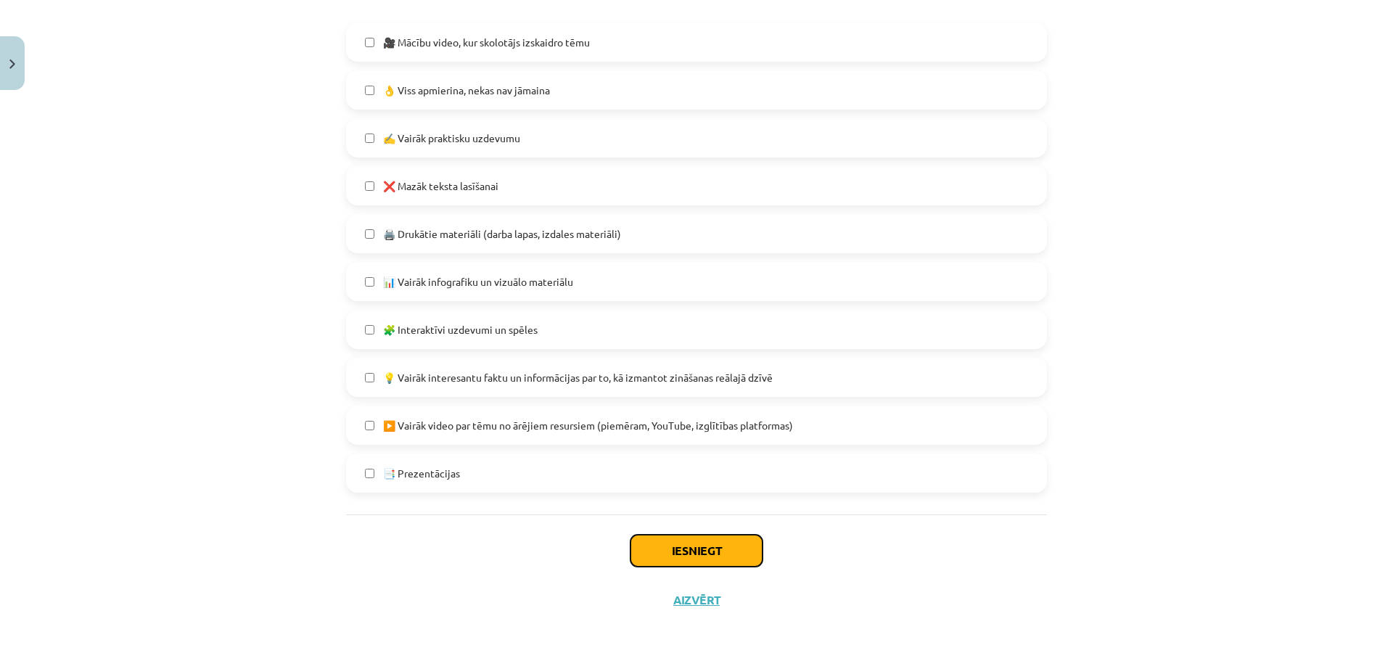
click at [699, 553] on button "Iesniegt" at bounding box center [697, 551] width 132 height 32
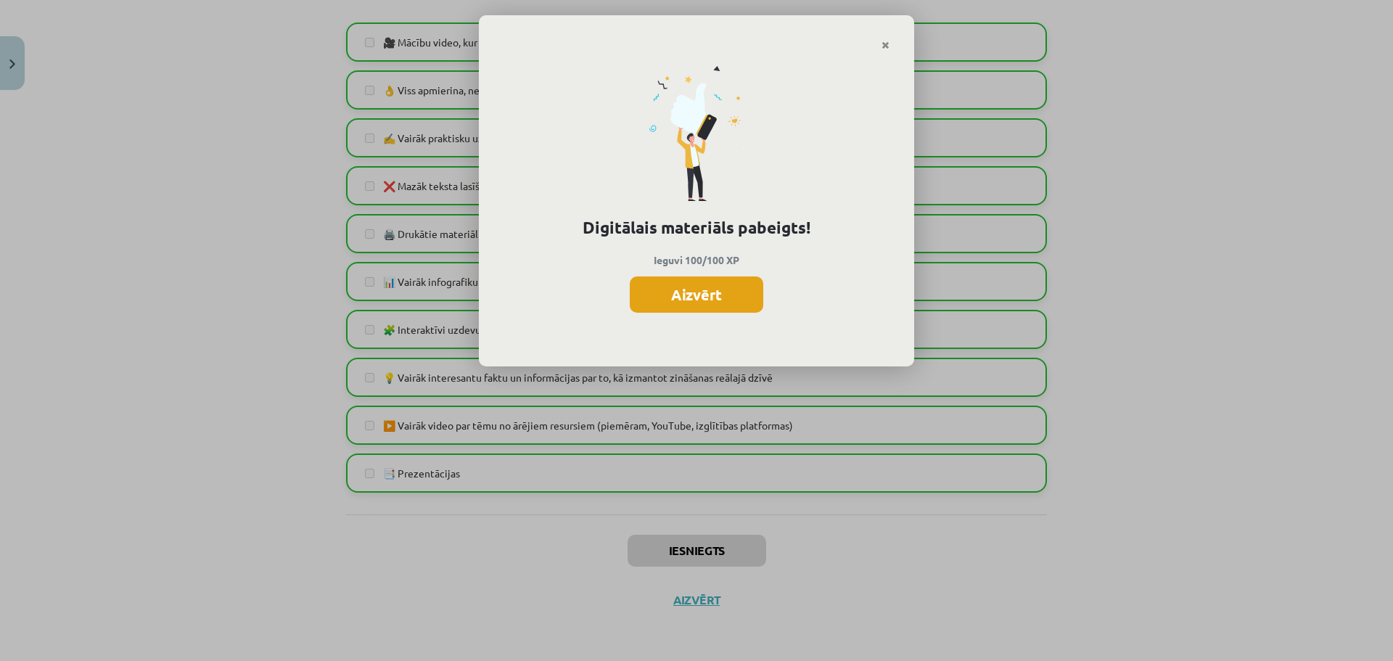
click at [708, 296] on button "Aizvērt" at bounding box center [697, 294] width 134 height 36
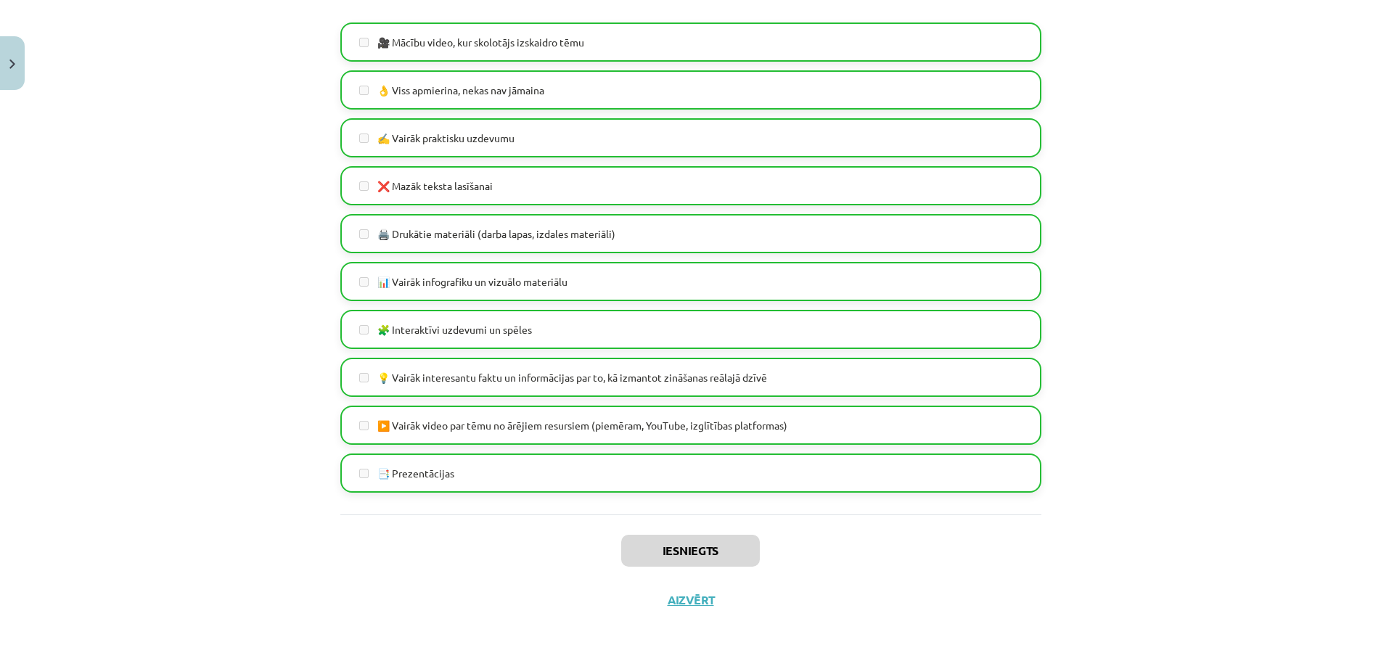
click at [693, 591] on div "Iesniegts Aizvērt" at bounding box center [690, 566] width 701 height 102
click at [697, 601] on button "Aizvērt" at bounding box center [690, 600] width 55 height 15
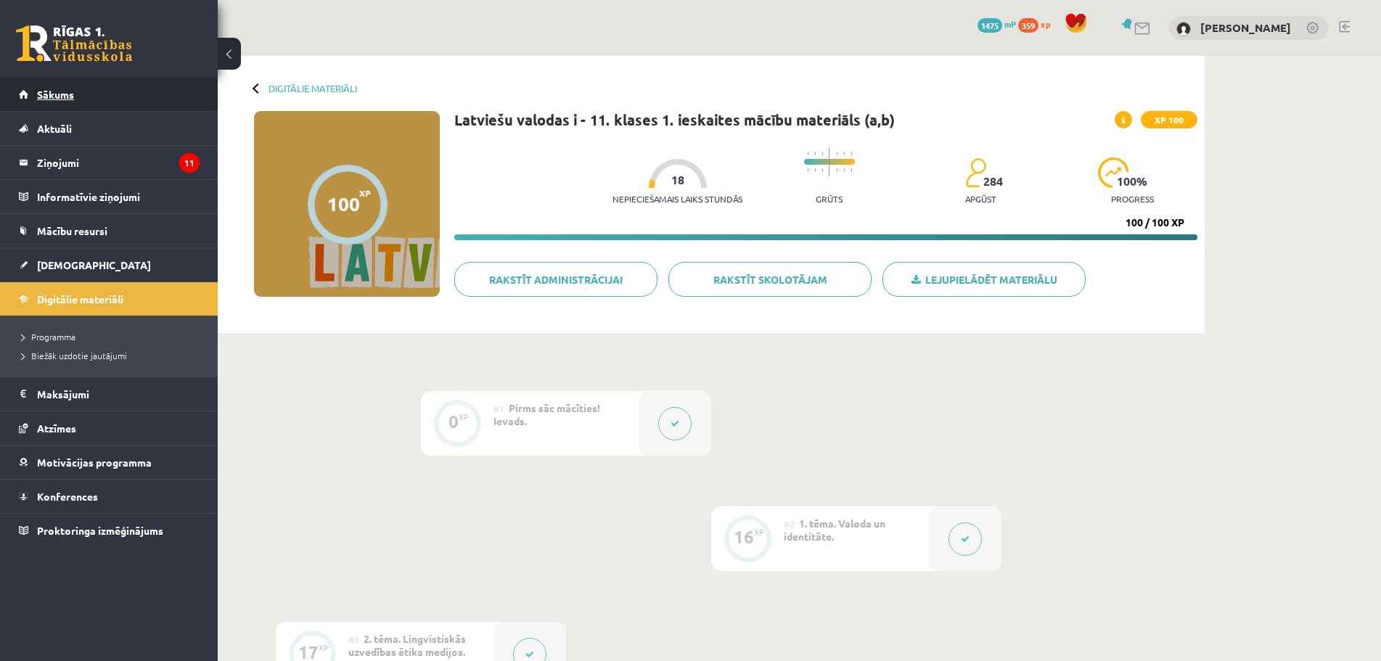
click at [49, 93] on span "Sākums" at bounding box center [55, 94] width 37 height 13
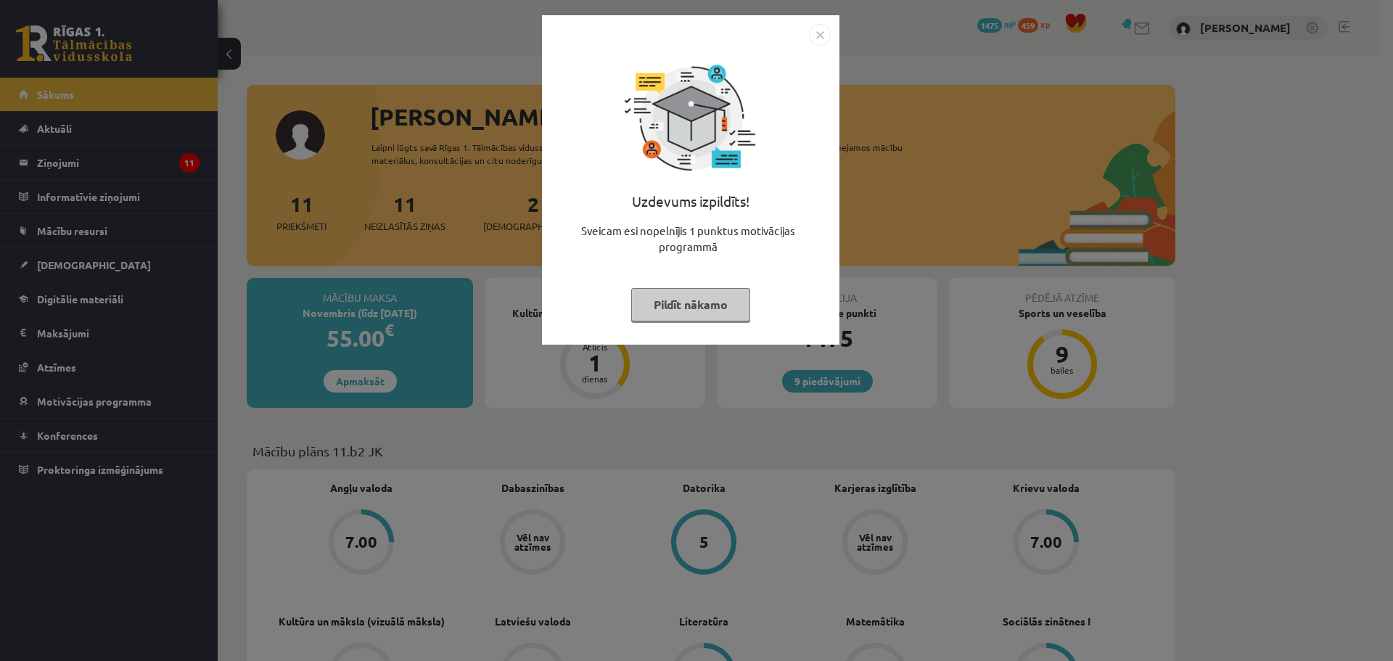
click at [952, 172] on div "Uzdevums izpildīts! Sveicam esi nopelnījis 1 punktus motivācijas programmā Pild…" at bounding box center [696, 330] width 1393 height 661
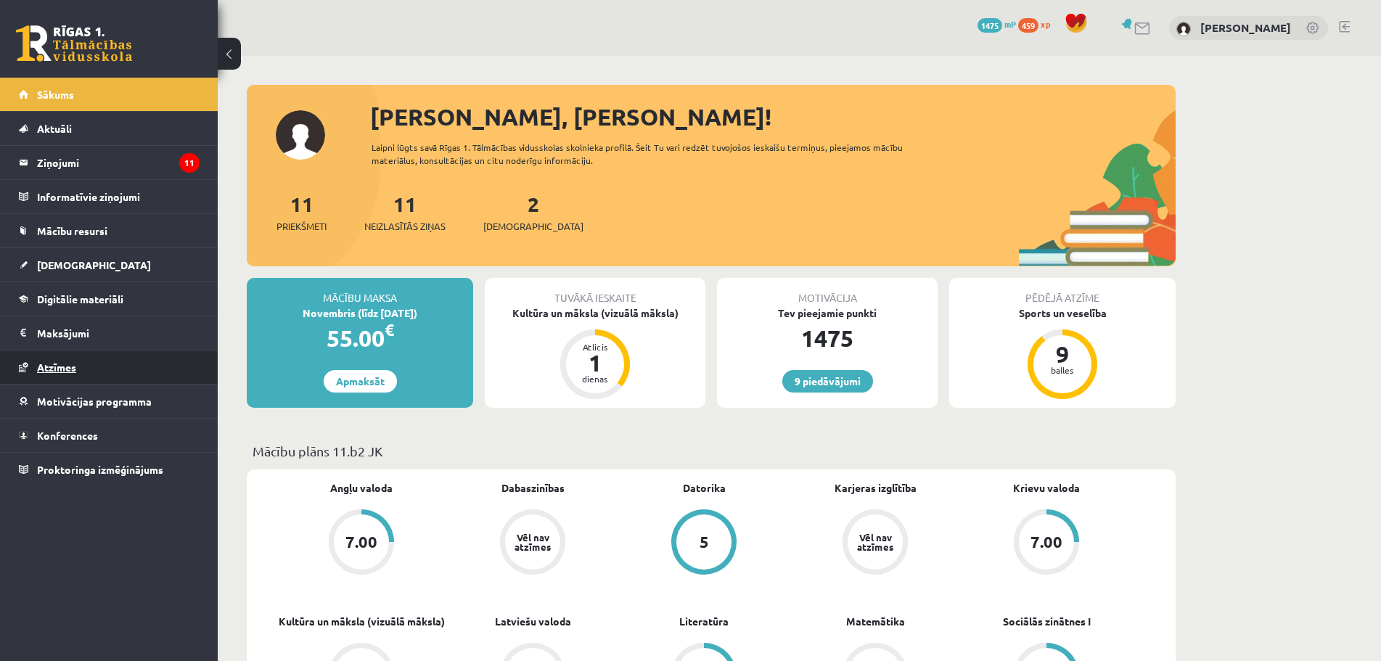
click at [48, 369] on span "Atzīmes" at bounding box center [56, 367] width 39 height 13
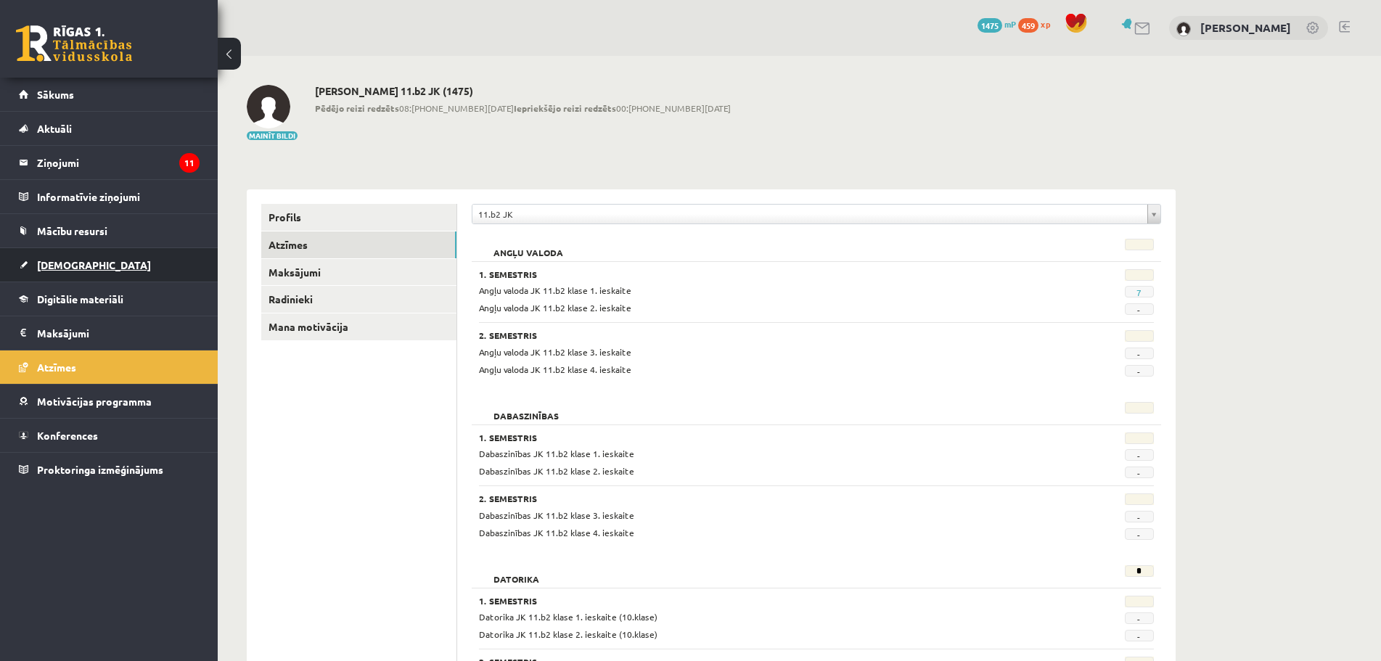
click at [60, 266] on span "[DEMOGRAPHIC_DATA]" at bounding box center [94, 264] width 114 height 13
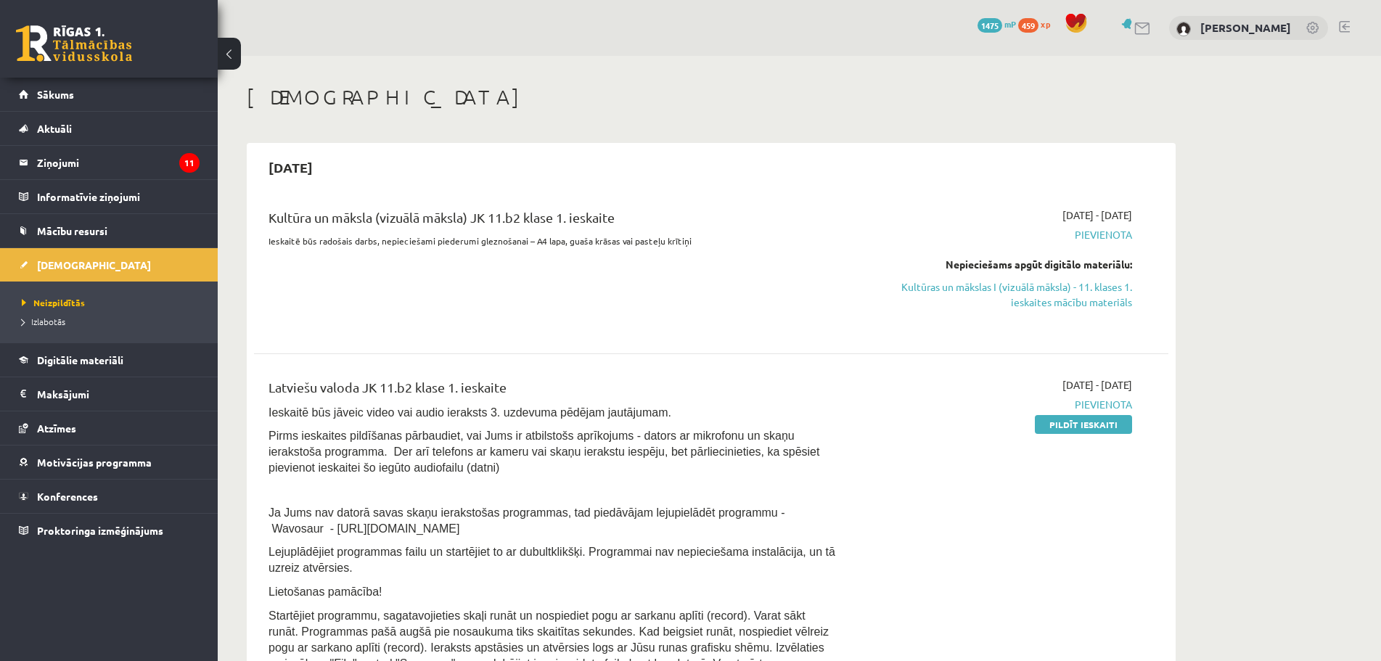
scroll to position [73, 0]
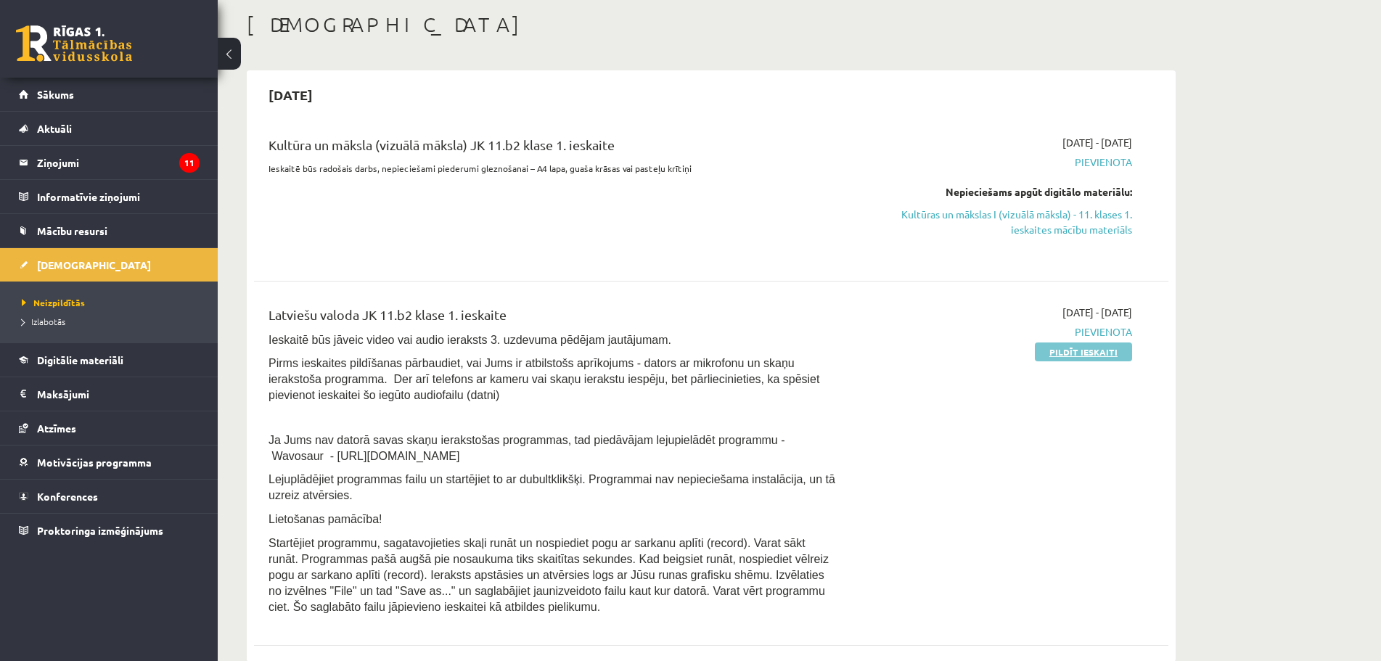
click at [1078, 356] on link "Pildīt ieskaiti" at bounding box center [1083, 352] width 97 height 19
